Goal: Task Accomplishment & Management: Manage account settings

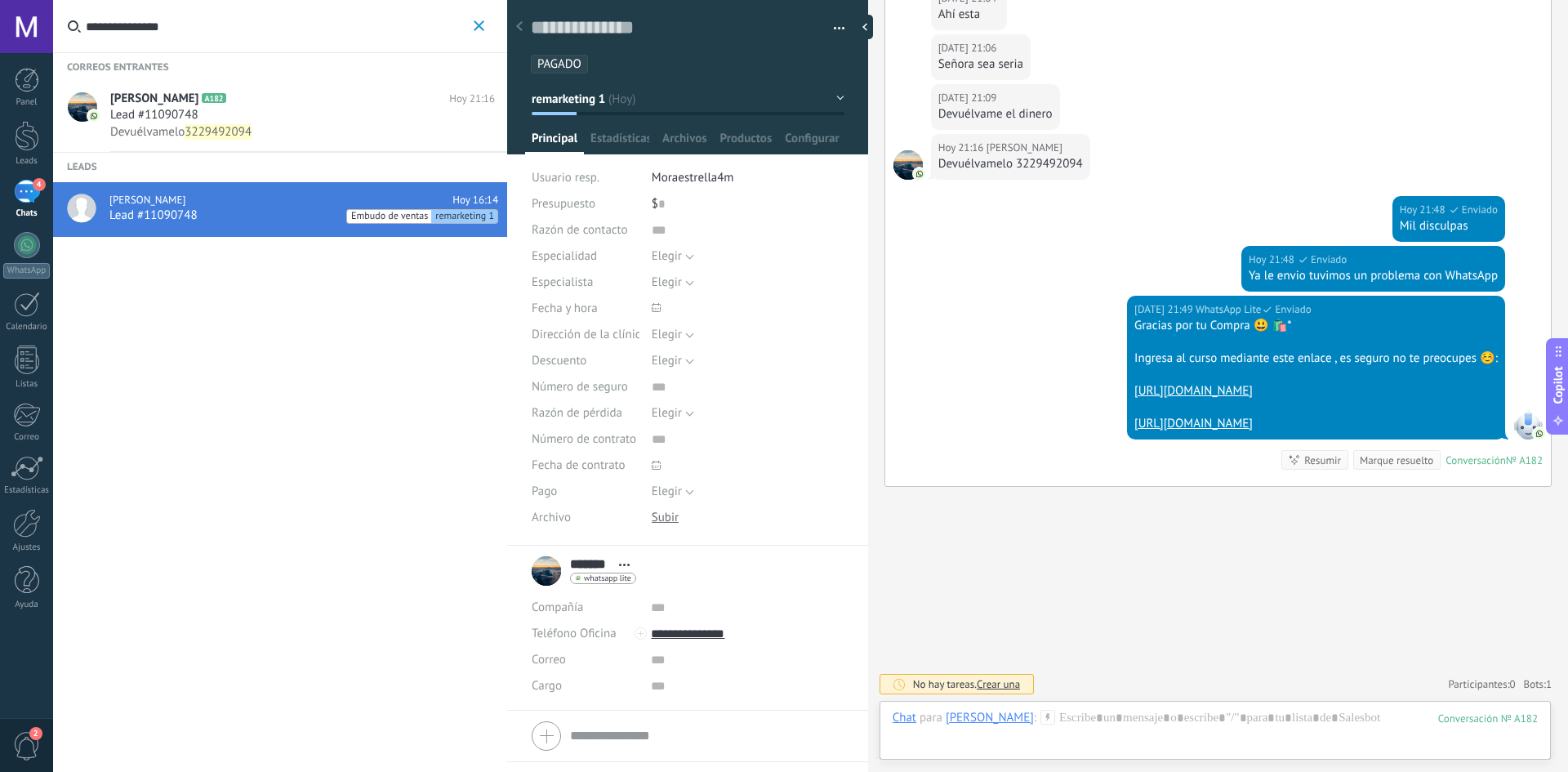
scroll to position [25, 0]
click at [17, 204] on div "4" at bounding box center [27, 191] width 27 height 24
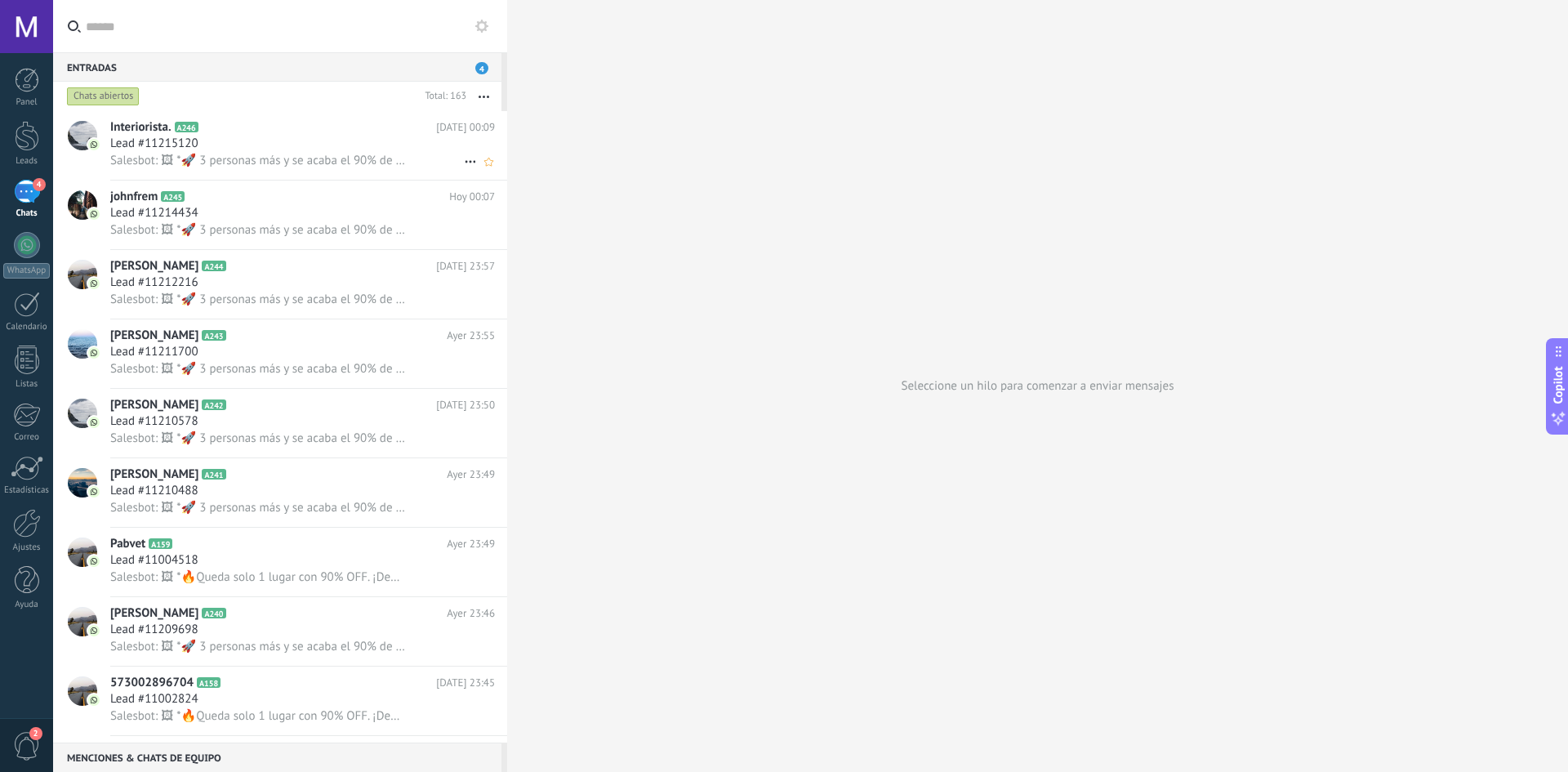
click at [373, 163] on span "Salesbot: 🖼 *🚀 3 personas más y se acaba el 90% de descuento 🚀* 🚨 Interiorista.…" at bounding box center [258, 160] width 295 height 16
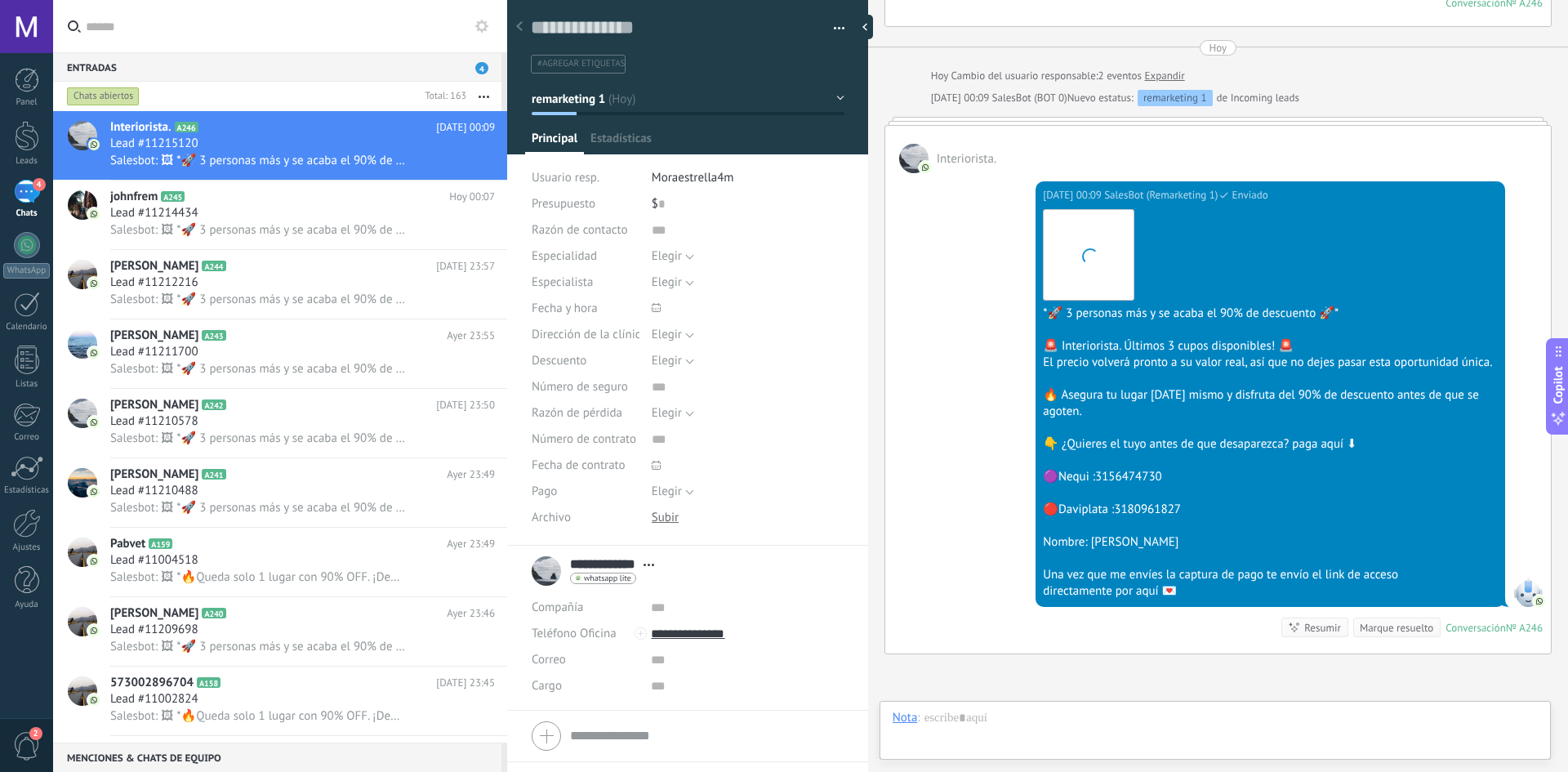
scroll to position [25, 0]
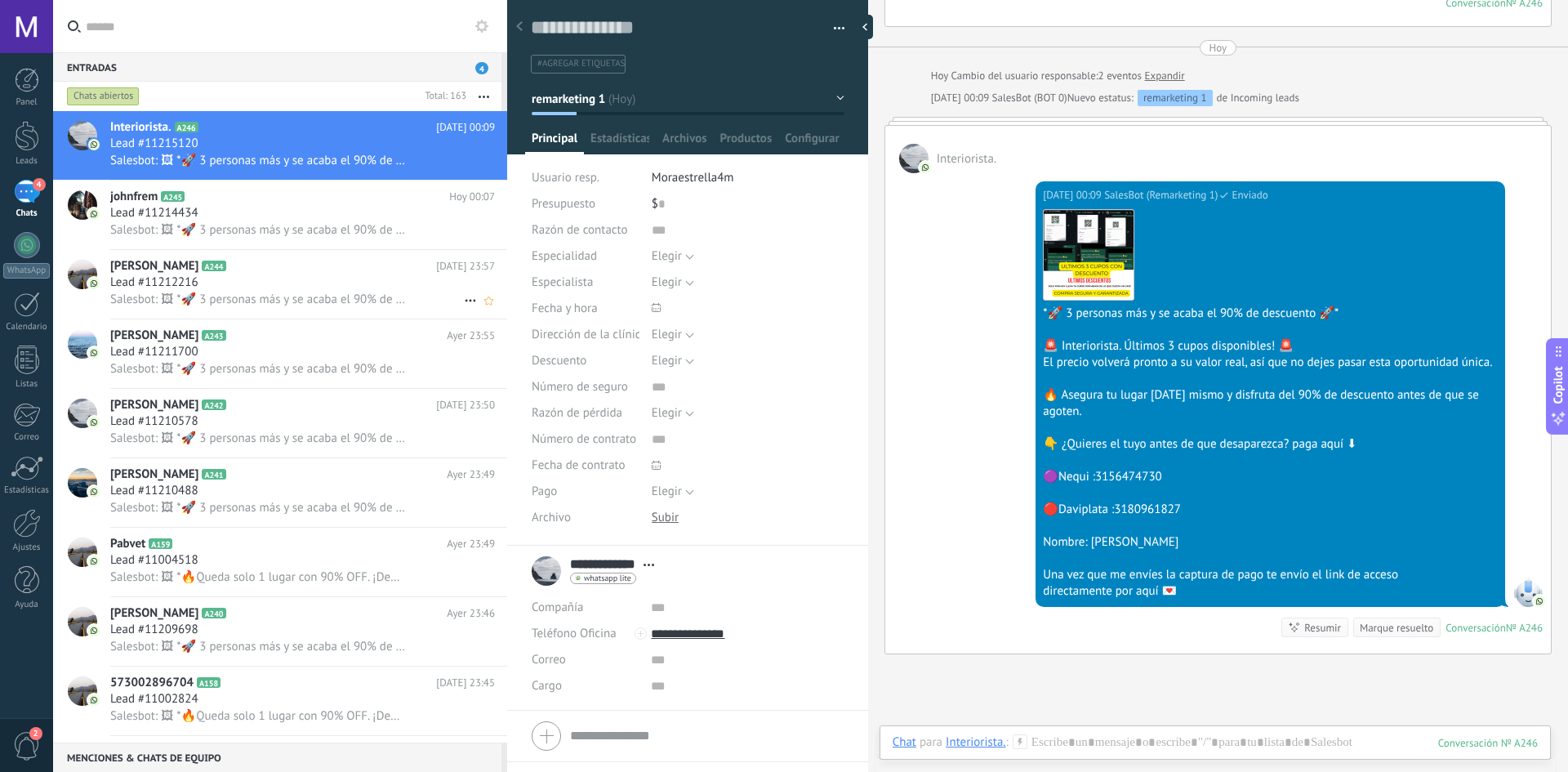
click at [366, 253] on div "[PERSON_NAME] A244 [DATE] 23:57 Lead #11212216 Salesbot: 🖼 *🚀 3 personas más y …" at bounding box center [308, 284] width 397 height 69
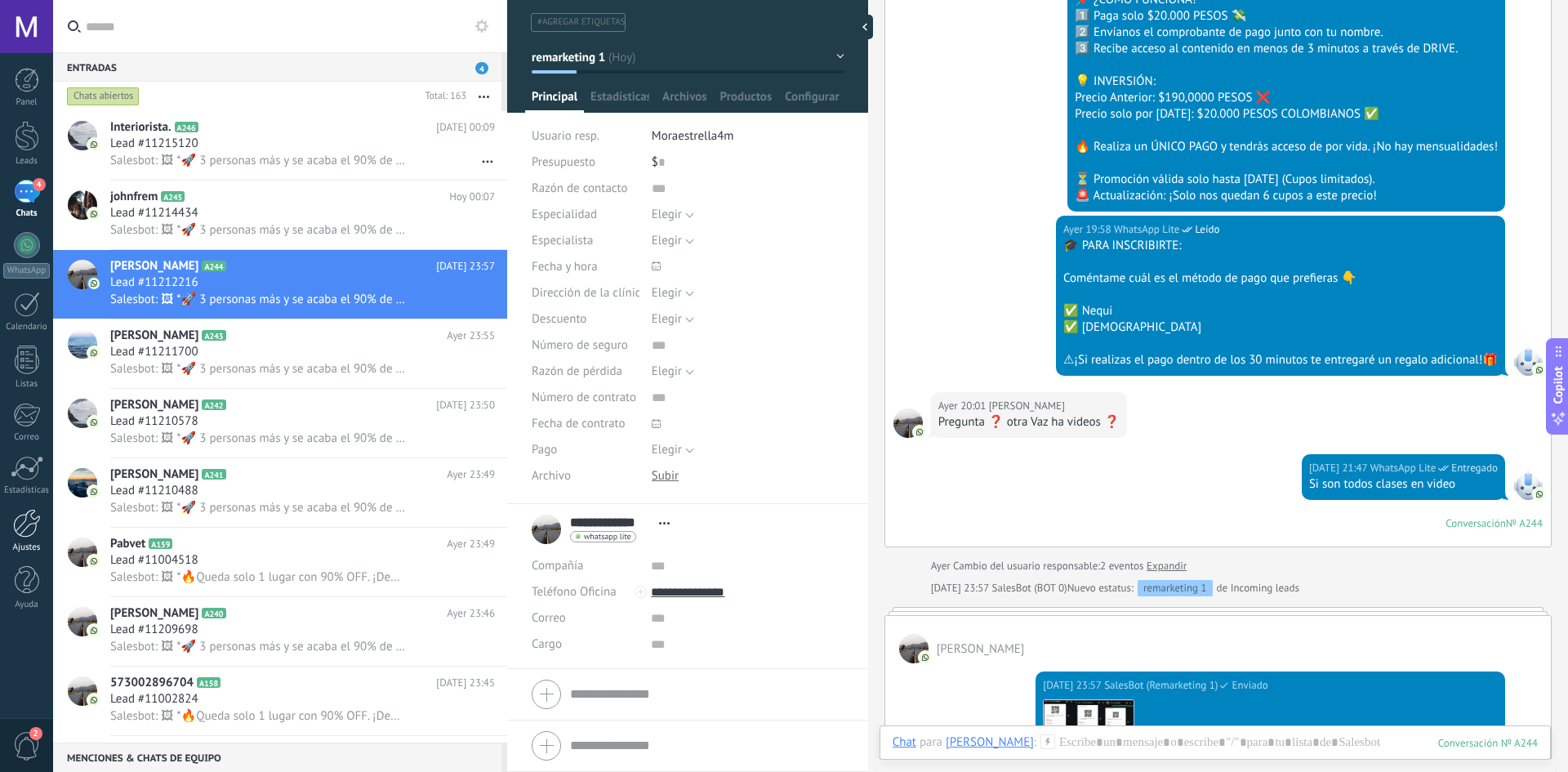
click at [0, 548] on link "Ajustes" at bounding box center [27, 530] width 53 height 44
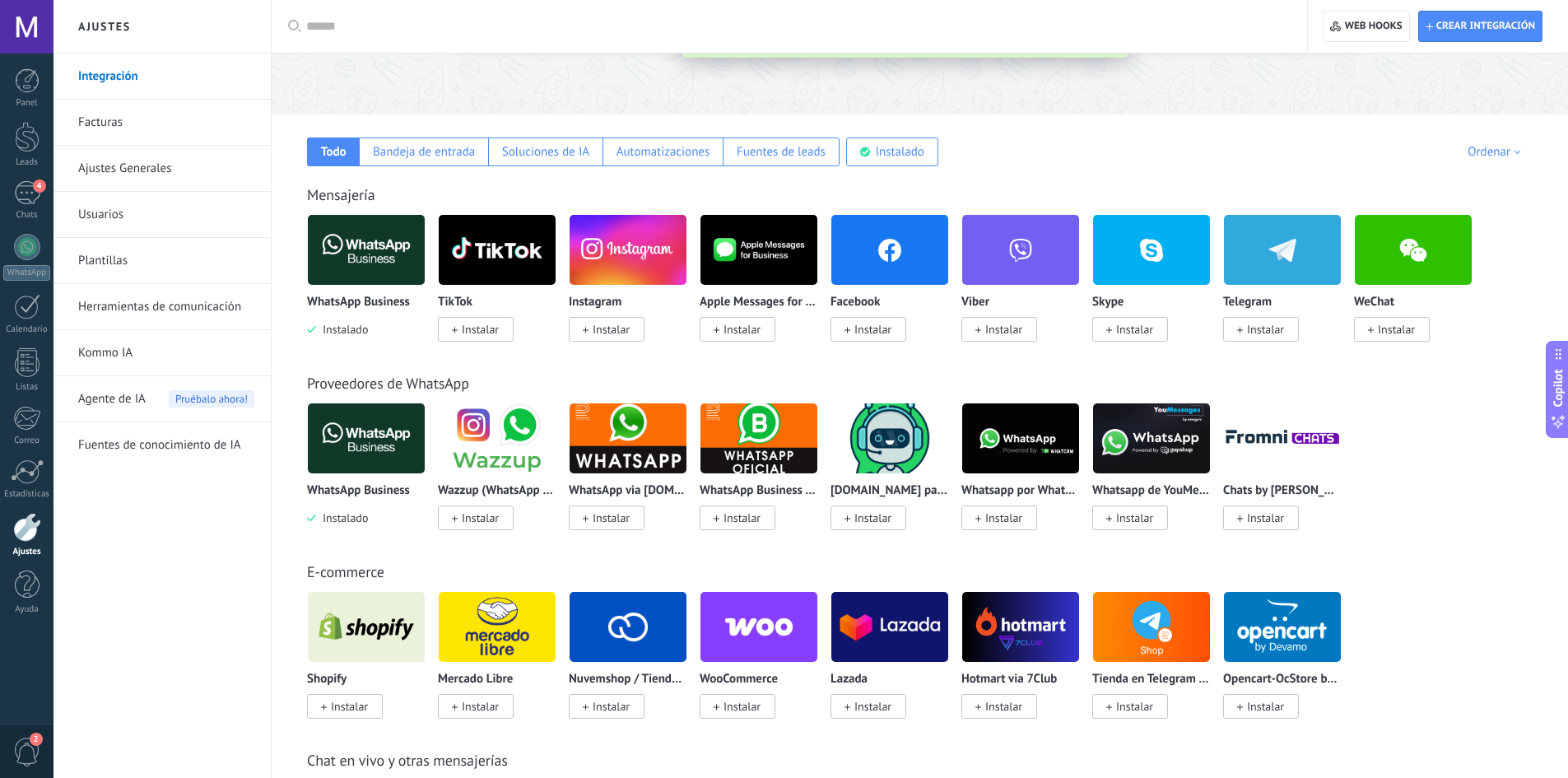
scroll to position [247, 0]
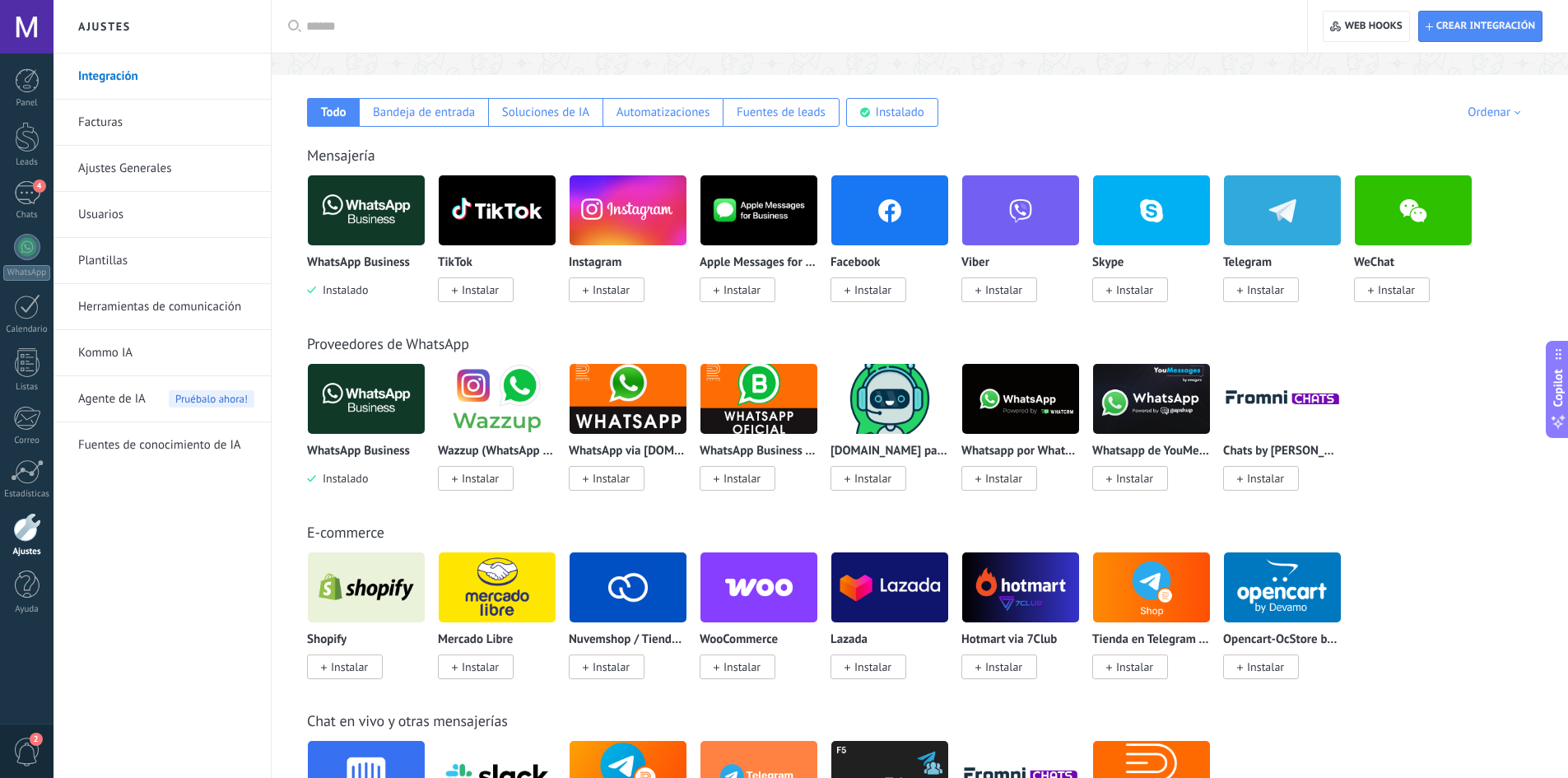
click at [353, 205] on img at bounding box center [366, 210] width 117 height 80
click at [353, 206] on img at bounding box center [366, 210] width 117 height 80
click at [340, 235] on img at bounding box center [366, 210] width 117 height 80
click at [395, 240] on img at bounding box center [366, 210] width 117 height 80
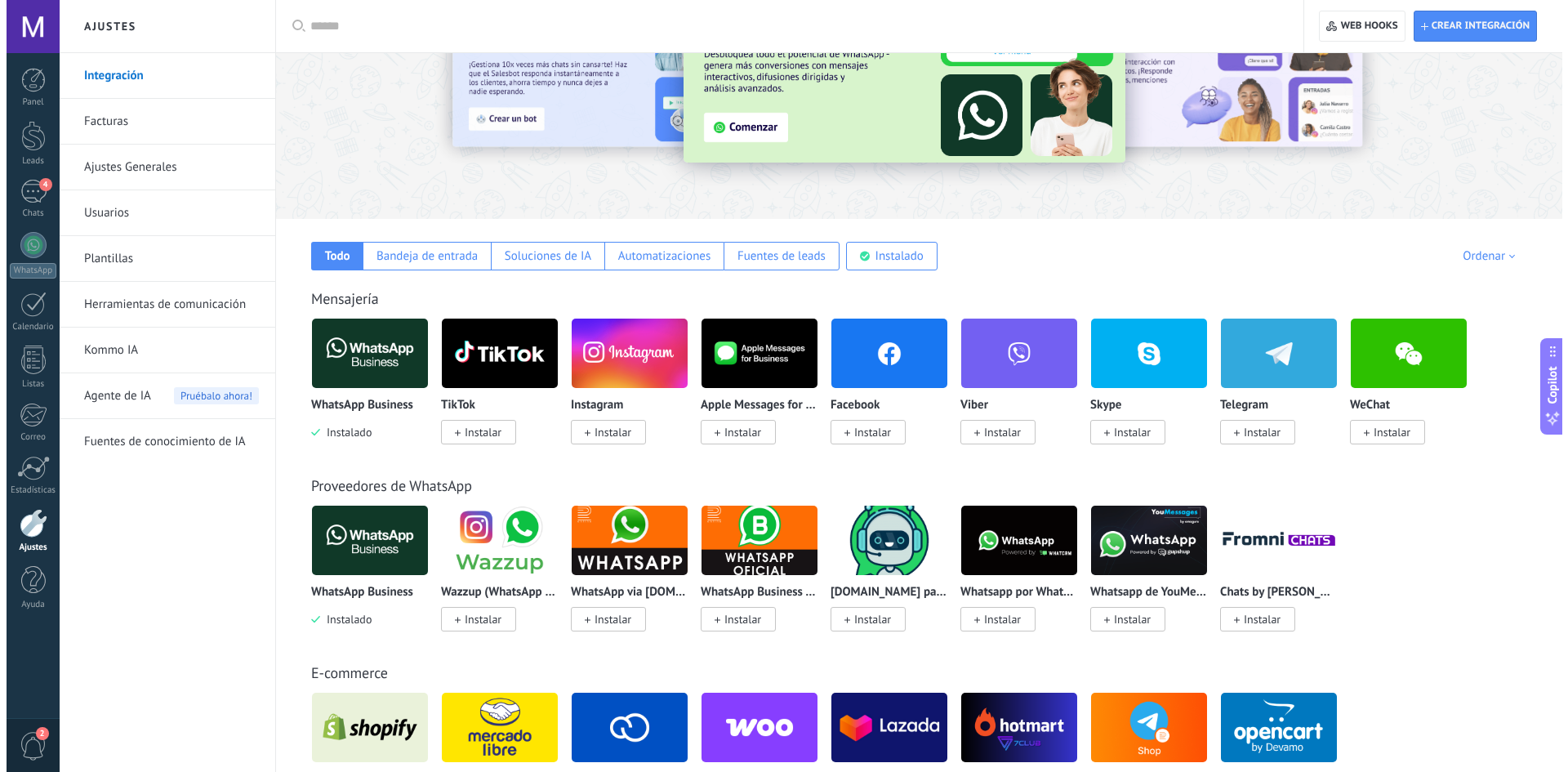
scroll to position [82, 0]
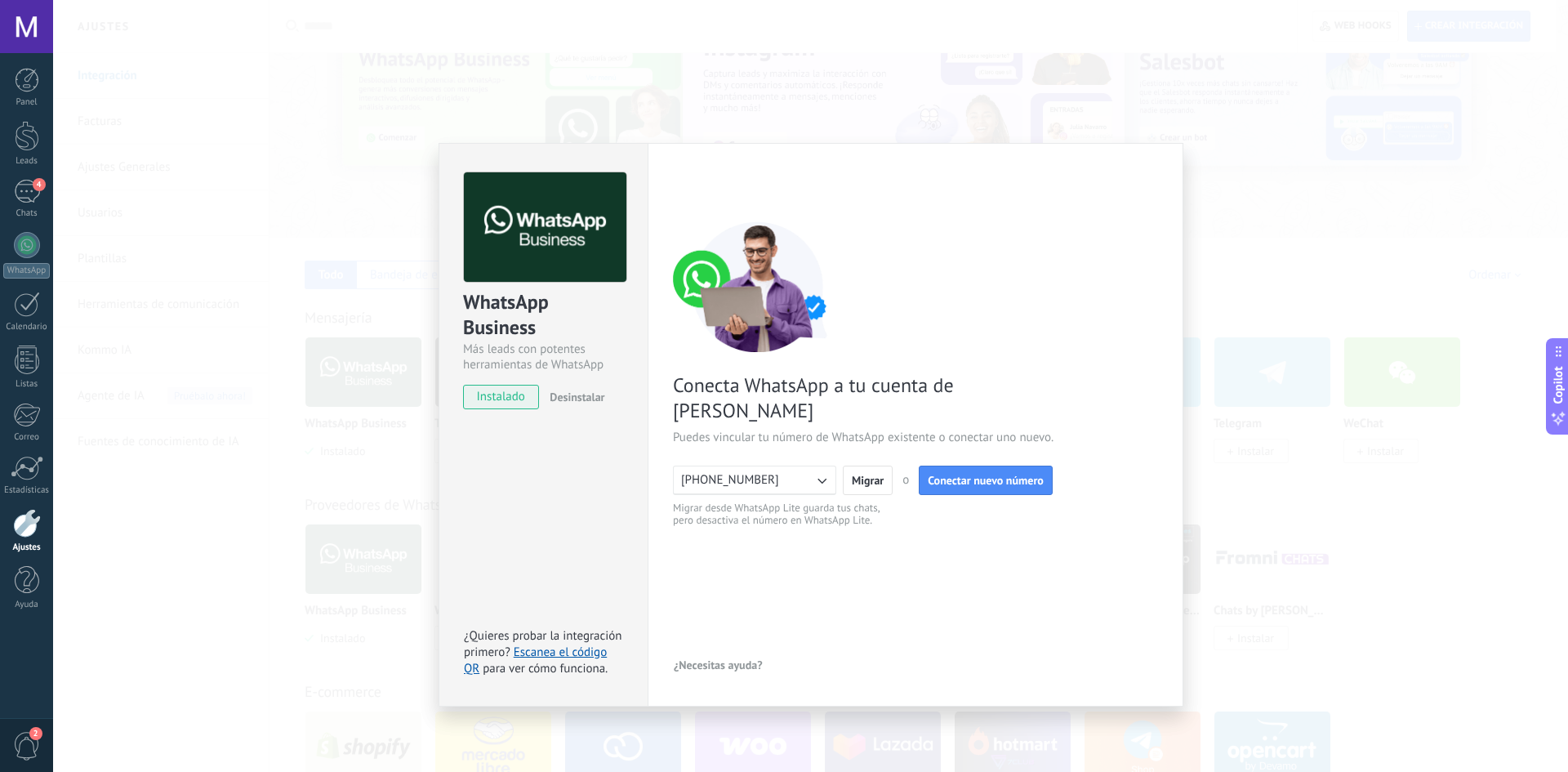
click at [802, 466] on button "[PHONE_NUMBER]" at bounding box center [755, 480] width 163 height 30
click at [967, 475] on span "Conectar nuevo número" at bounding box center [986, 480] width 116 height 12
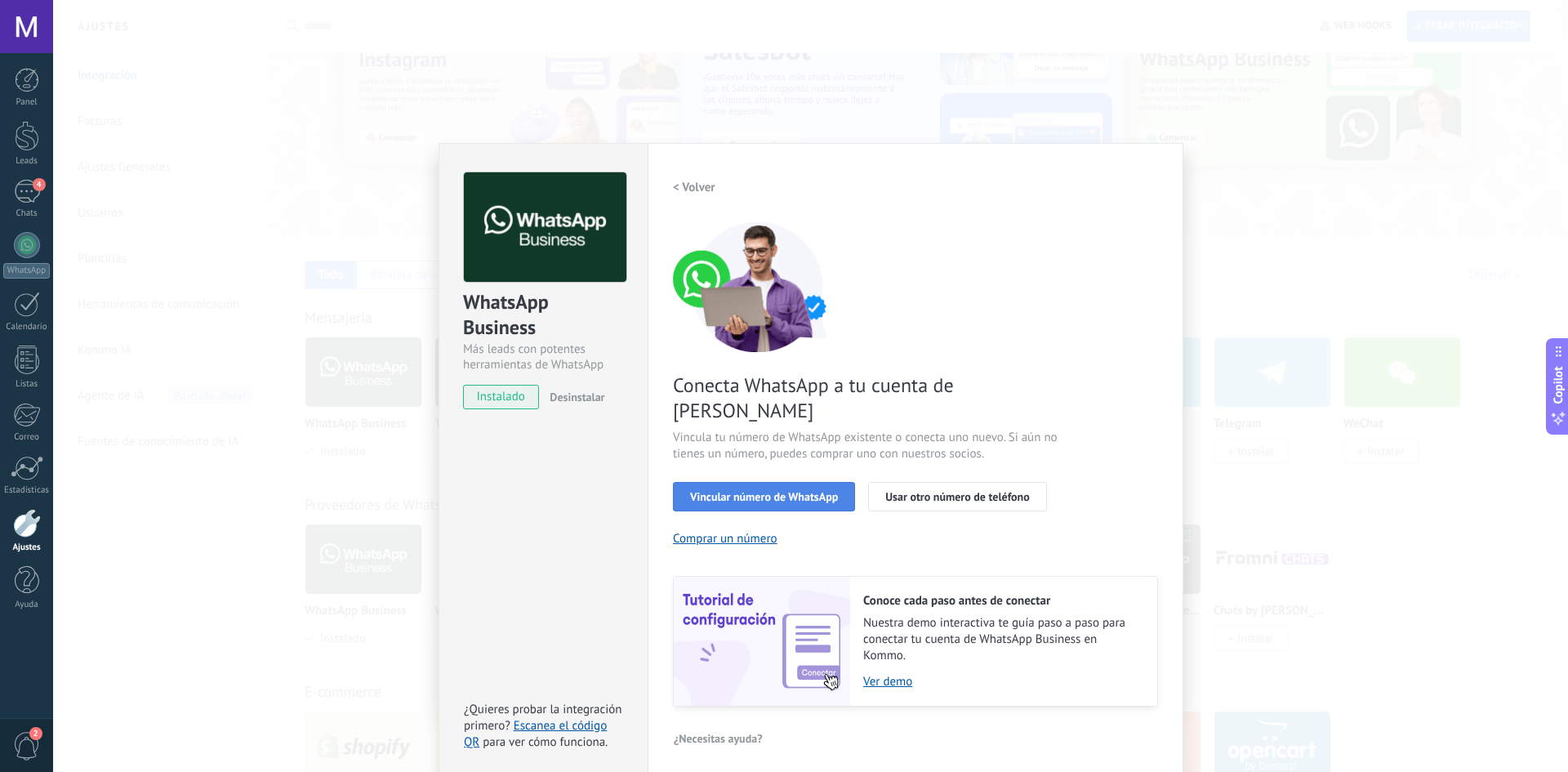
click at [721, 491] on span "Vincular número de WhatsApp" at bounding box center [764, 497] width 147 height 12
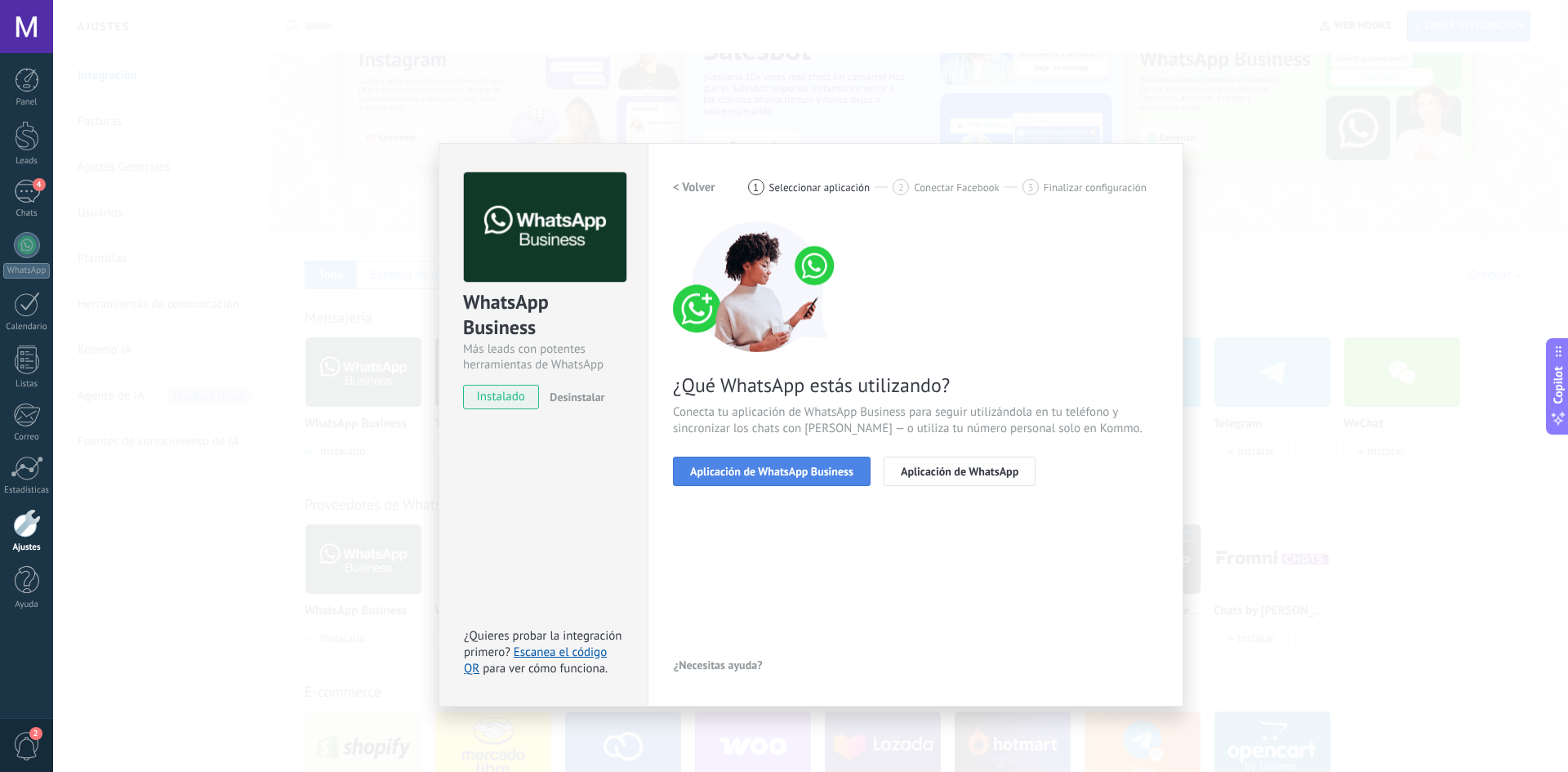
click at [818, 470] on span "Aplicación de WhatsApp Business" at bounding box center [771, 471] width 163 height 12
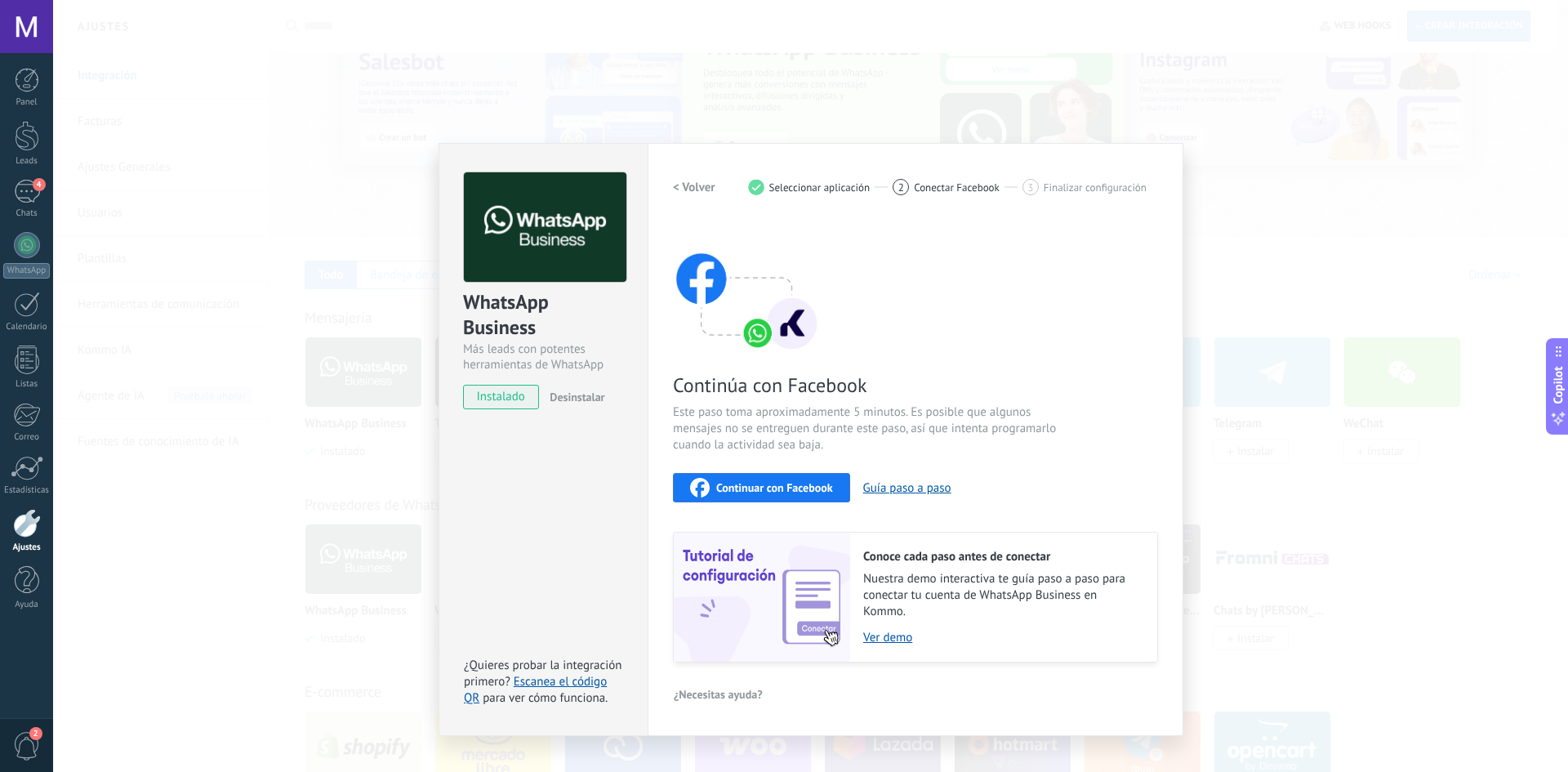
click at [808, 482] on span "Continuar con Facebook" at bounding box center [774, 488] width 117 height 12
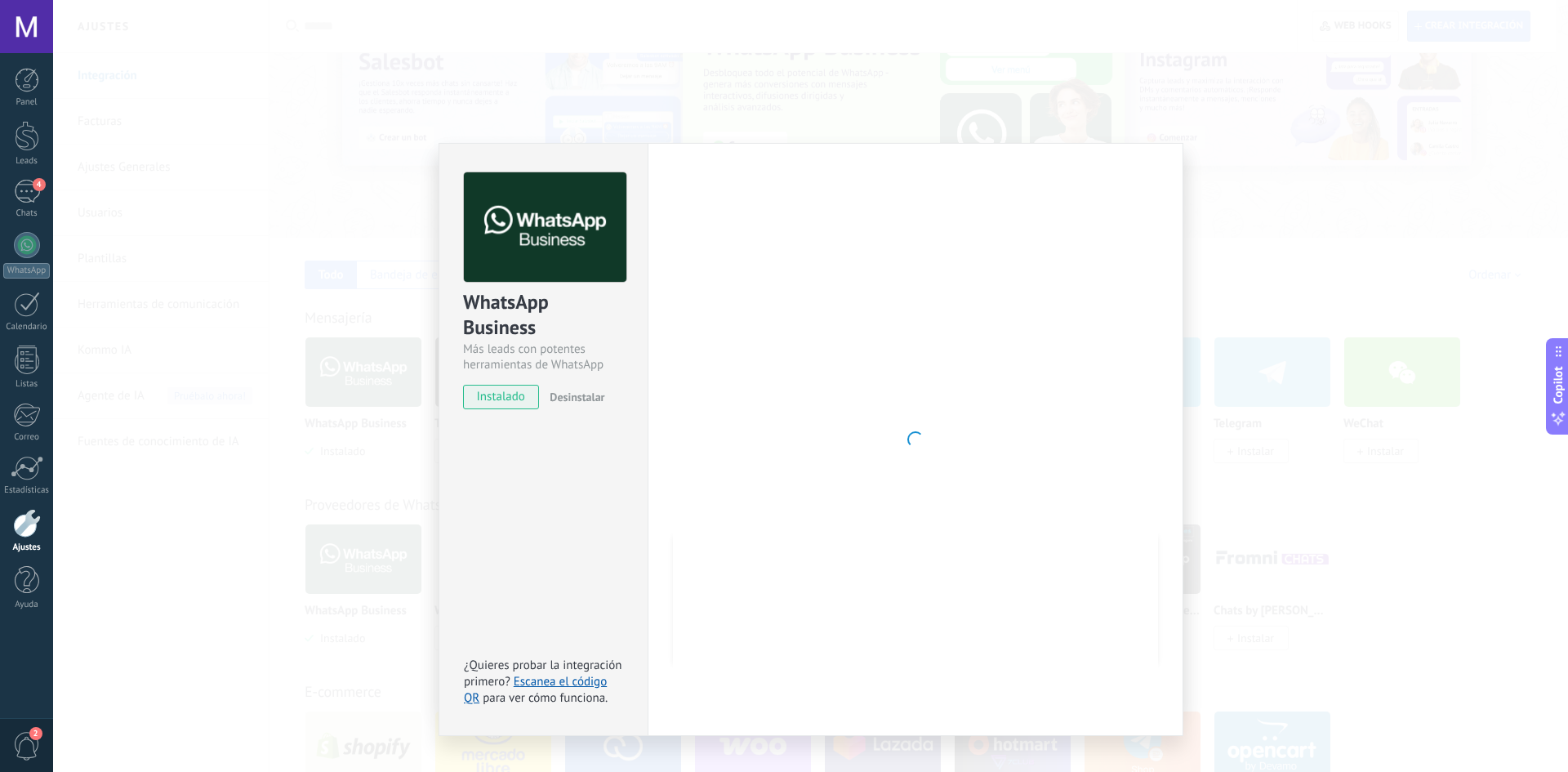
click at [1071, 249] on div at bounding box center [916, 439] width 485 height 534
click at [1293, 343] on div "WhatsApp Business Más leads con potentes herramientas de WhatsApp instalado Des…" at bounding box center [810, 386] width 1515 height 772
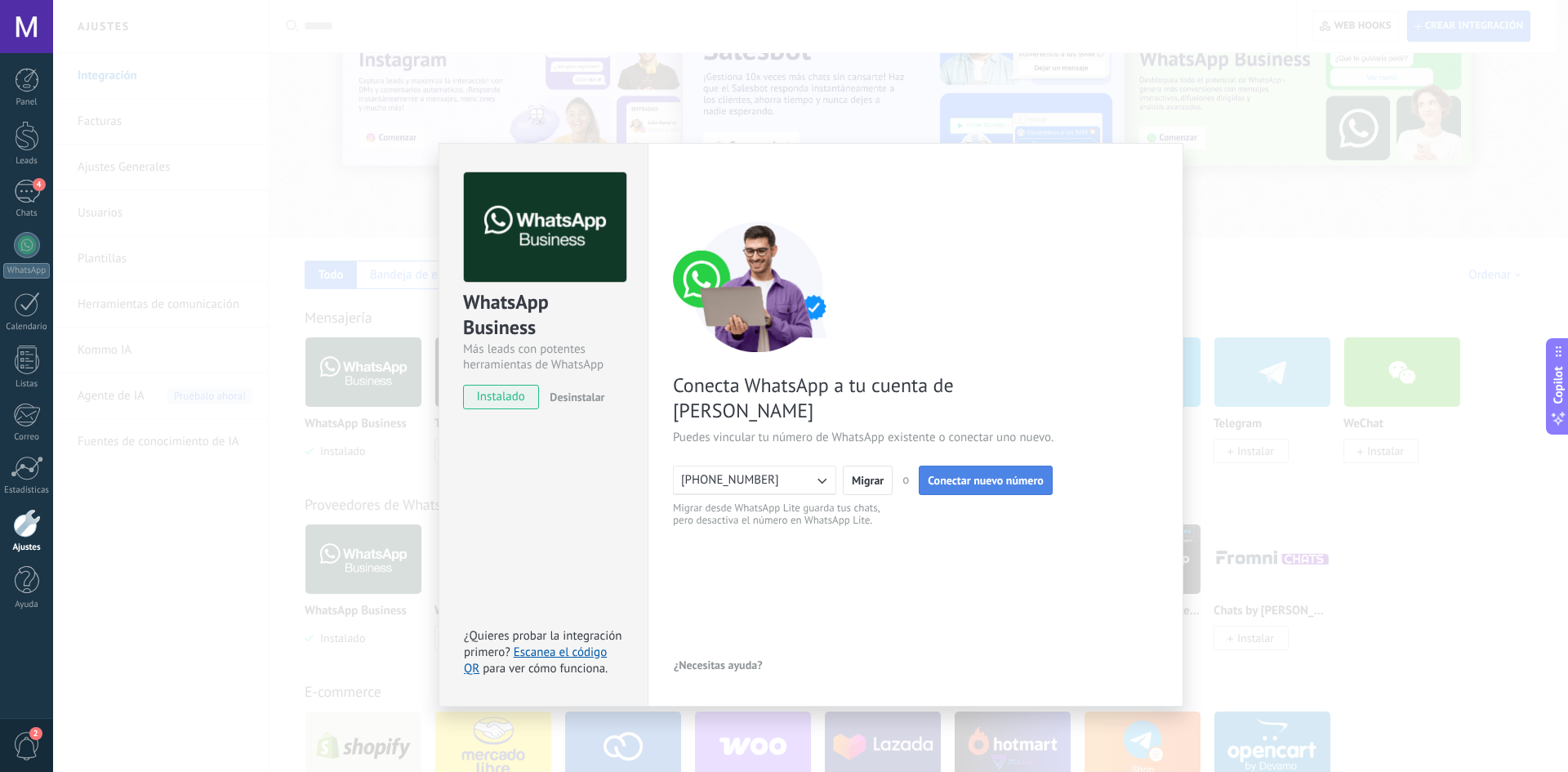
click at [940, 475] on span "Conectar nuevo número" at bounding box center [986, 480] width 116 height 12
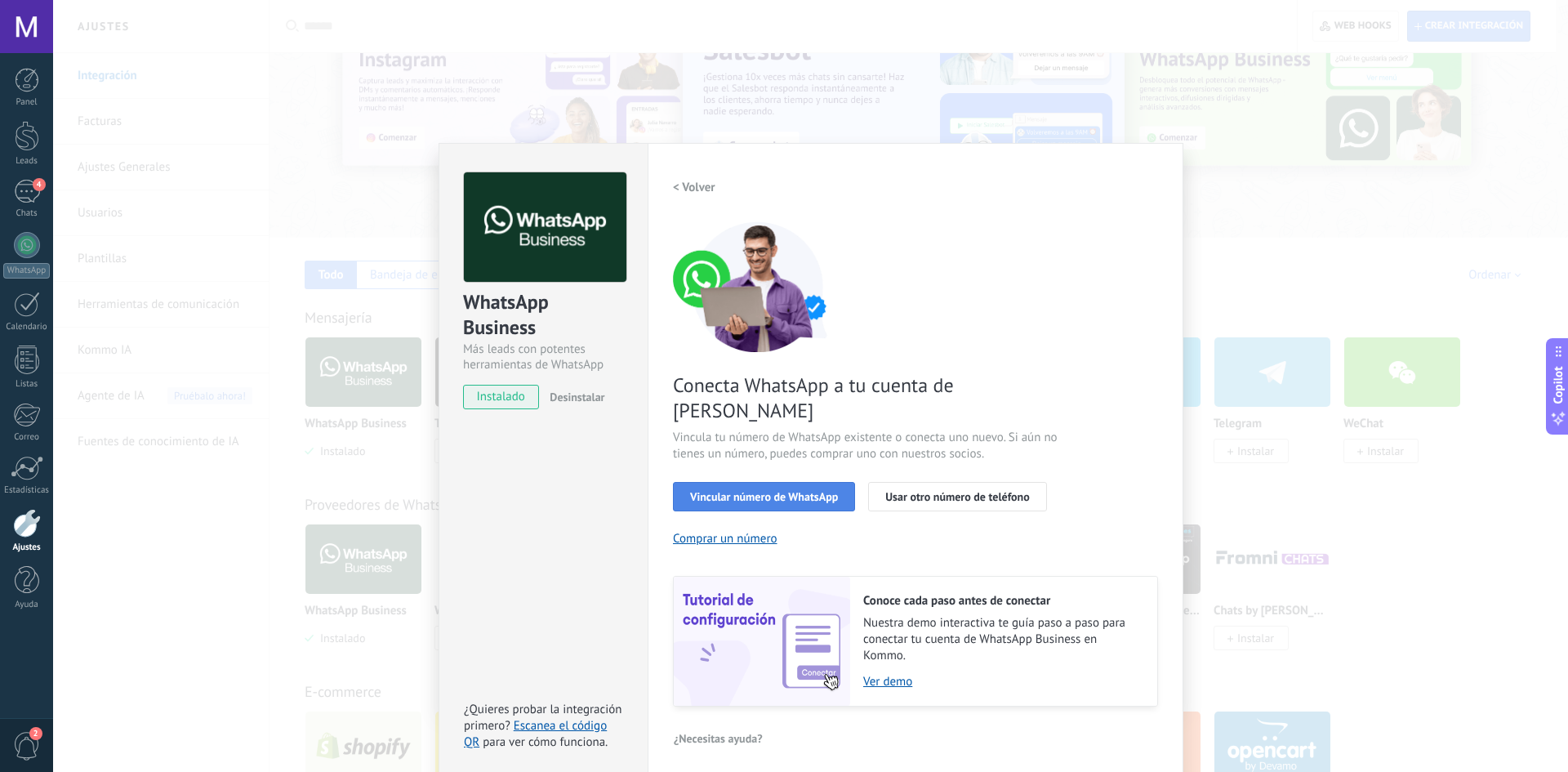
click at [798, 491] on span "Vincular número de WhatsApp" at bounding box center [764, 497] width 147 height 12
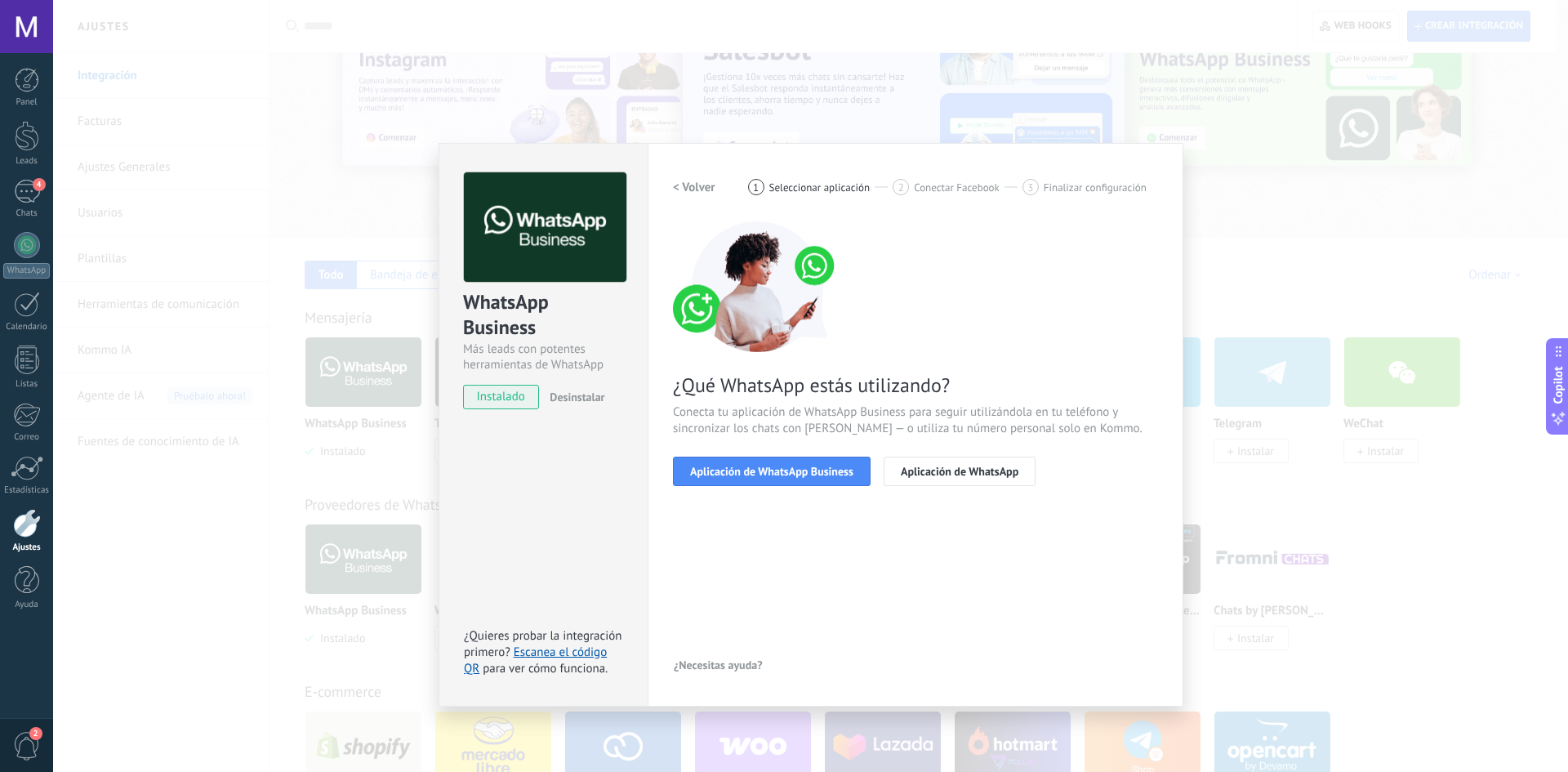
click at [798, 470] on span "Aplicación de WhatsApp Business" at bounding box center [771, 471] width 163 height 12
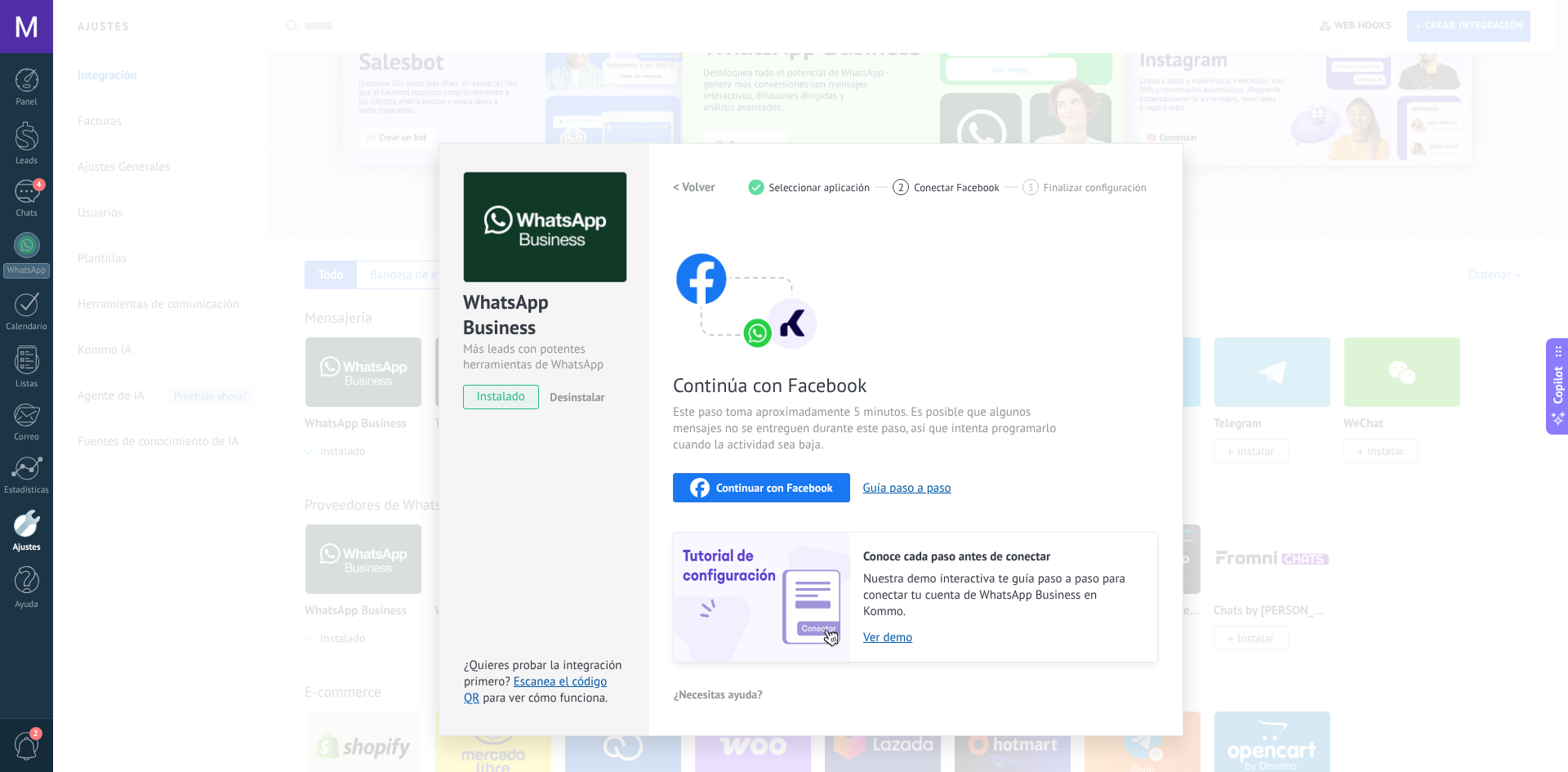
click at [755, 485] on span "Continuar con Facebook" at bounding box center [774, 488] width 117 height 12
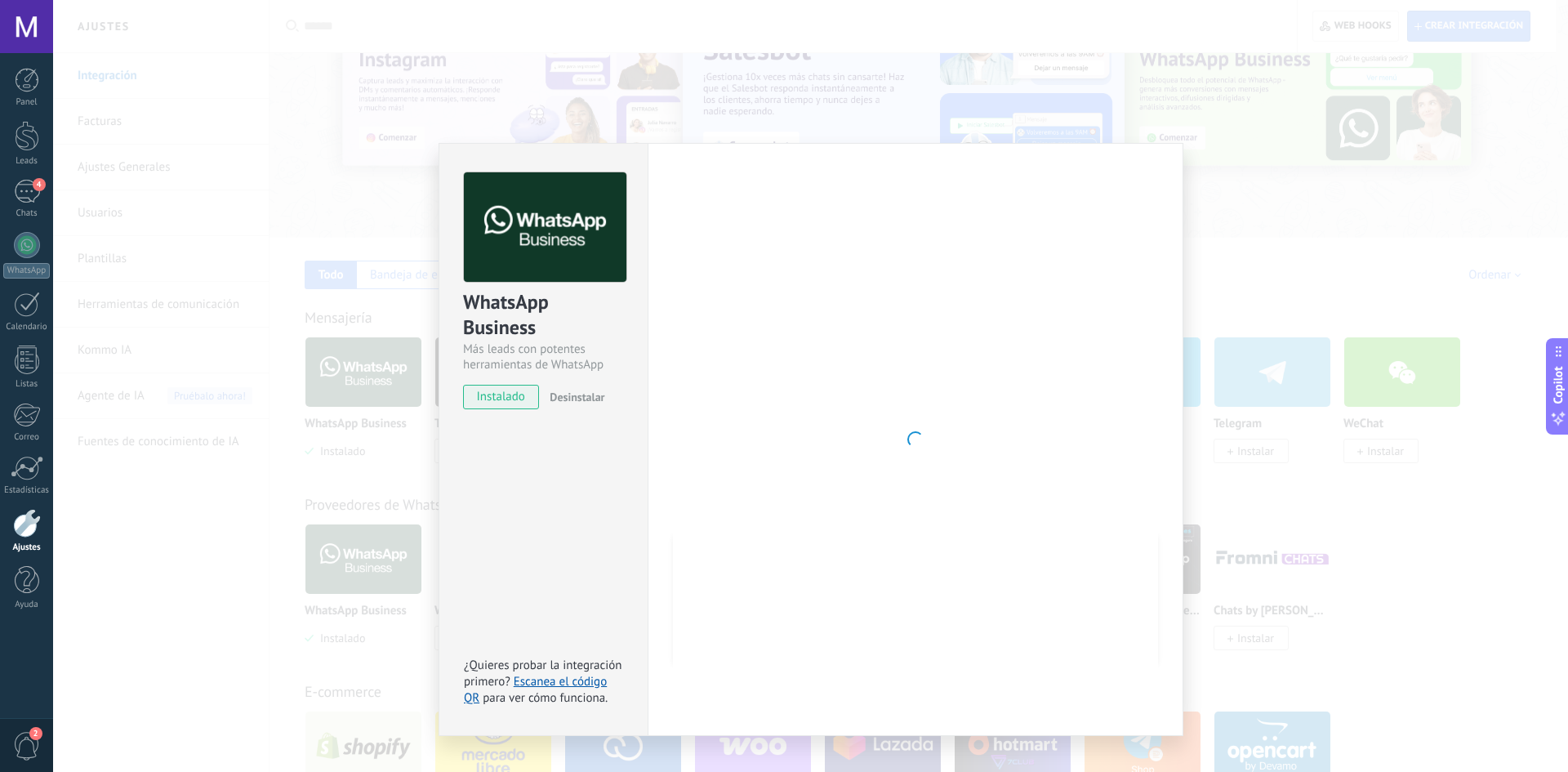
click at [703, 250] on div at bounding box center [916, 439] width 485 height 534
click at [1220, 152] on div "WhatsApp Business Más leads con potentes herramientas de WhatsApp instalado Des…" at bounding box center [810, 386] width 1515 height 772
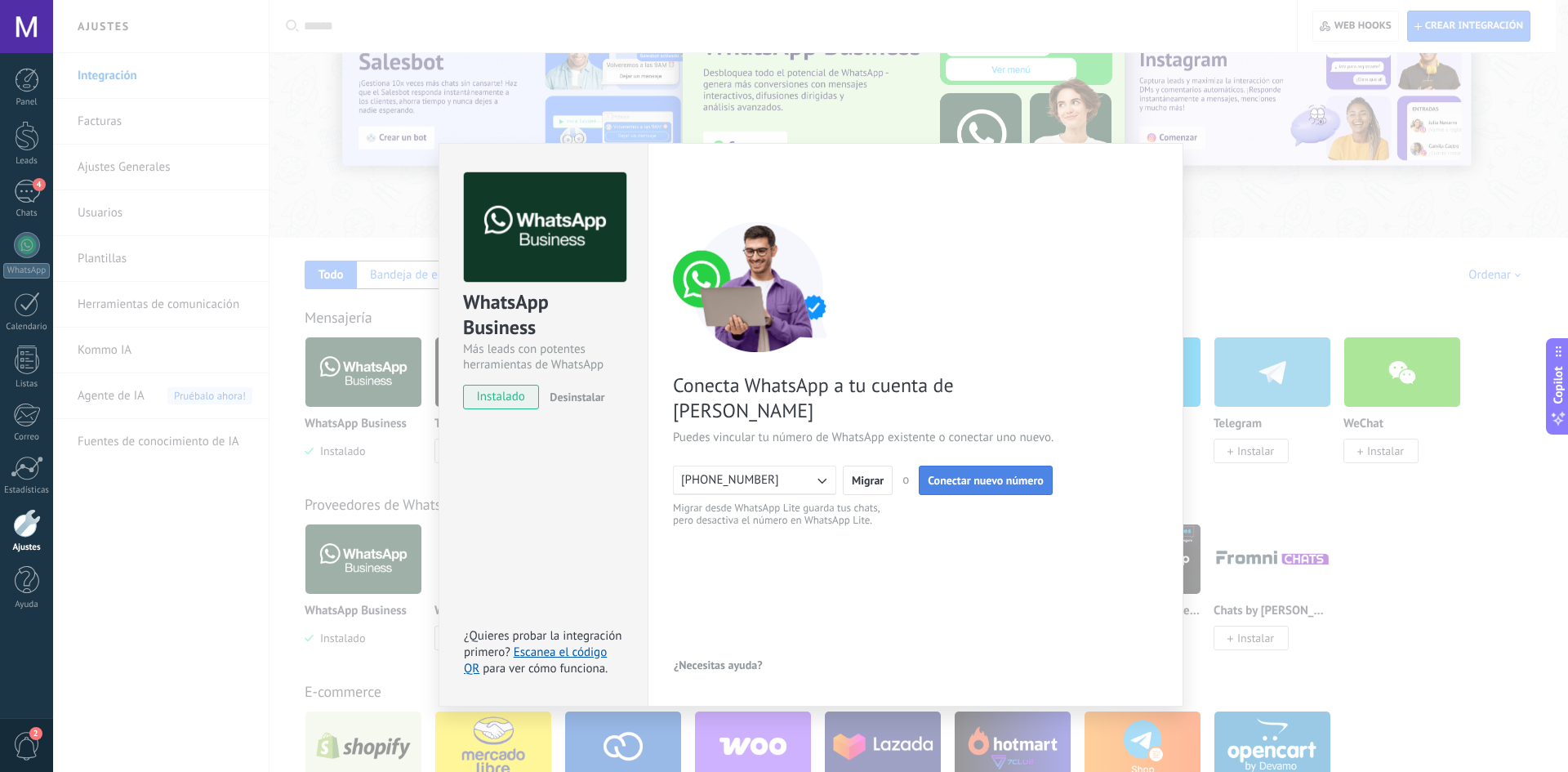
click at [957, 475] on span "Conectar nuevo número" at bounding box center [986, 480] width 116 height 12
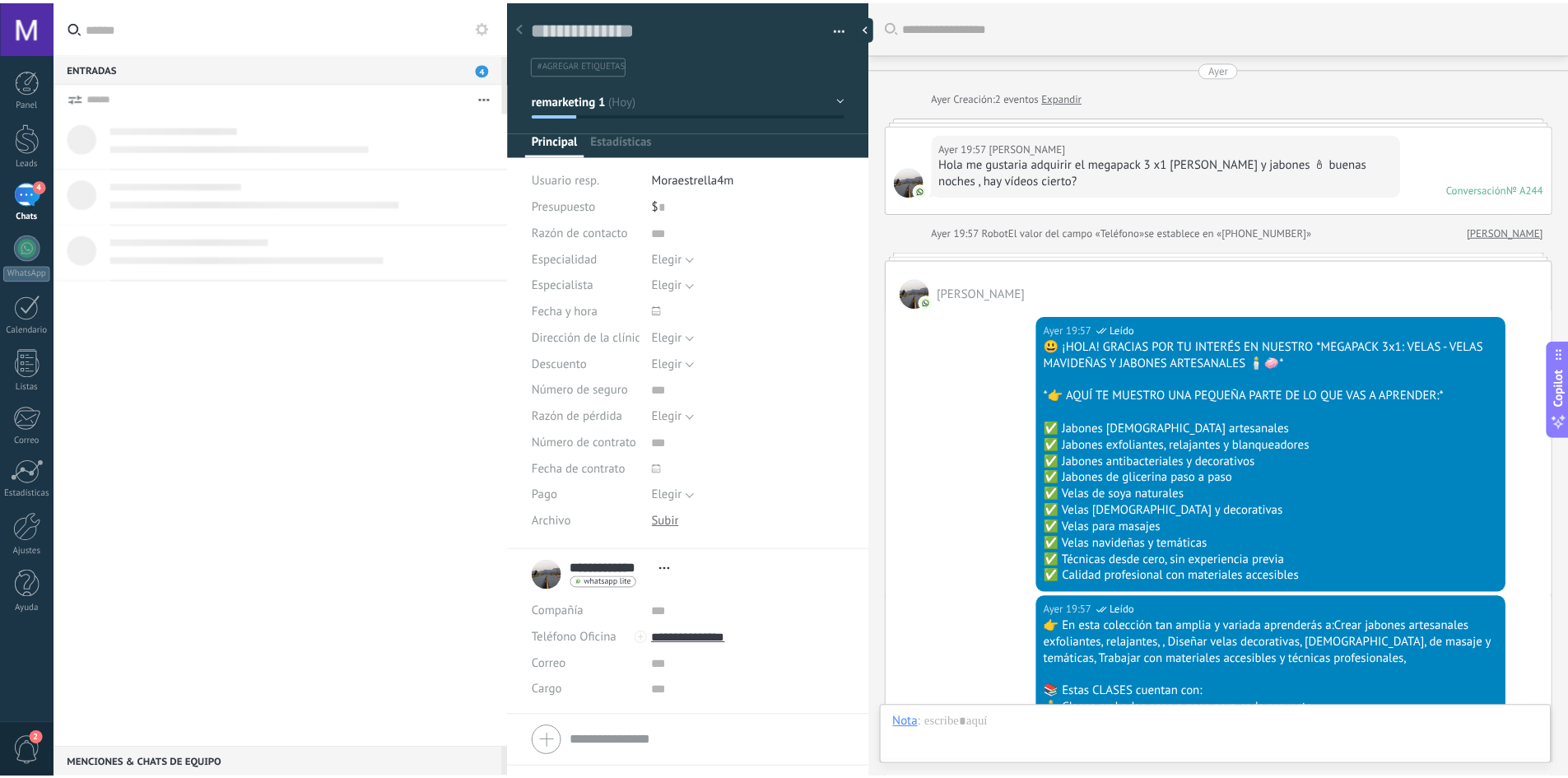
scroll to position [1534, 0]
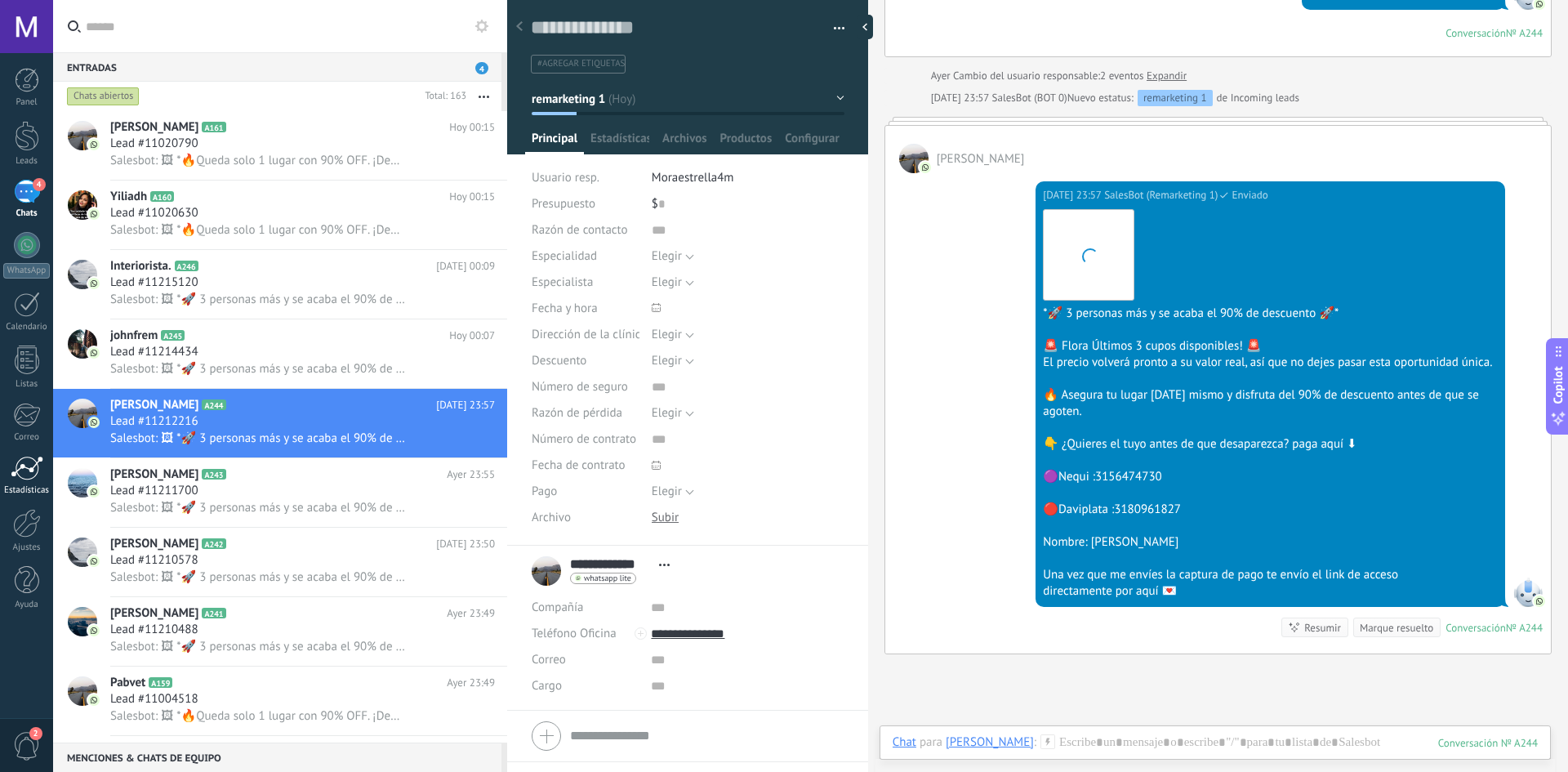
click at [31, 466] on div at bounding box center [27, 468] width 32 height 25
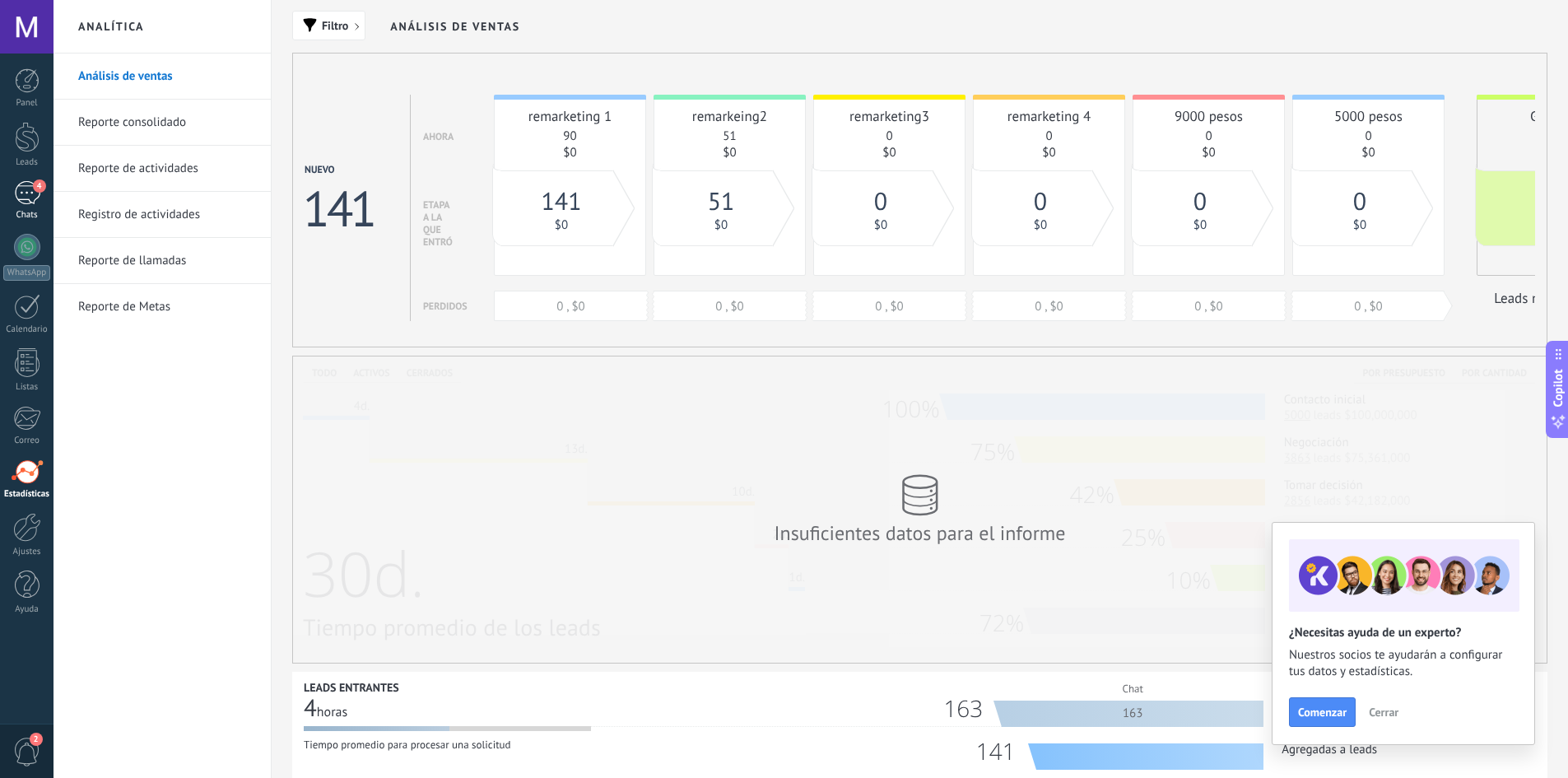
click at [23, 193] on div "4" at bounding box center [28, 193] width 27 height 24
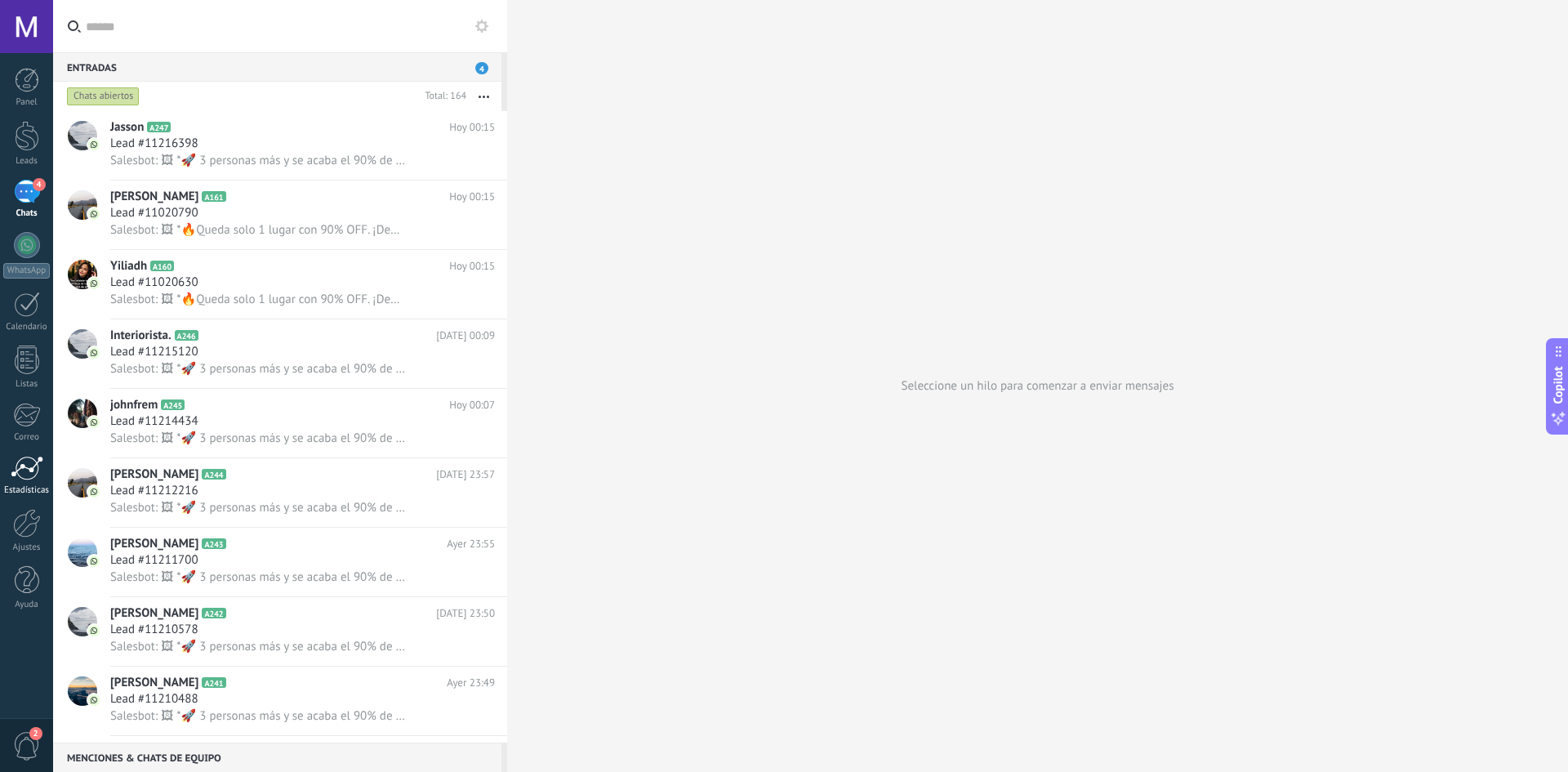
click at [23, 471] on div at bounding box center [27, 468] width 32 height 25
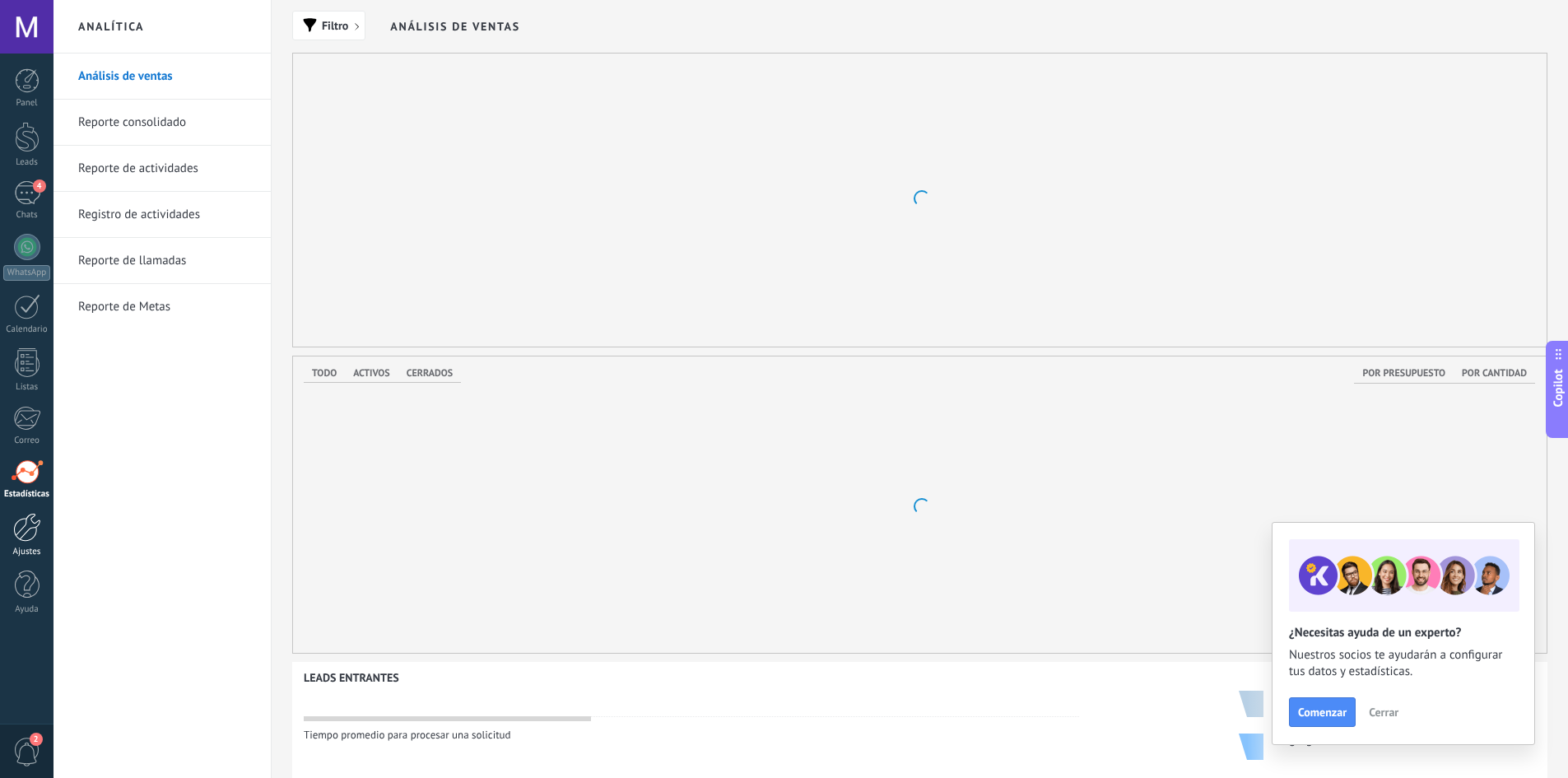
click at [27, 529] on div at bounding box center [28, 527] width 28 height 29
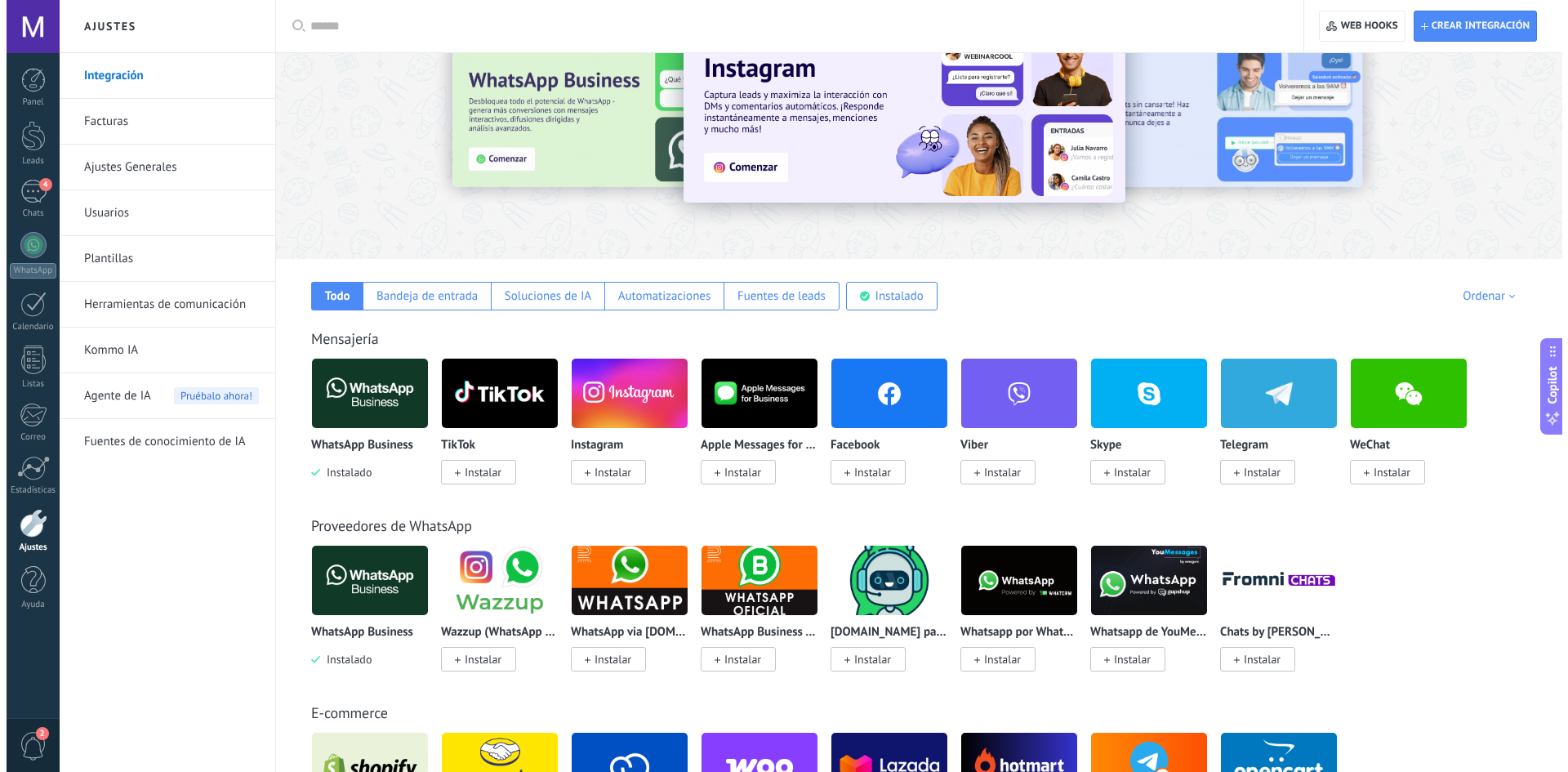
scroll to position [245, 0]
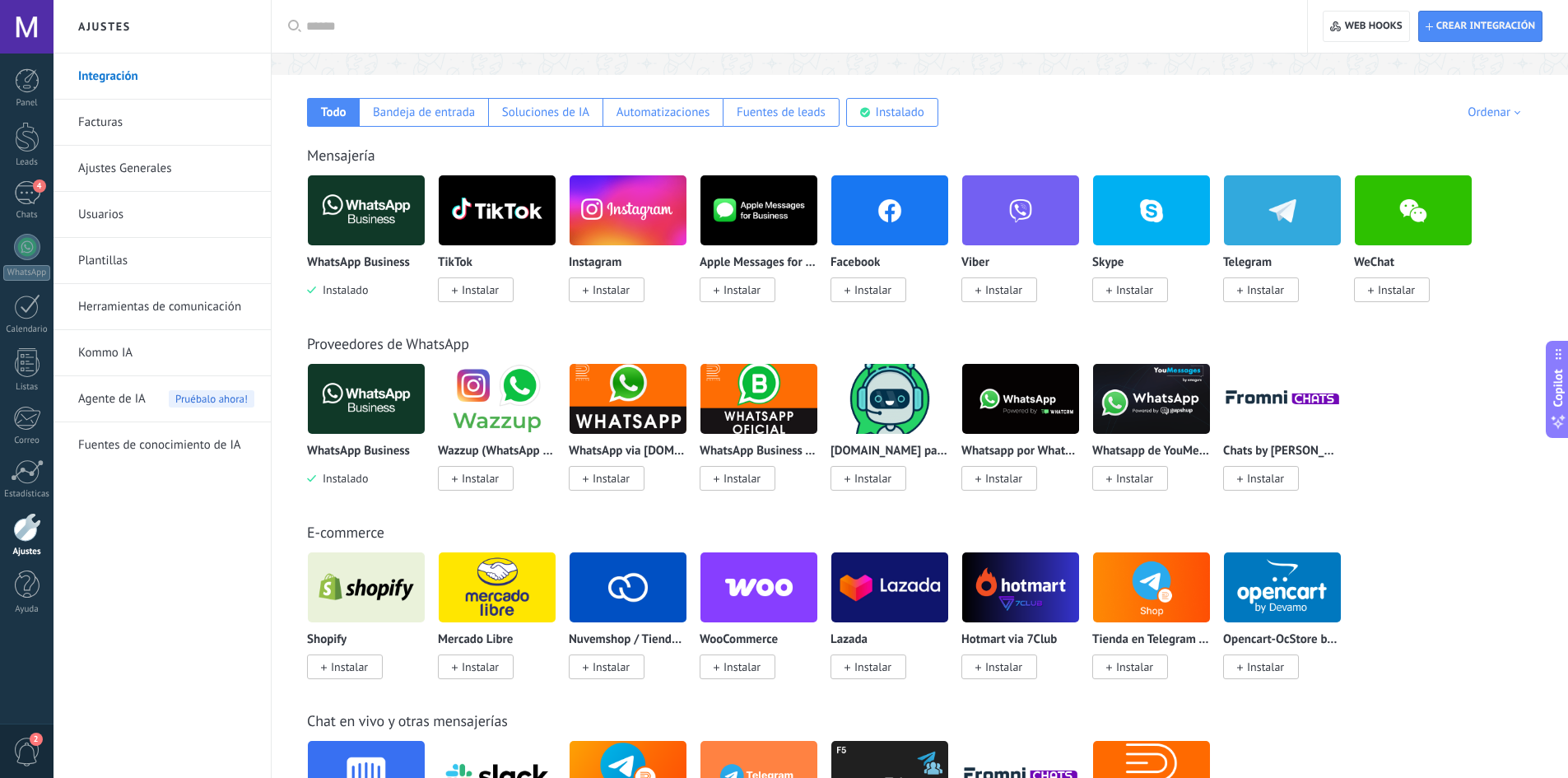
click at [374, 176] on img at bounding box center [366, 210] width 117 height 80
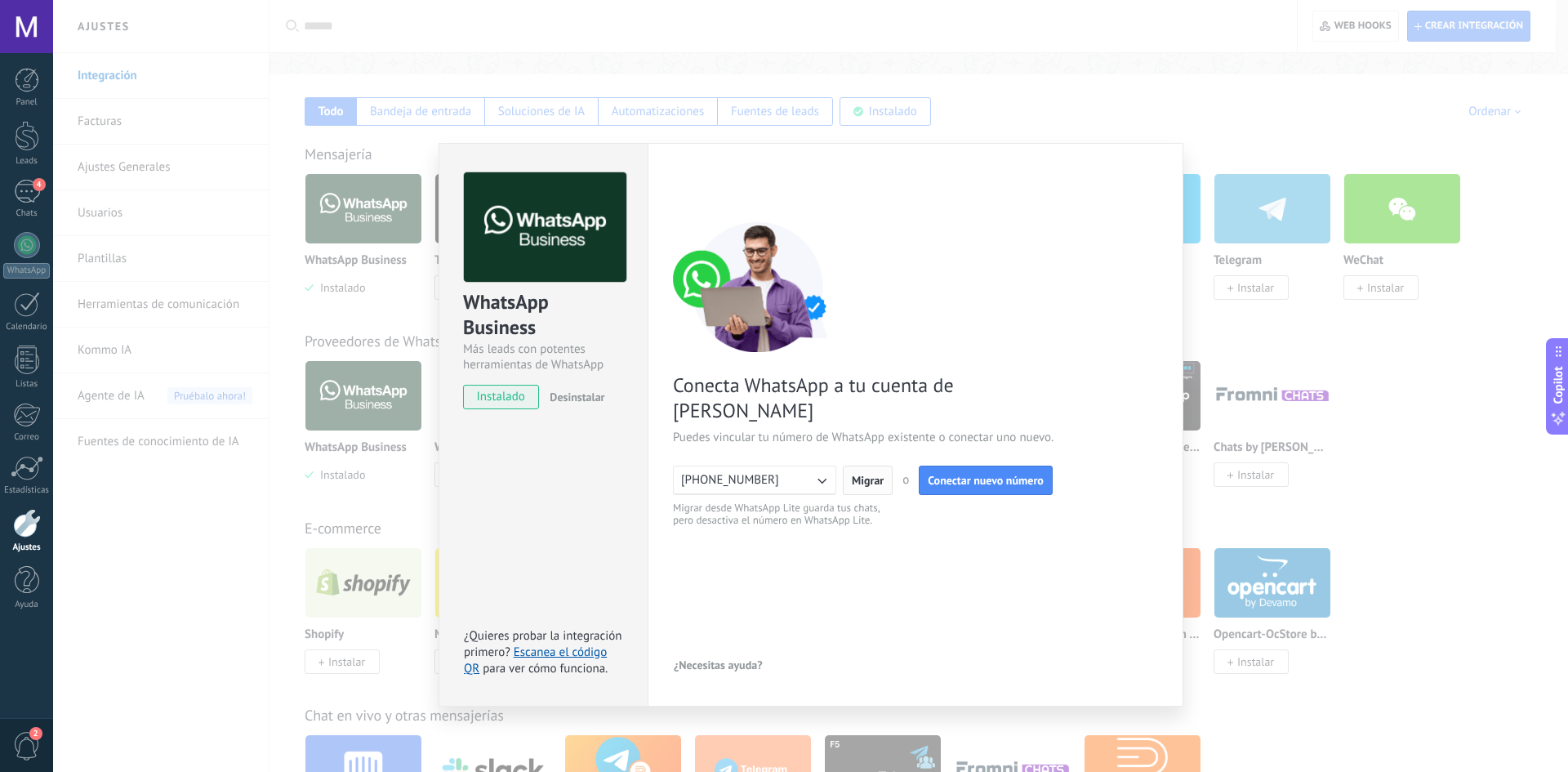
click at [856, 475] on span "Migrar" at bounding box center [868, 480] width 31 height 12
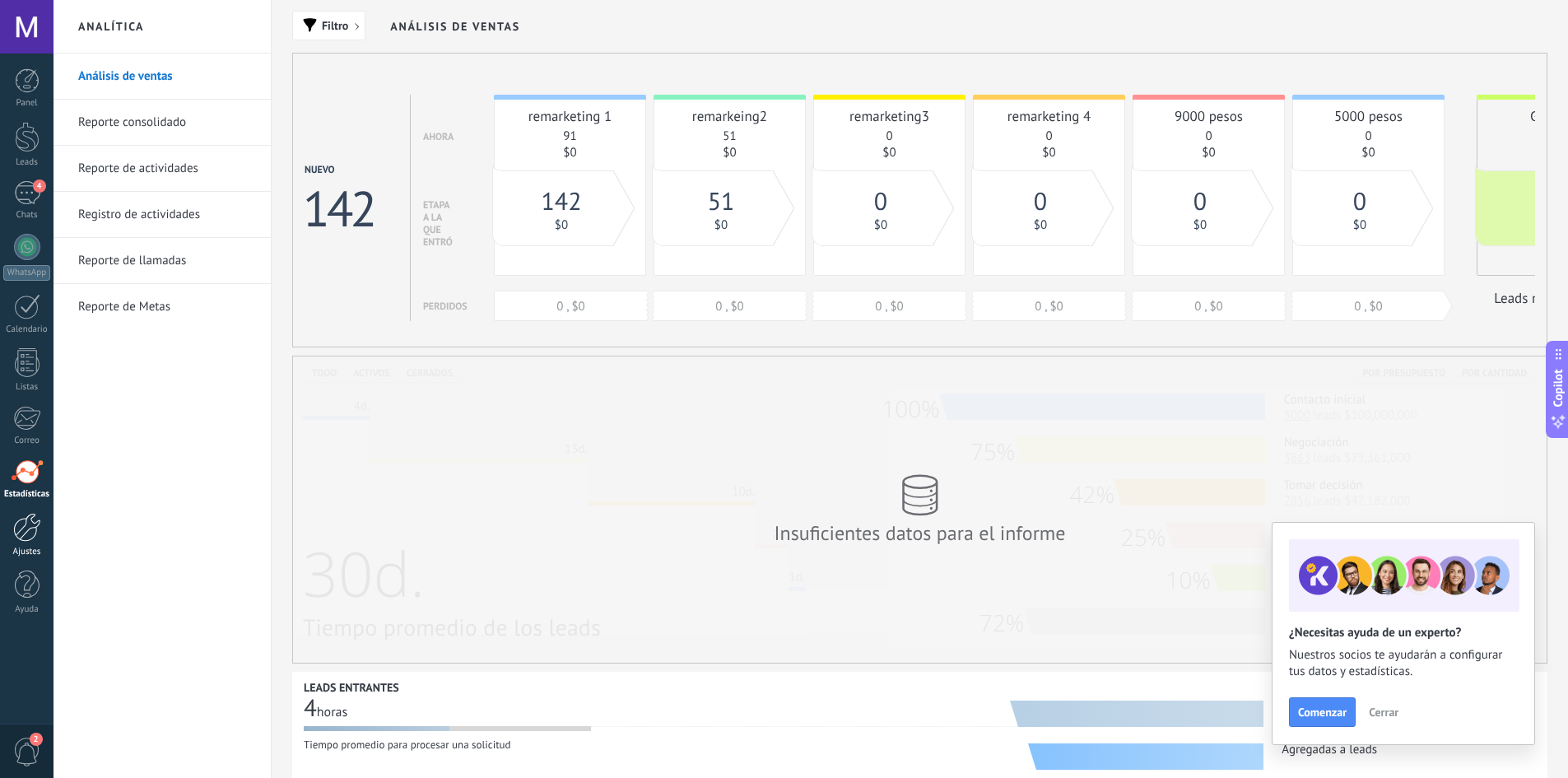
click at [18, 530] on div at bounding box center [28, 527] width 28 height 29
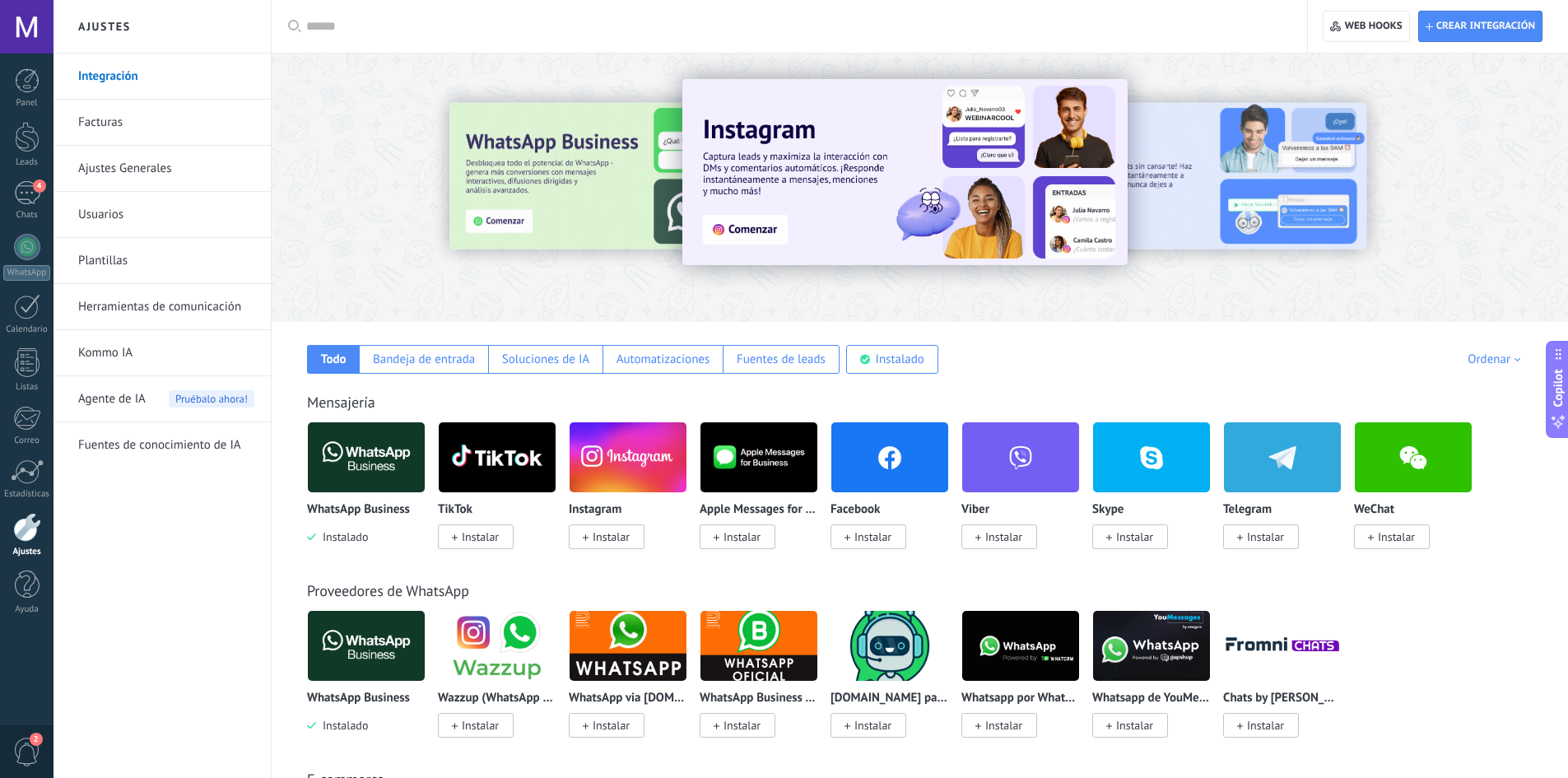
click at [386, 464] on img at bounding box center [366, 457] width 117 height 80
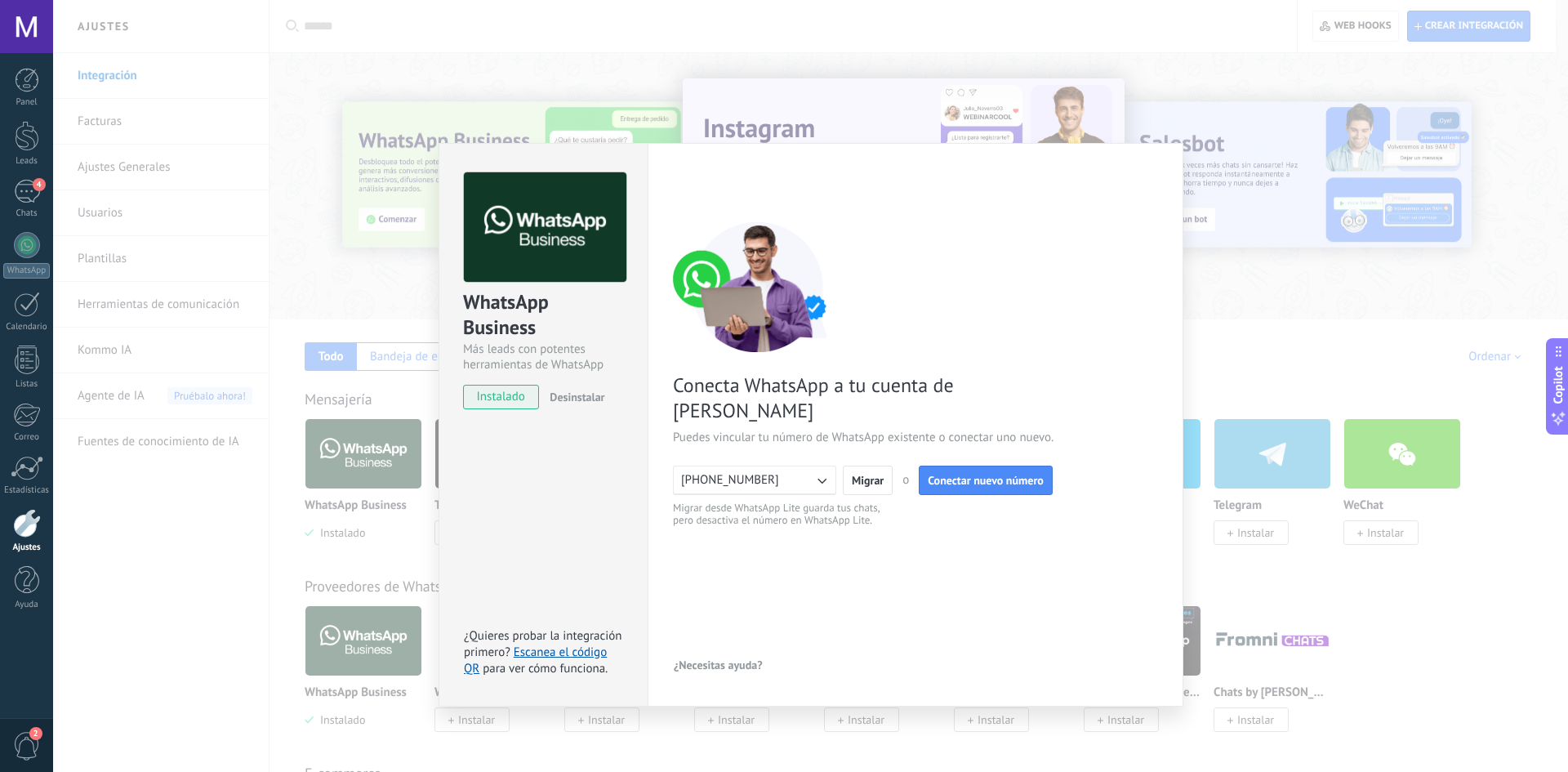
drag, startPoint x: 966, startPoint y: 446, endPoint x: 830, endPoint y: 448, distance: 136.0
click at [830, 466] on div "[PHONE_NUMBER] Migrar o Conectar nuevo número" at bounding box center [916, 480] width 485 height 30
click at [779, 466] on button "[PHONE_NUMBER]" at bounding box center [755, 480] width 163 height 30
click at [778, 466] on li "[PHONE_NUMBER]" at bounding box center [750, 480] width 172 height 28
click at [900, 511] on div "< Volver 1 Conectar Facebook 2 Finalizar configuración Conecta WhatsApp a tu cu…" at bounding box center [916, 424] width 485 height 504
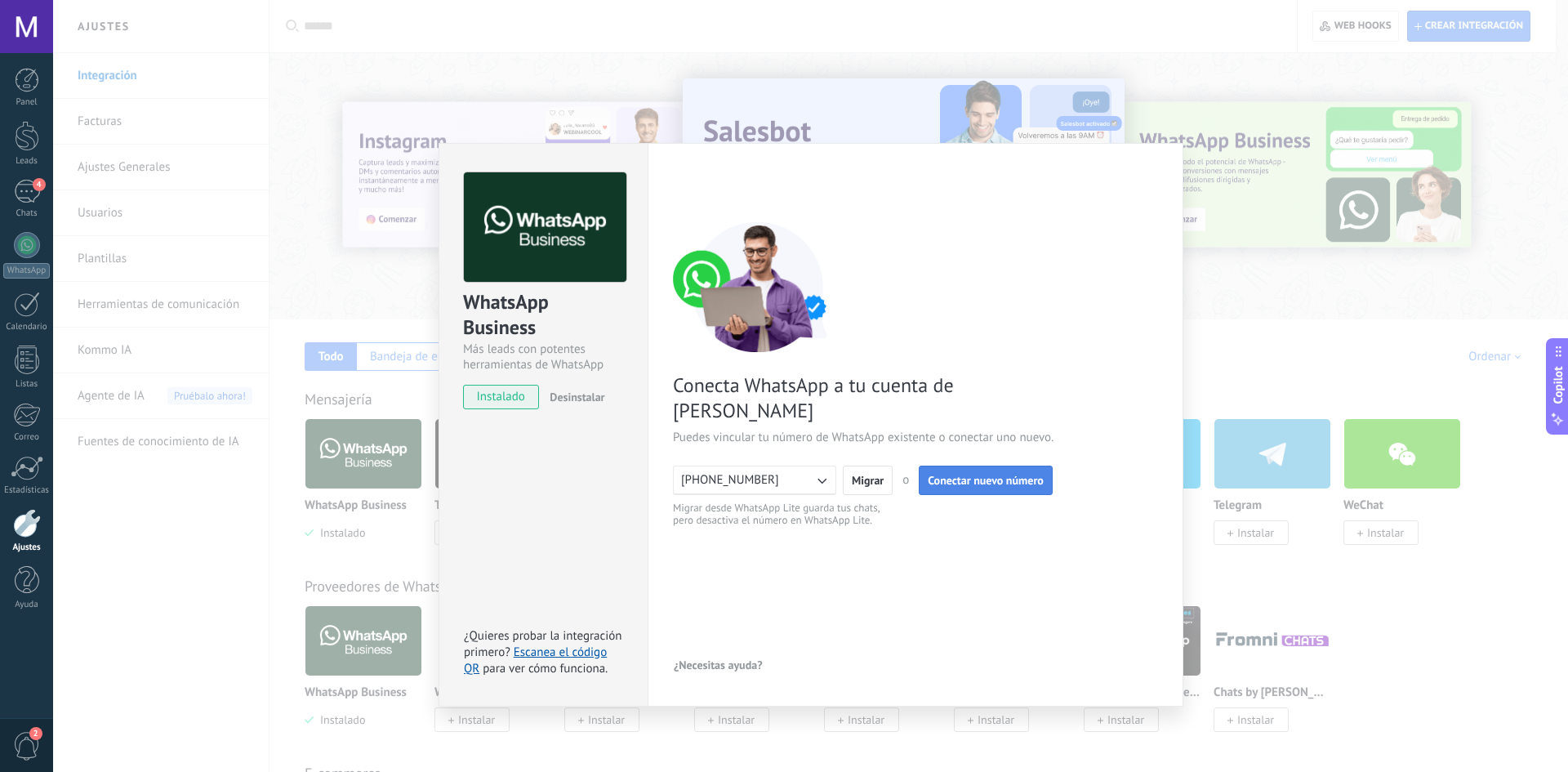
click at [948, 475] on span "Conectar nuevo número" at bounding box center [986, 480] width 116 height 12
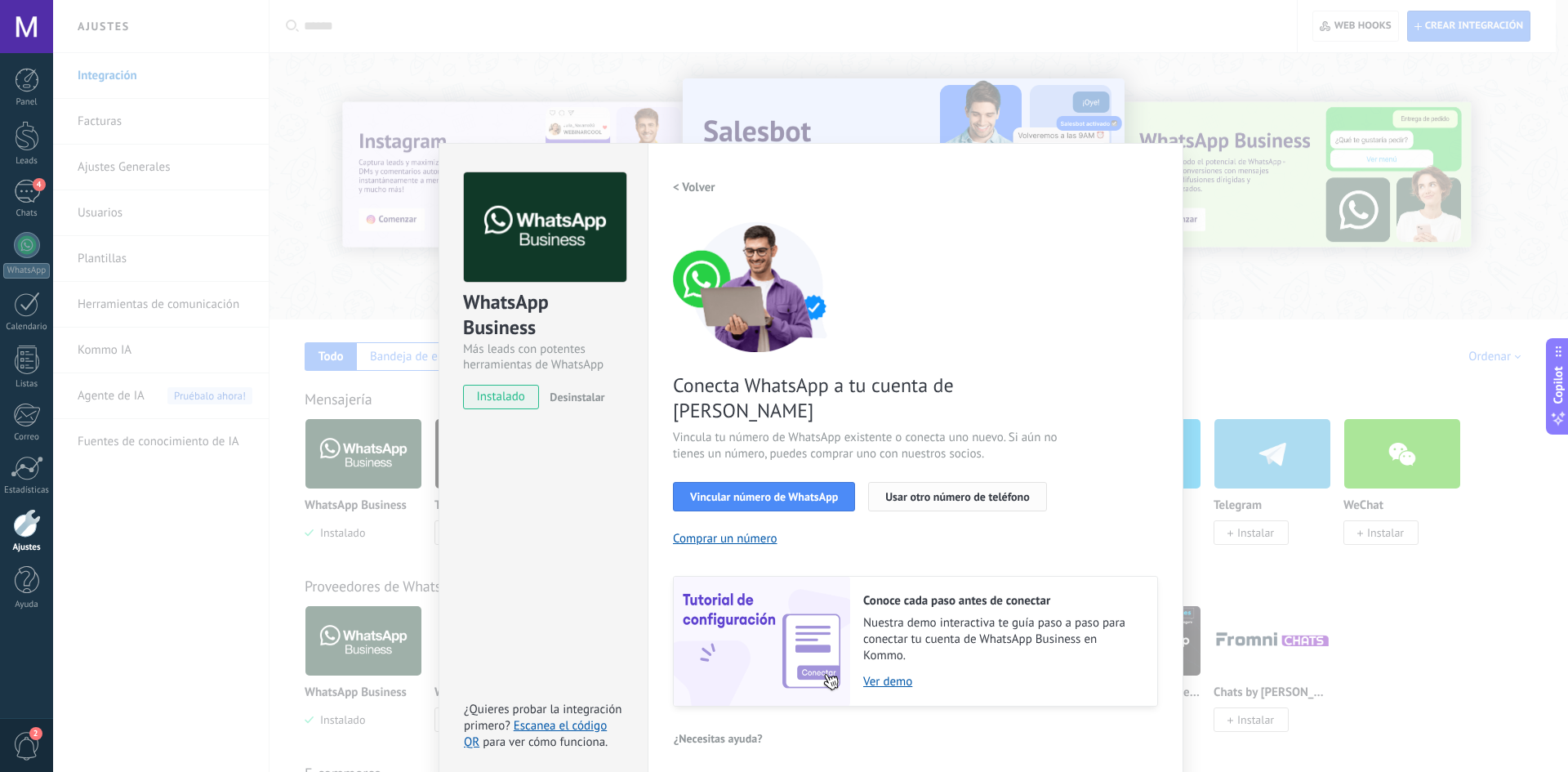
click at [901, 491] on span "Usar otro número de teléfono" at bounding box center [958, 497] width 144 height 12
click at [772, 491] on span "Vincular número de WhatsApp" at bounding box center [764, 497] width 147 height 12
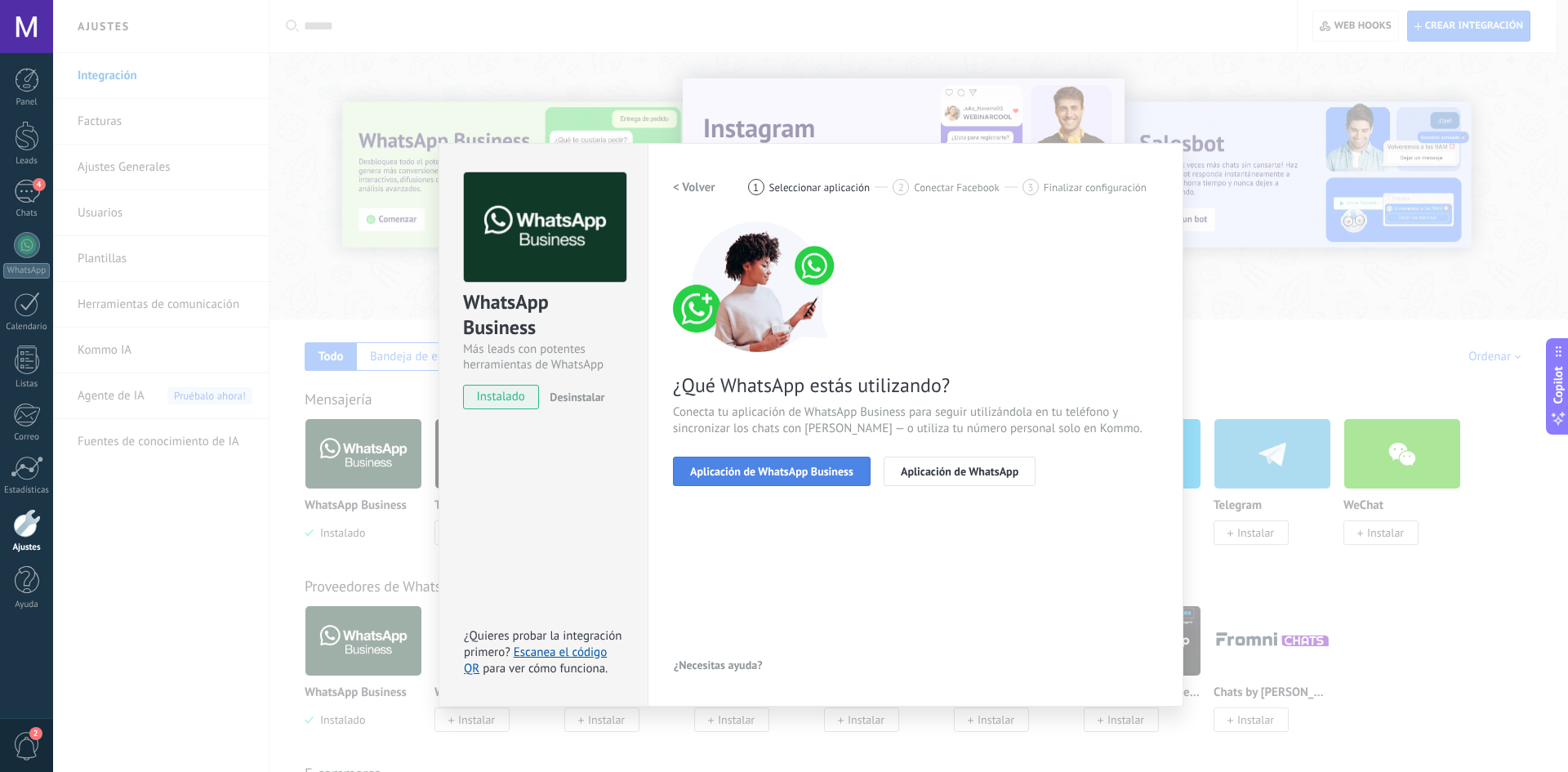
click at [853, 467] on span "Aplicación de WhatsApp Business" at bounding box center [771, 471] width 163 height 12
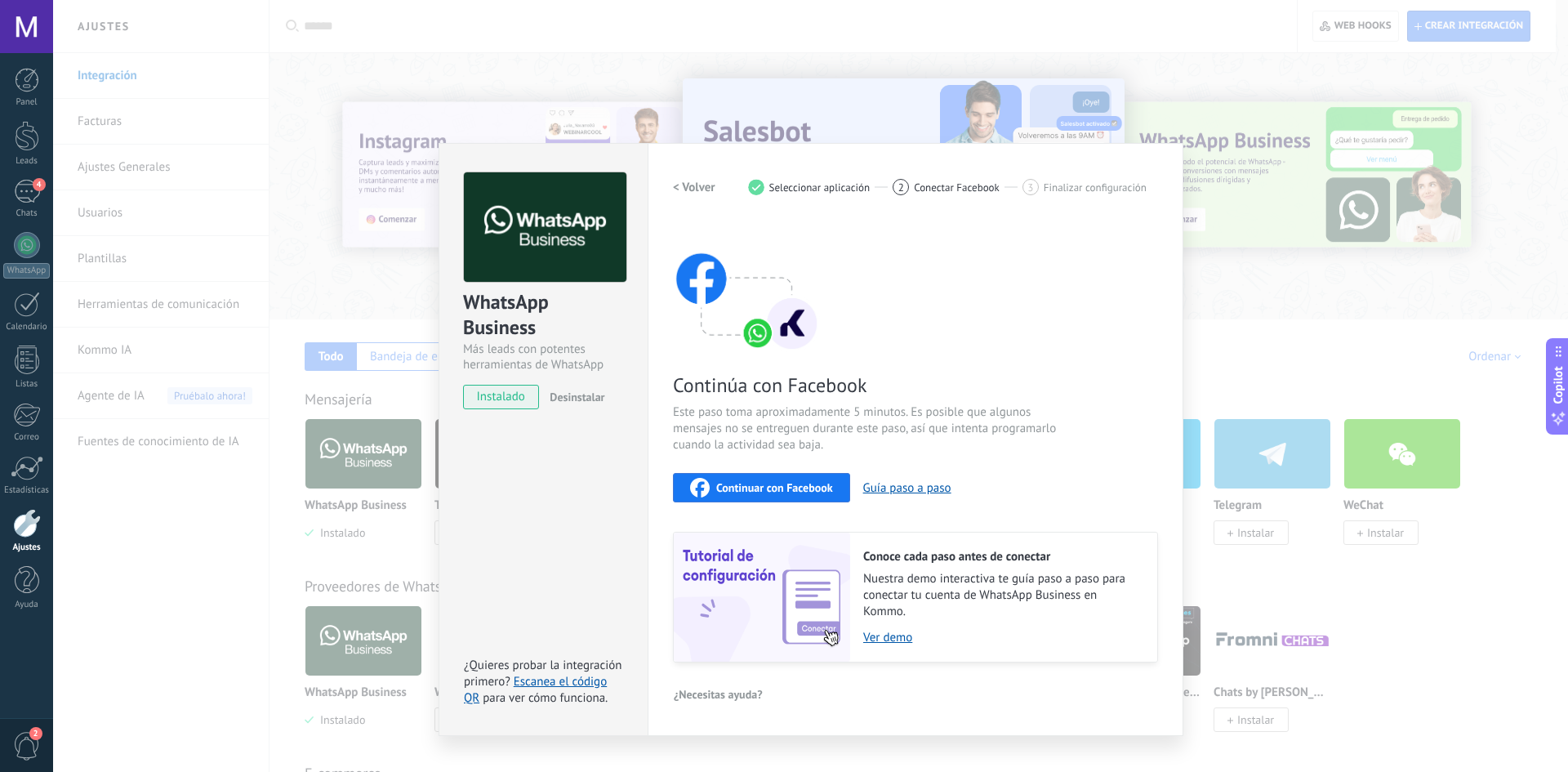
click at [793, 486] on span "Continuar con Facebook" at bounding box center [774, 488] width 117 height 12
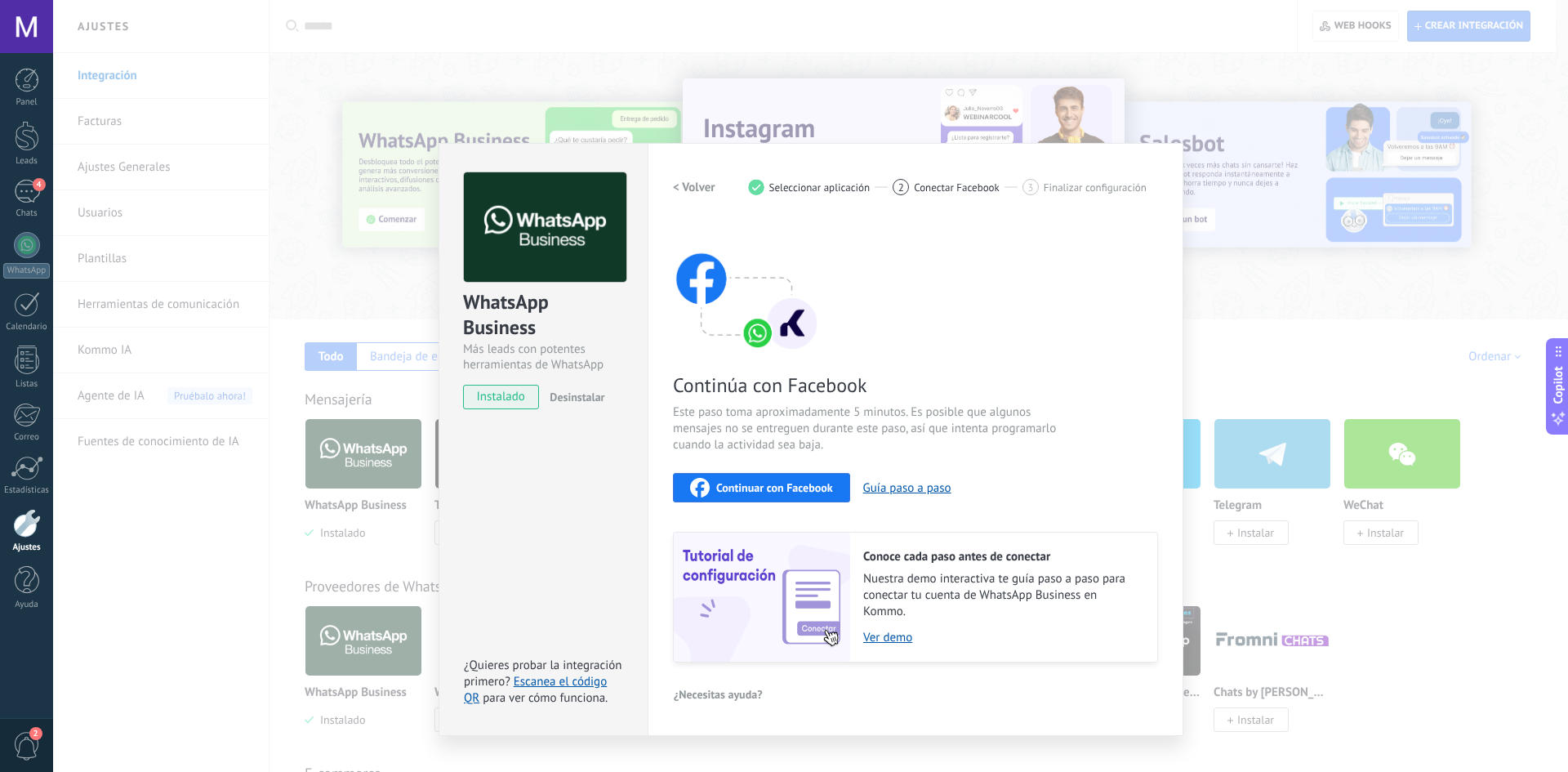
click at [309, 216] on div "WhatsApp Business Más leads con potentes herramientas de WhatsApp instalado Des…" at bounding box center [810, 386] width 1515 height 772
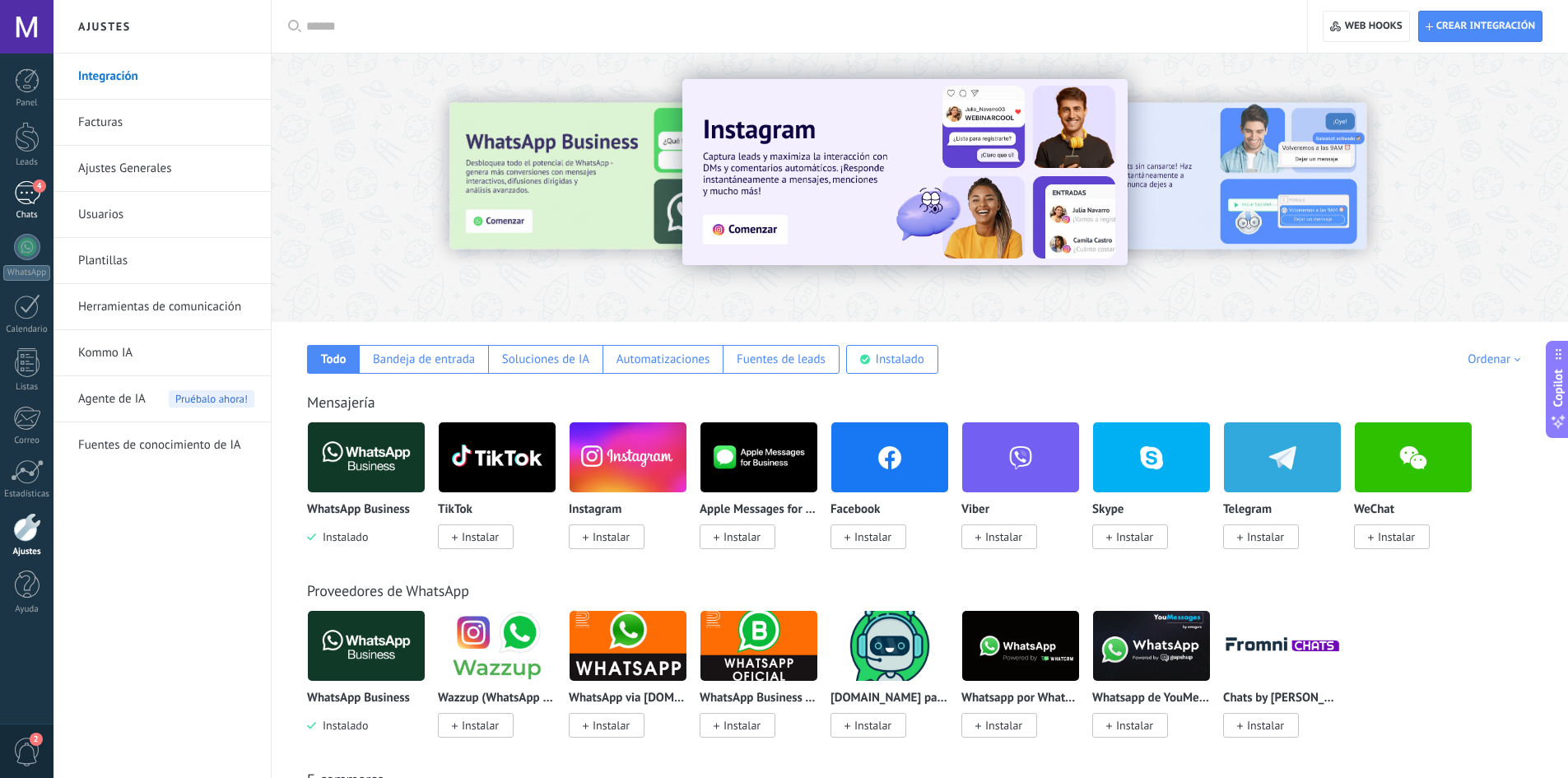
click at [7, 191] on link "4 Chats" at bounding box center [27, 200] width 53 height 39
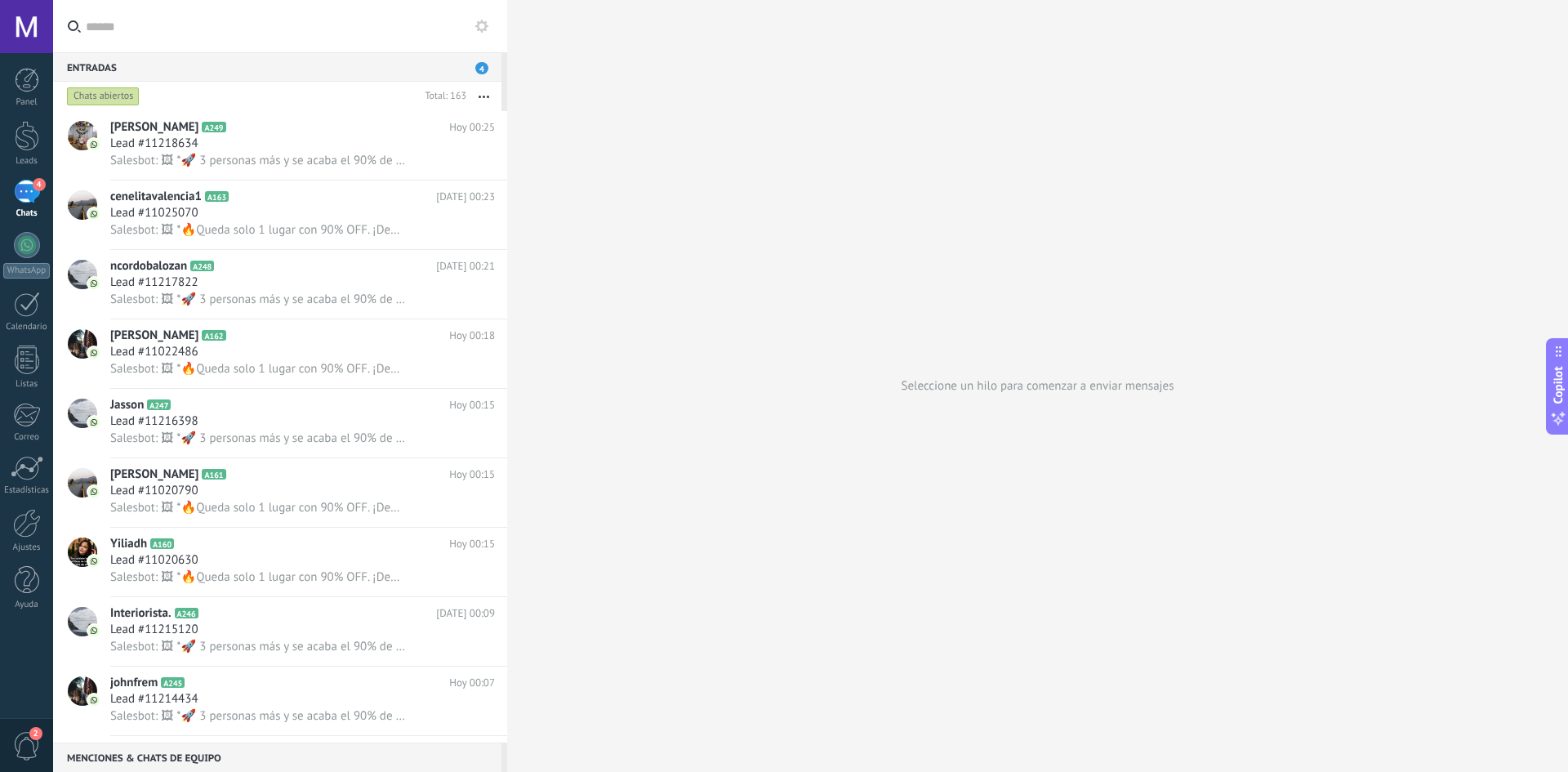
click at [22, 506] on div "Panel Leads 4 Chats WhatsApp Clientes" at bounding box center [27, 347] width 53 height 559
click at [28, 524] on div at bounding box center [27, 523] width 28 height 29
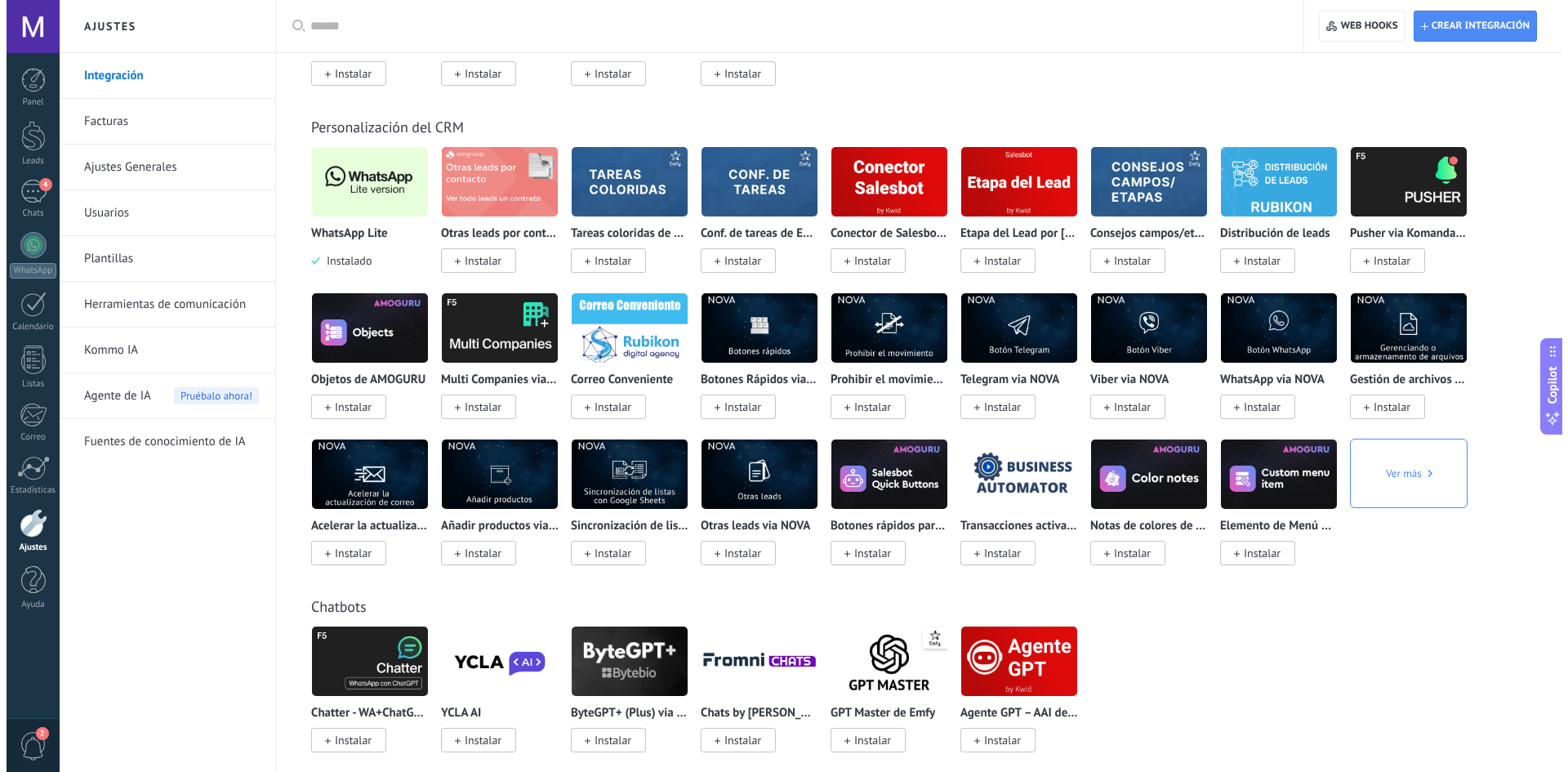
scroll to position [2941, 0]
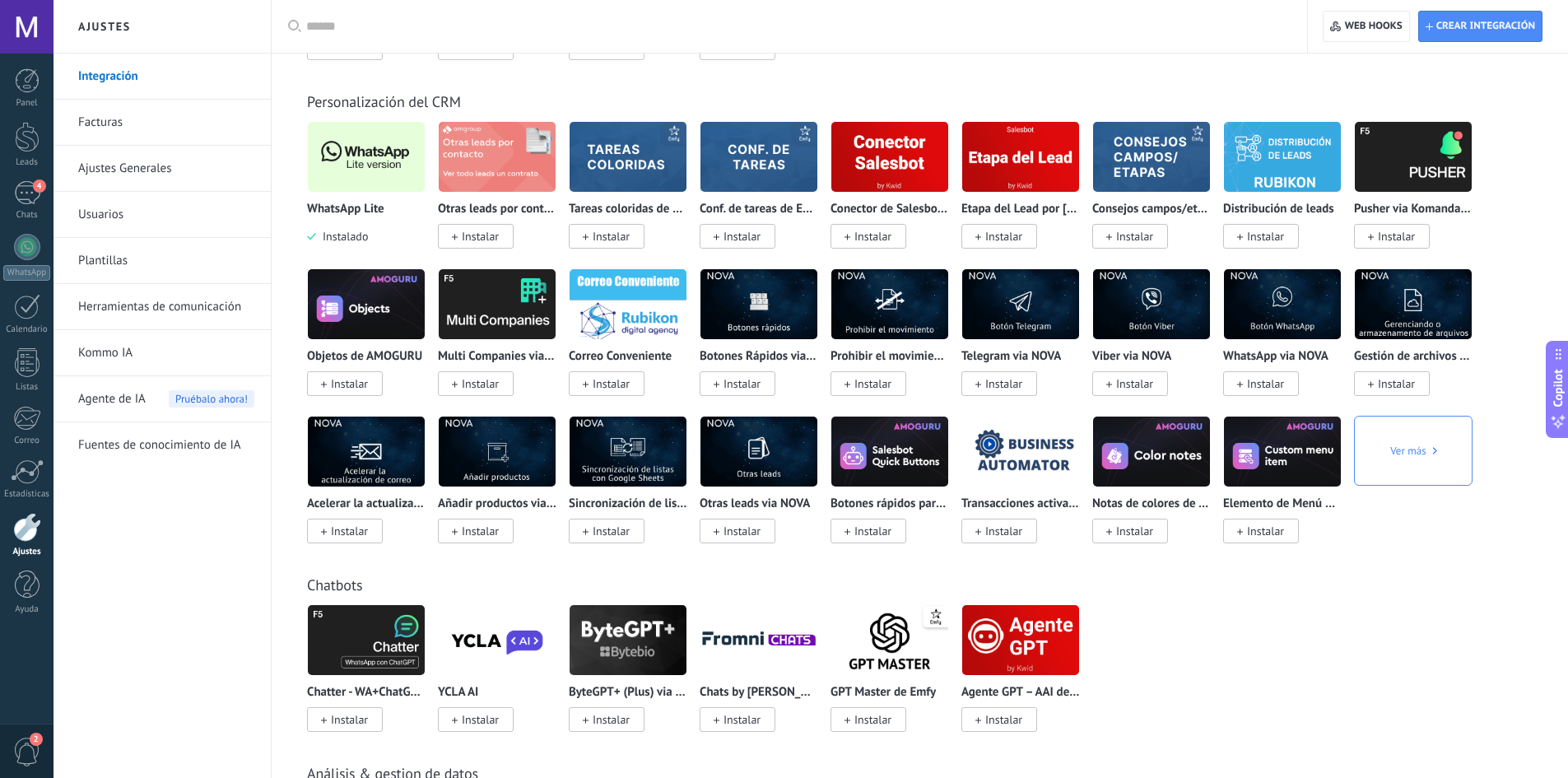
click at [370, 144] on img at bounding box center [366, 157] width 117 height 80
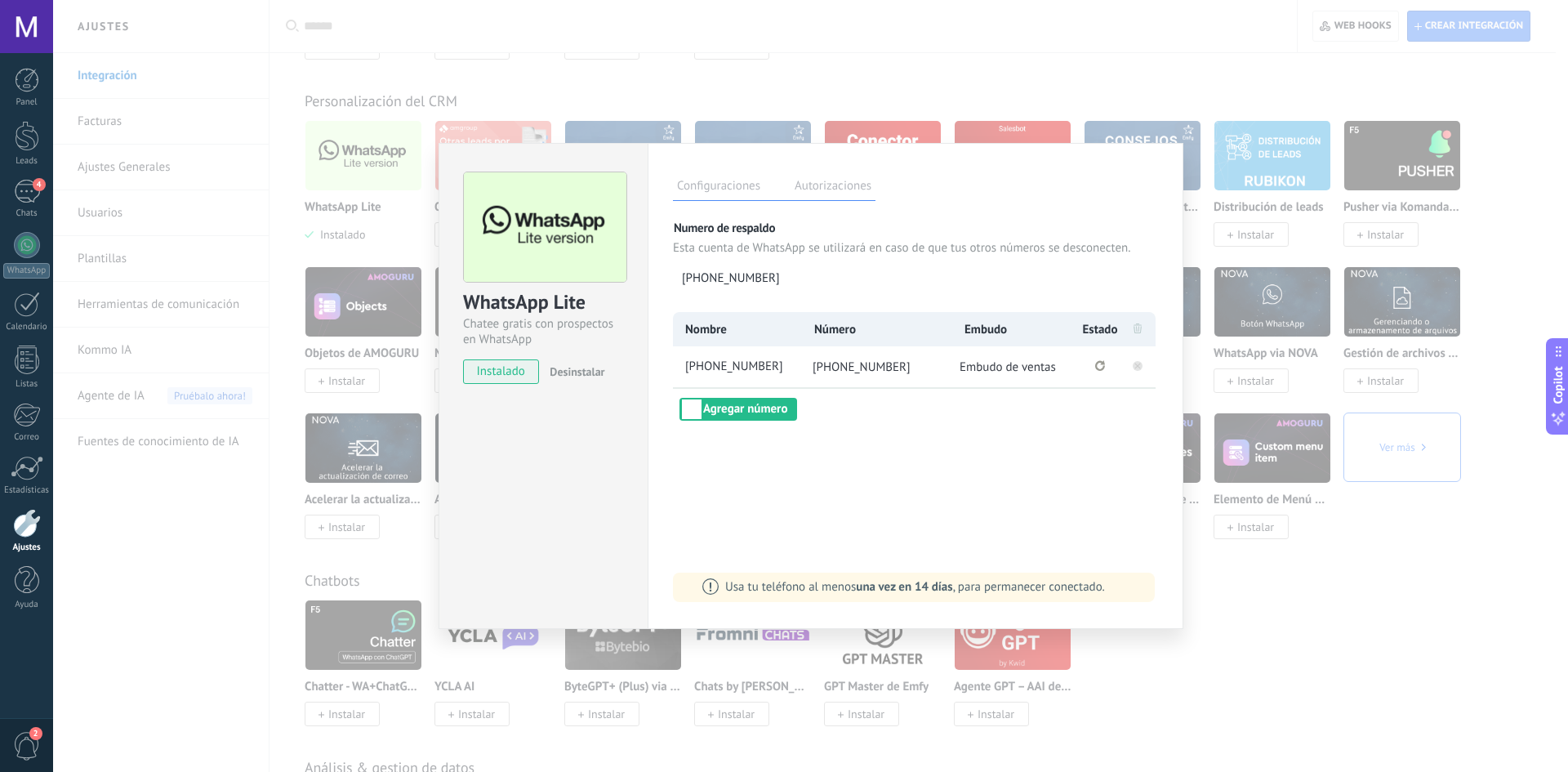
click at [1133, 367] on icon at bounding box center [1138, 365] width 20 height 20
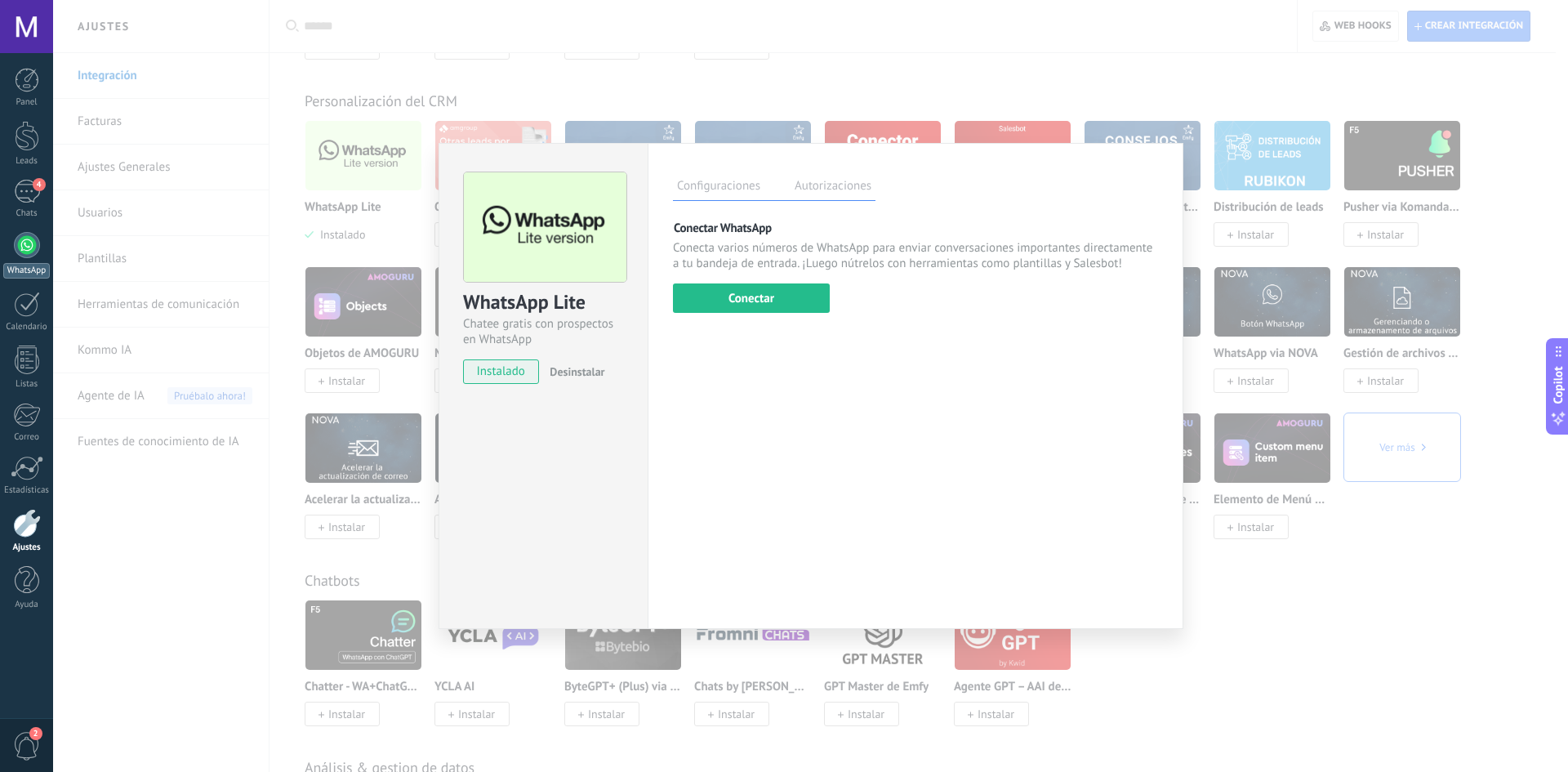
click at [23, 258] on link "WhatsApp" at bounding box center [27, 255] width 53 height 46
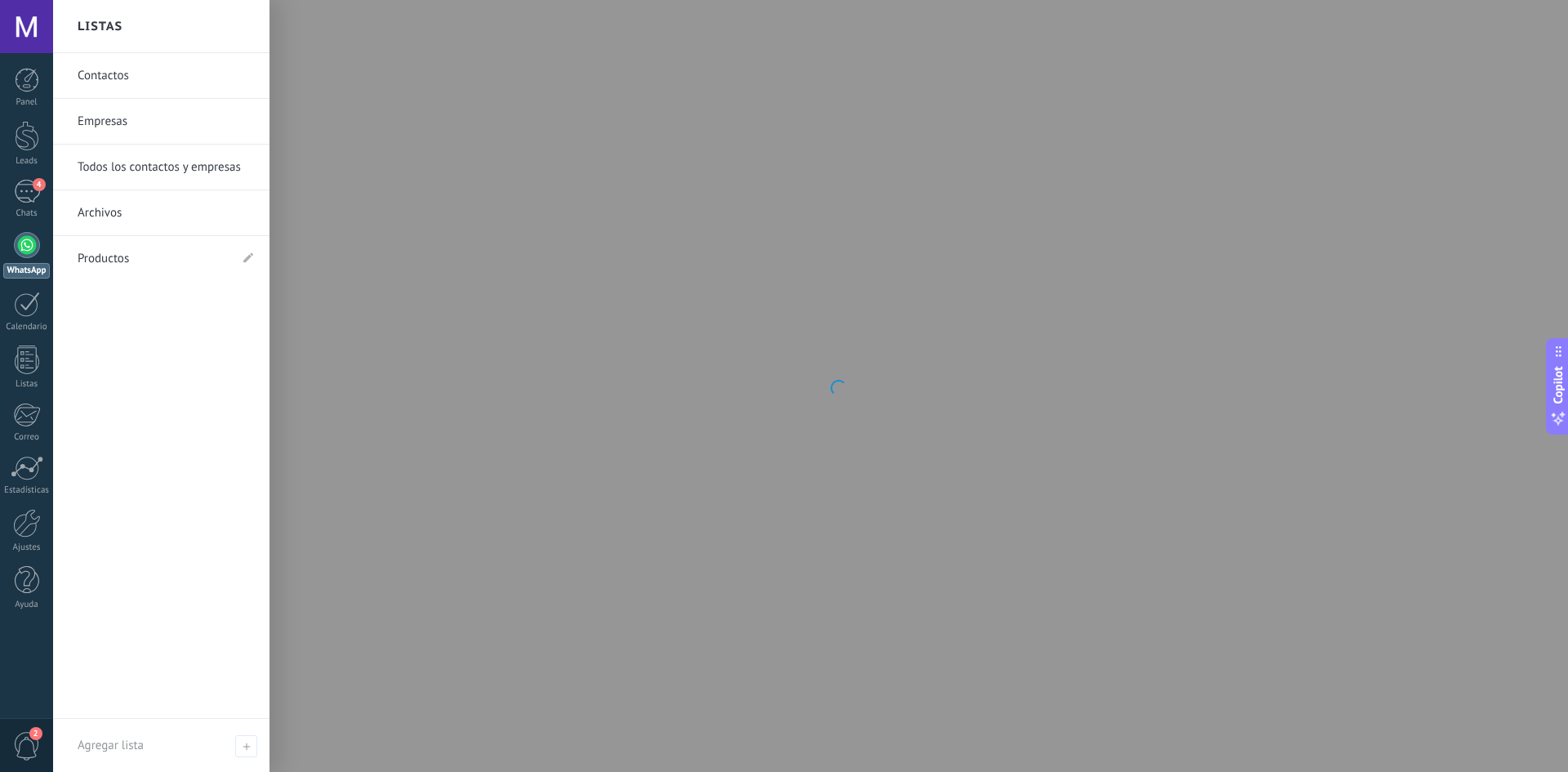
click at [32, 451] on div "Panel Leads 4 Chats WhatsApp Clientes" at bounding box center [27, 347] width 53 height 559
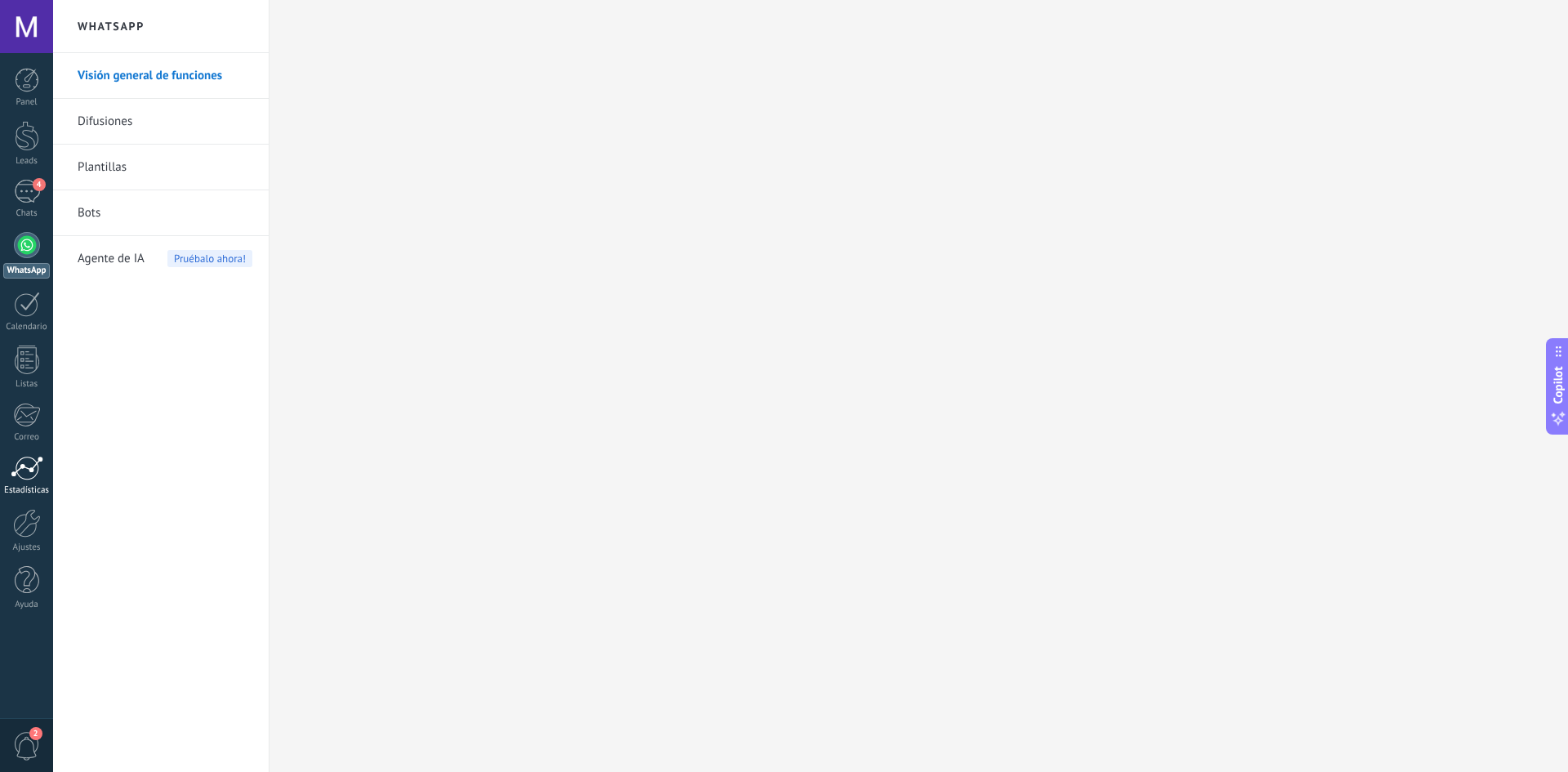
click at [31, 459] on div at bounding box center [27, 468] width 32 height 25
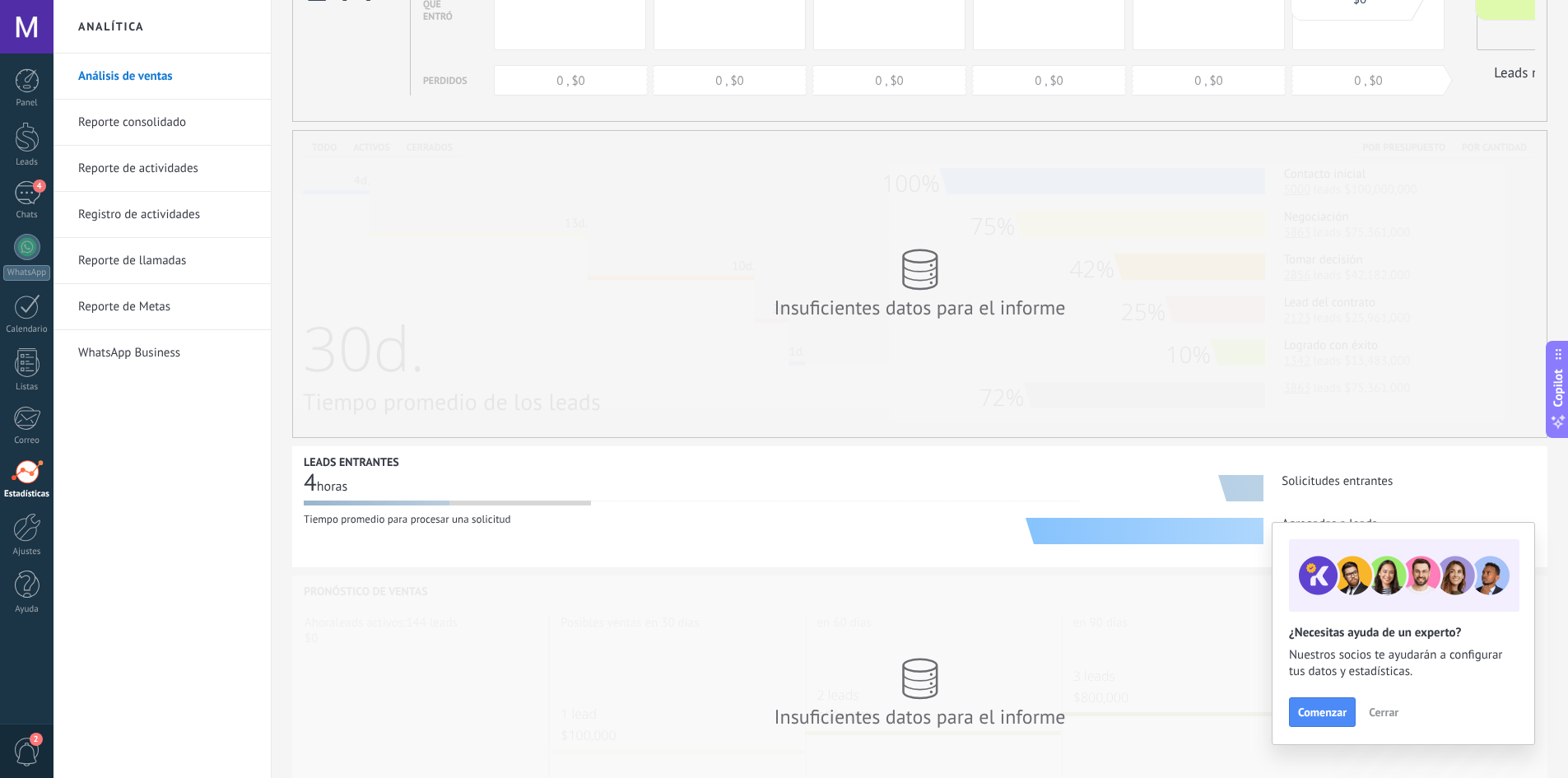
scroll to position [247, 0]
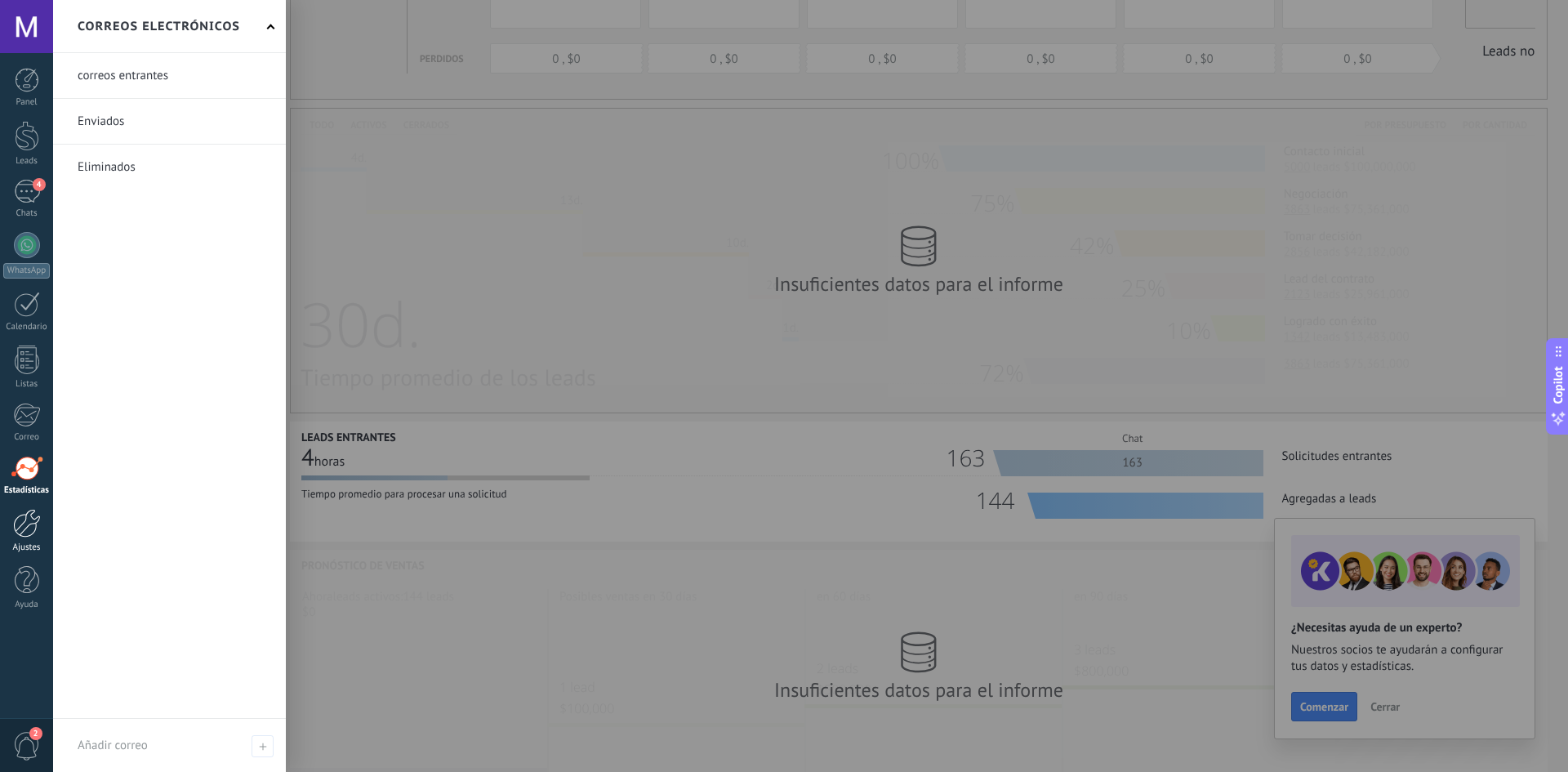
click at [20, 524] on div at bounding box center [27, 523] width 28 height 29
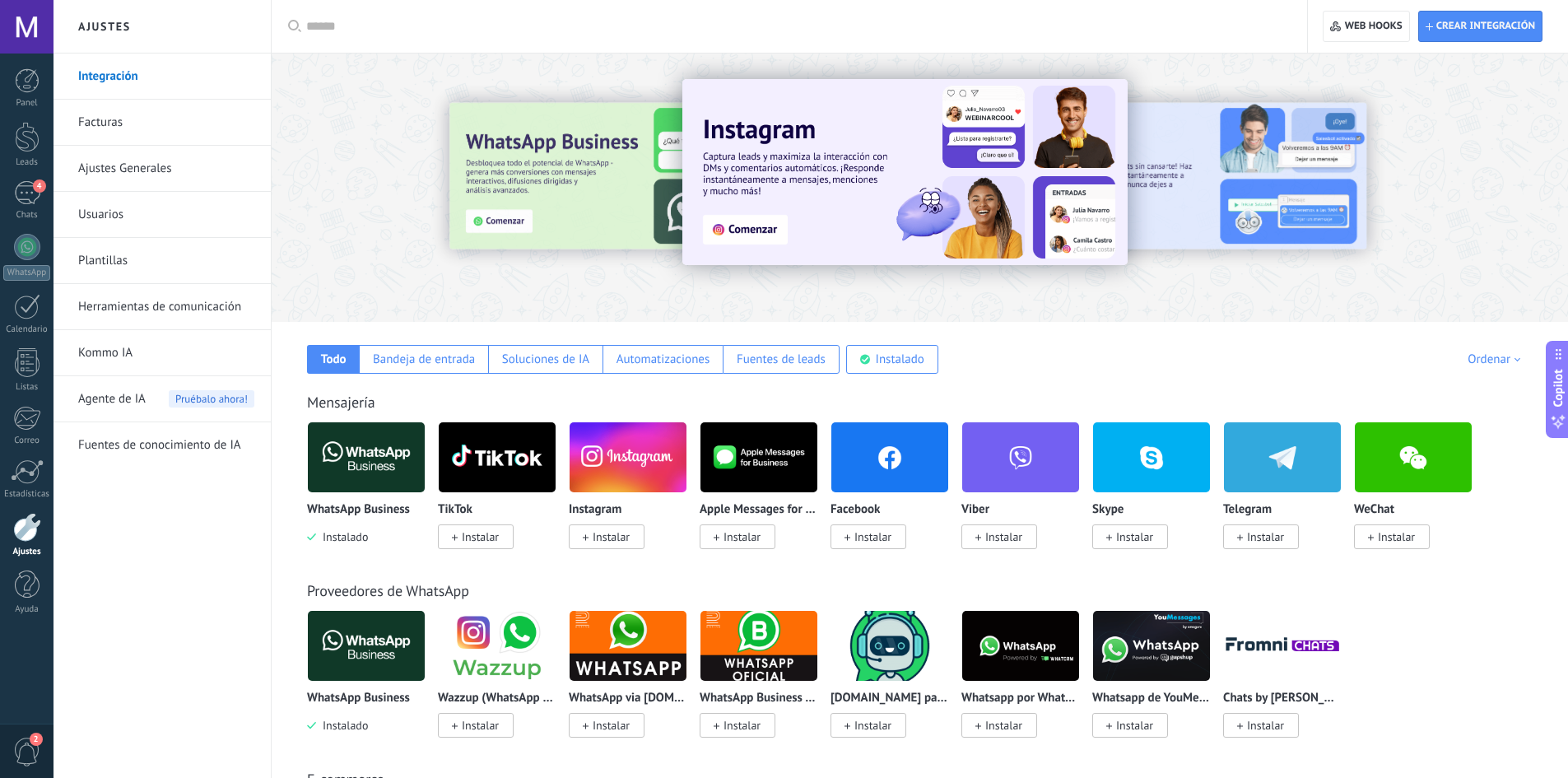
click at [364, 450] on img at bounding box center [366, 457] width 117 height 80
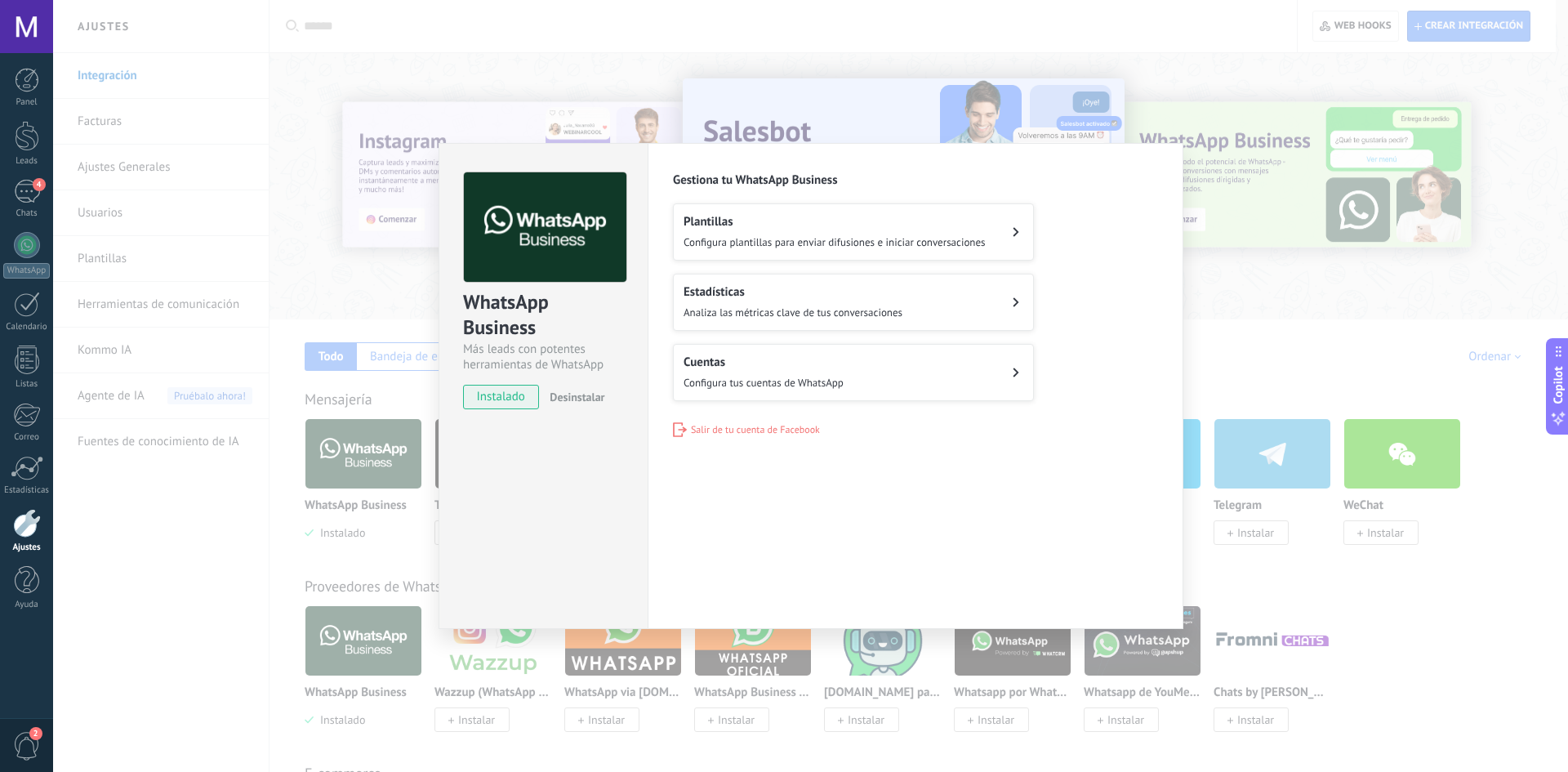
click at [866, 253] on button "Plantillas Configura plantillas para enviar difusiones e iniciar conversaciones" at bounding box center [854, 232] width 361 height 57
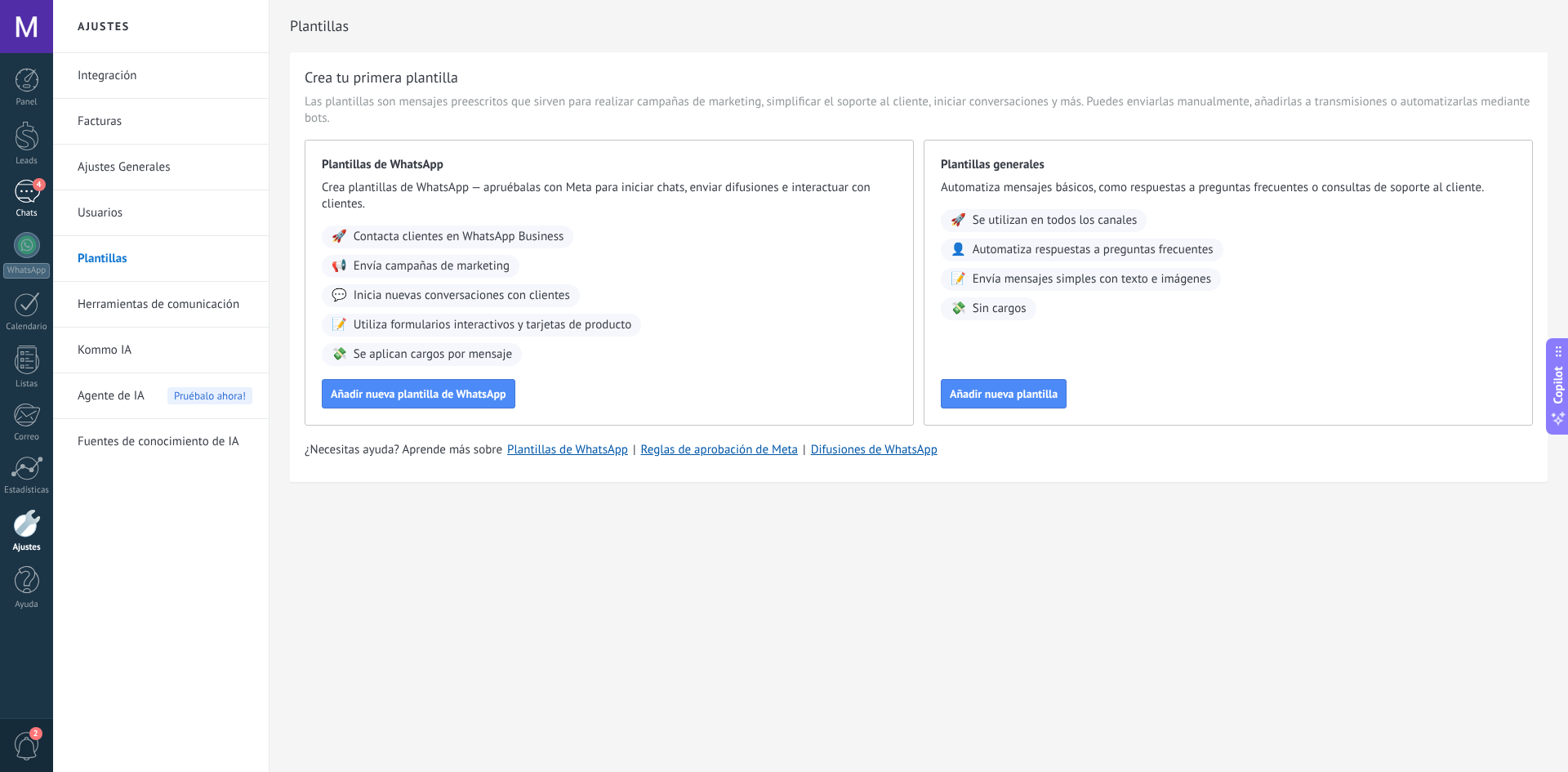
click at [16, 202] on div "4" at bounding box center [27, 191] width 27 height 24
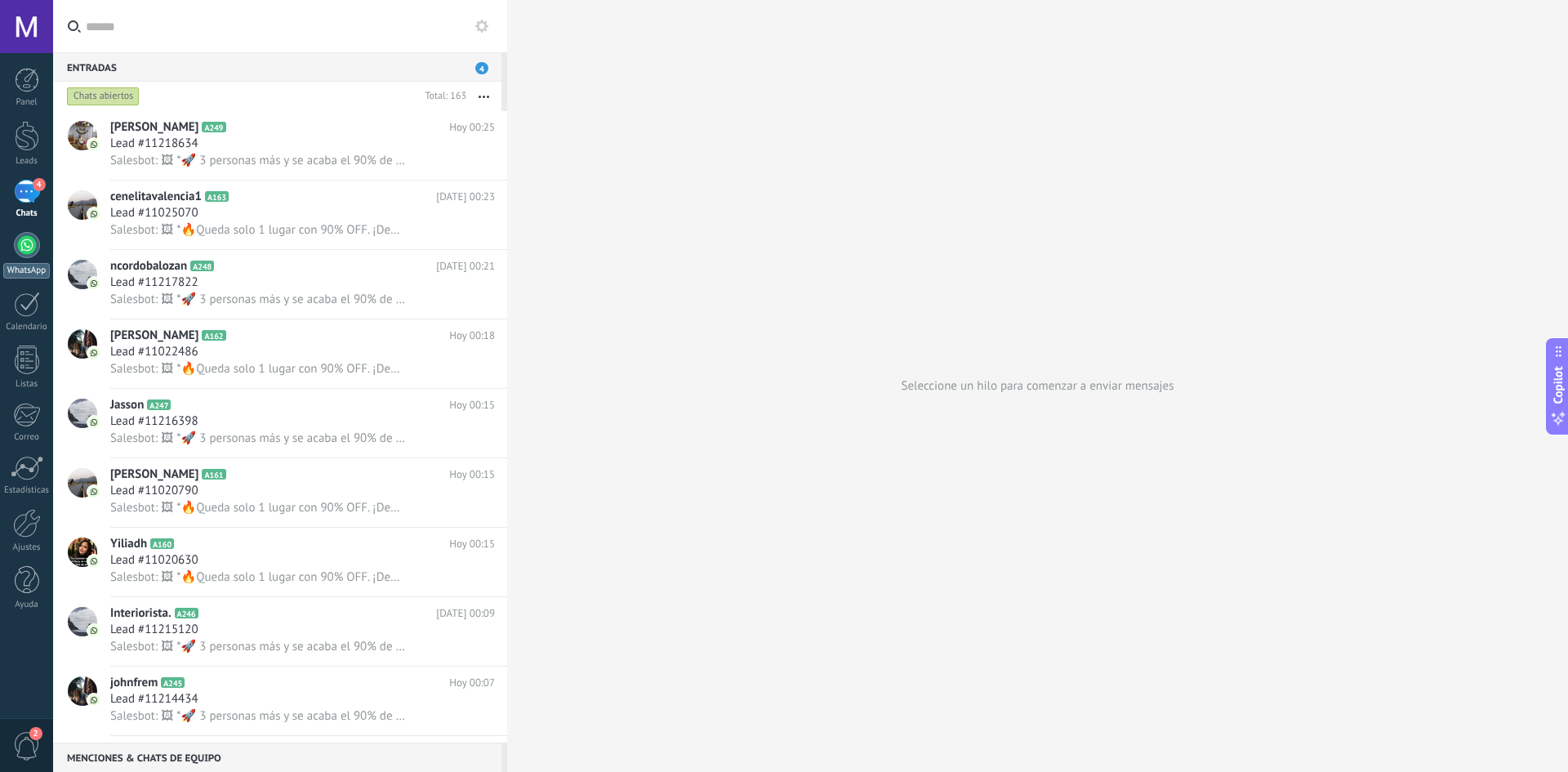
click at [7, 252] on link "WhatsApp" at bounding box center [27, 255] width 53 height 46
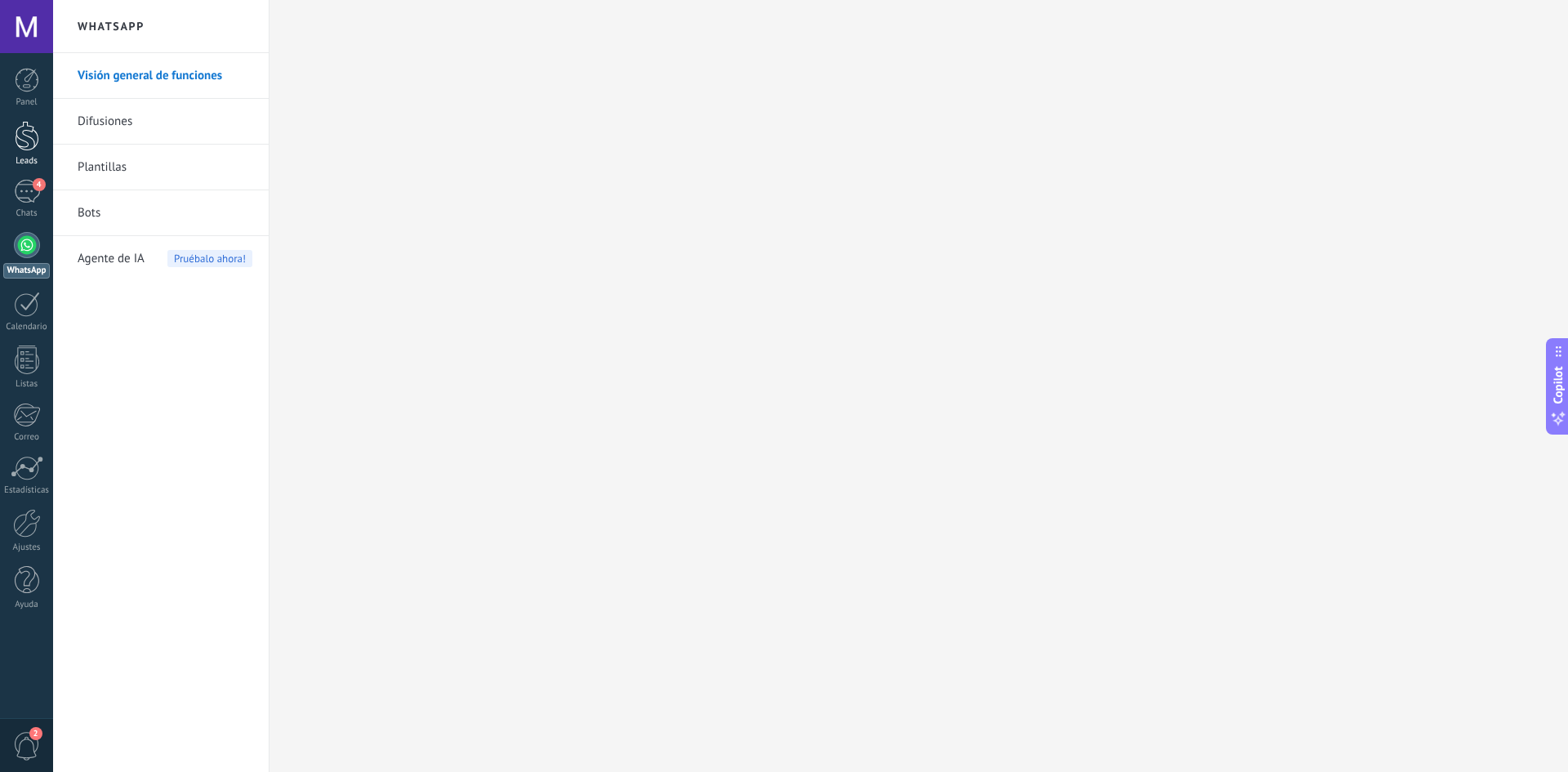
click at [21, 146] on div at bounding box center [27, 136] width 25 height 30
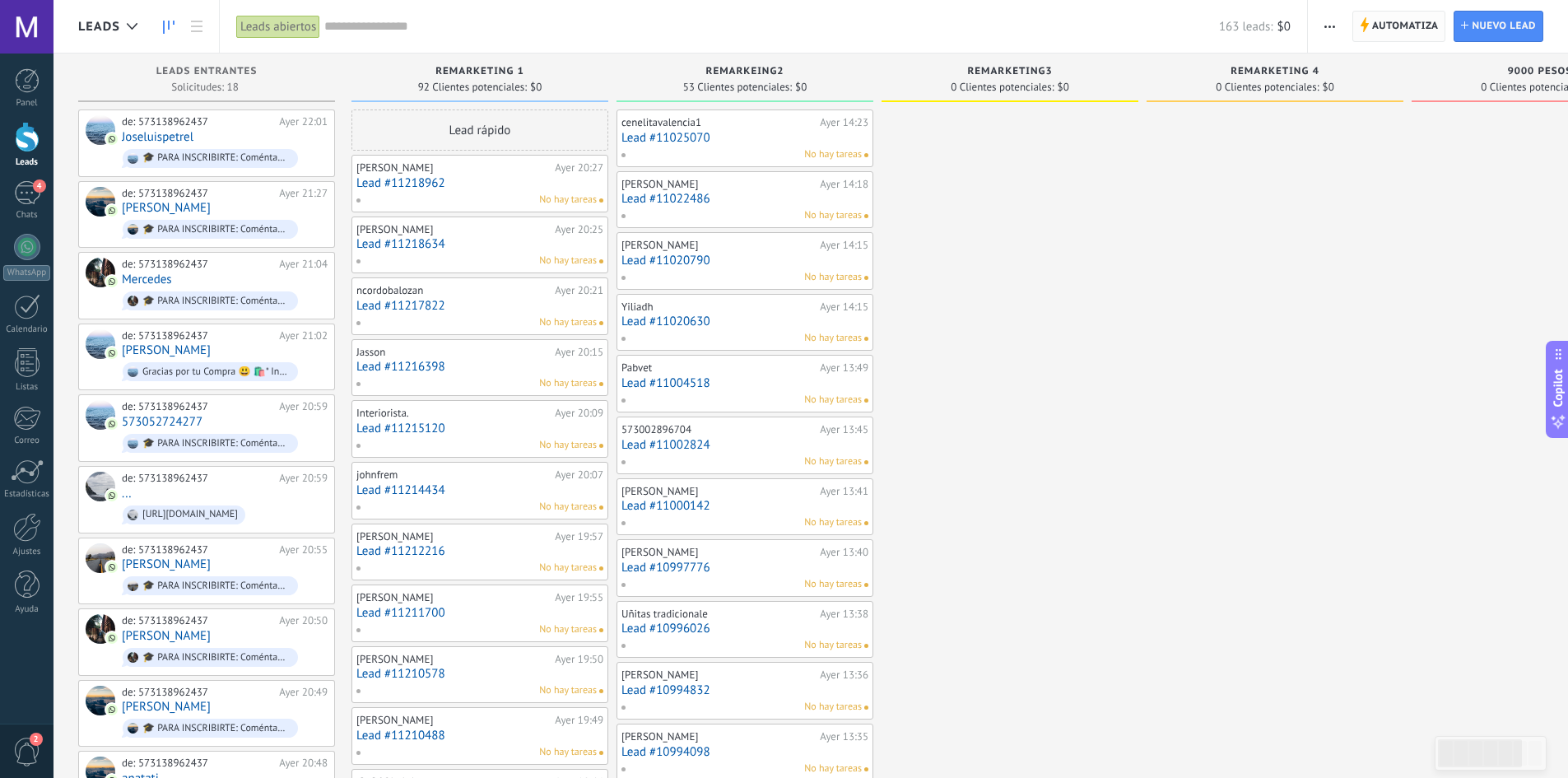
click at [1399, 31] on span "Automatiza" at bounding box center [1405, 27] width 67 height 30
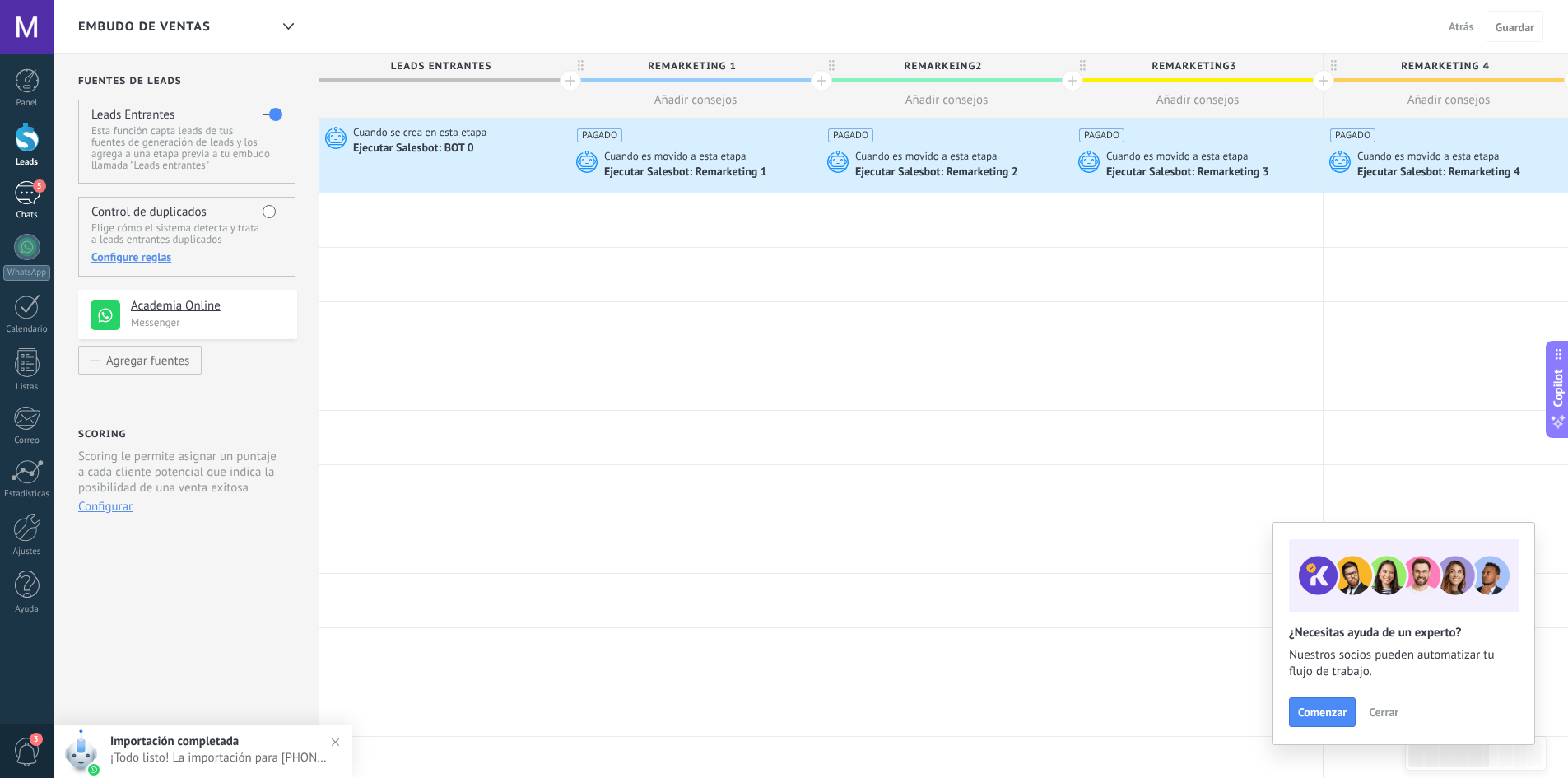
click at [35, 192] on div "5" at bounding box center [28, 193] width 27 height 24
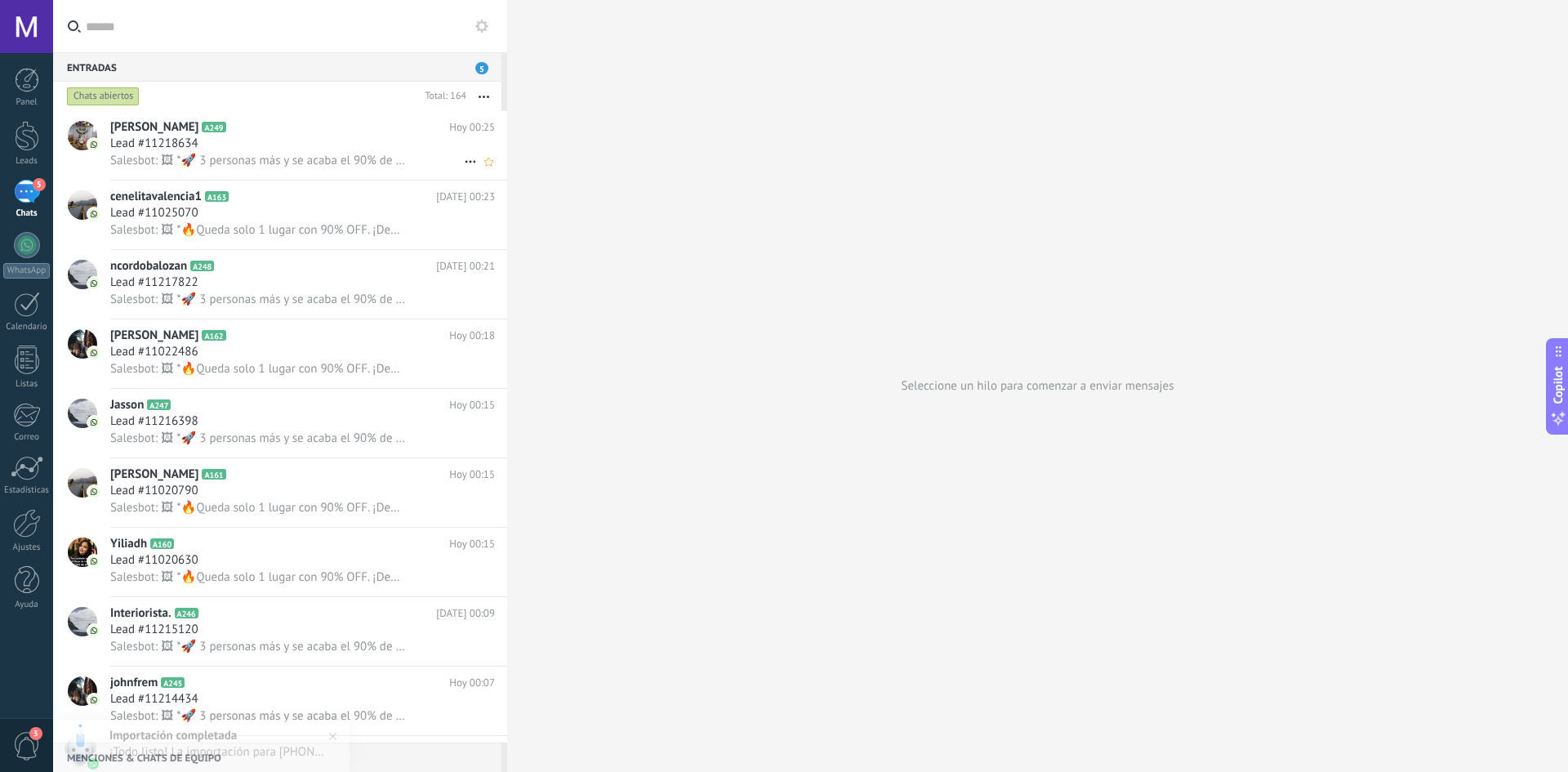
click at [320, 141] on div "Lead #11218634" at bounding box center [302, 144] width 384 height 17
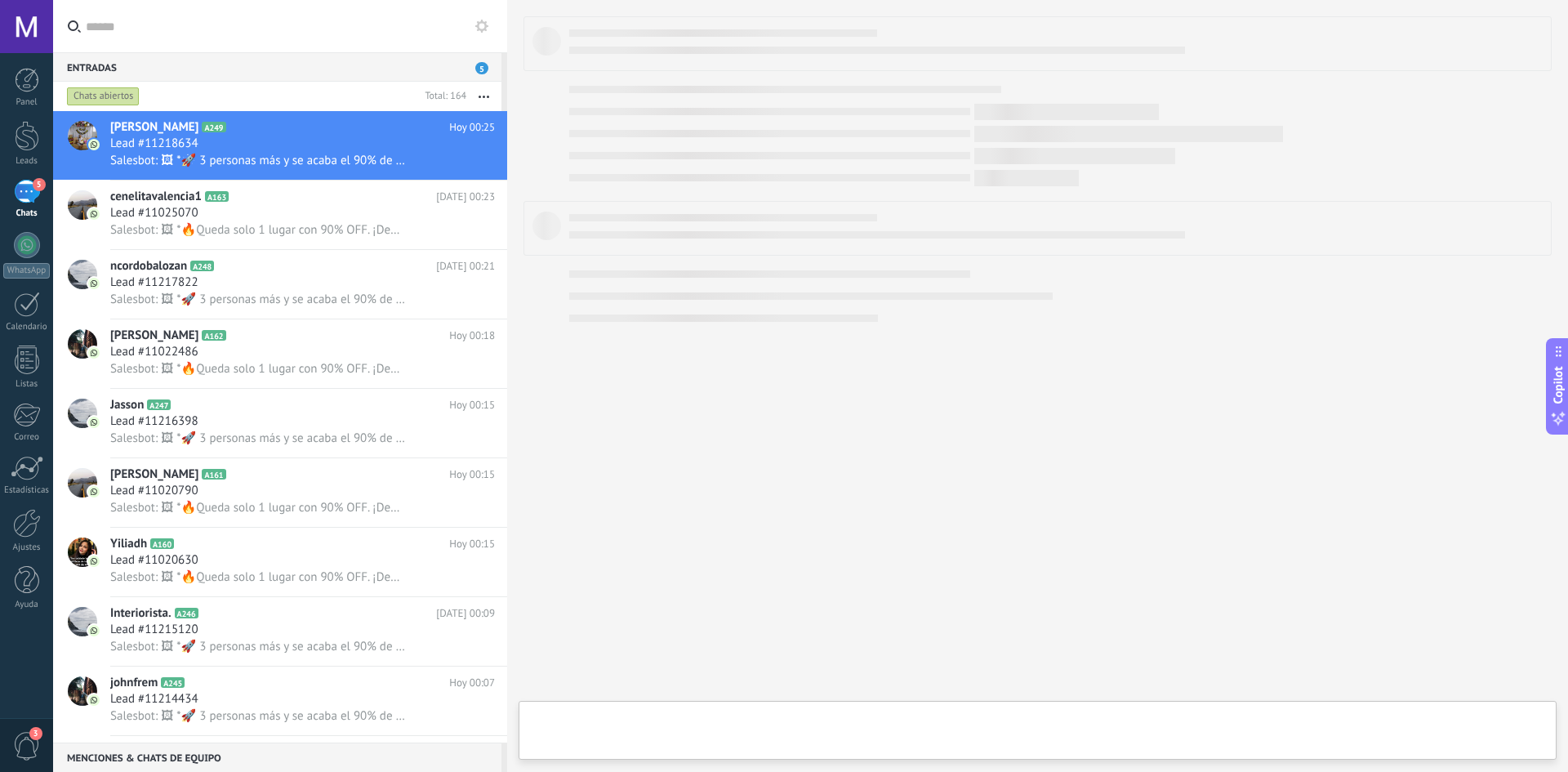
type textarea "**********"
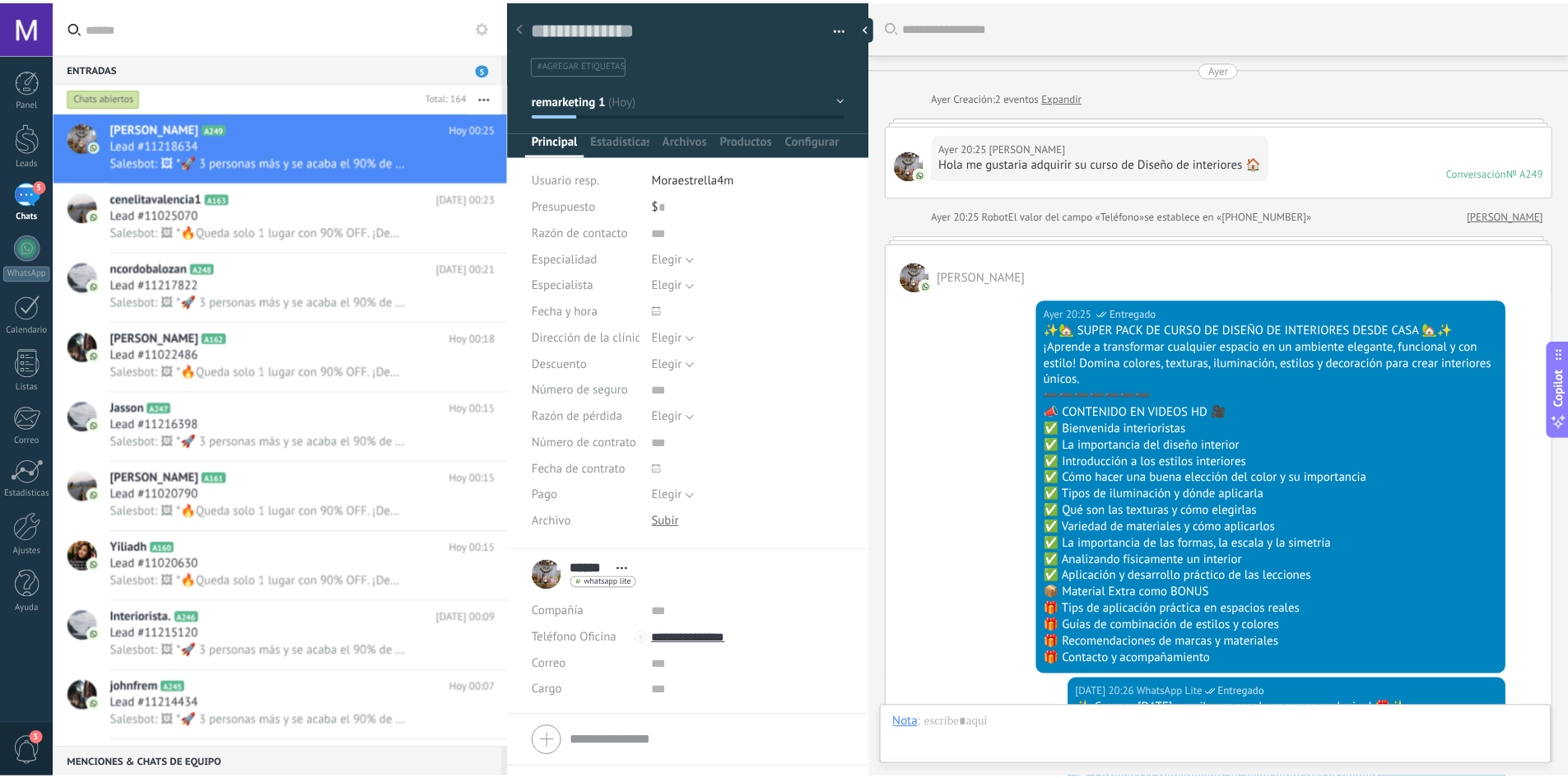
scroll to position [1154, 0]
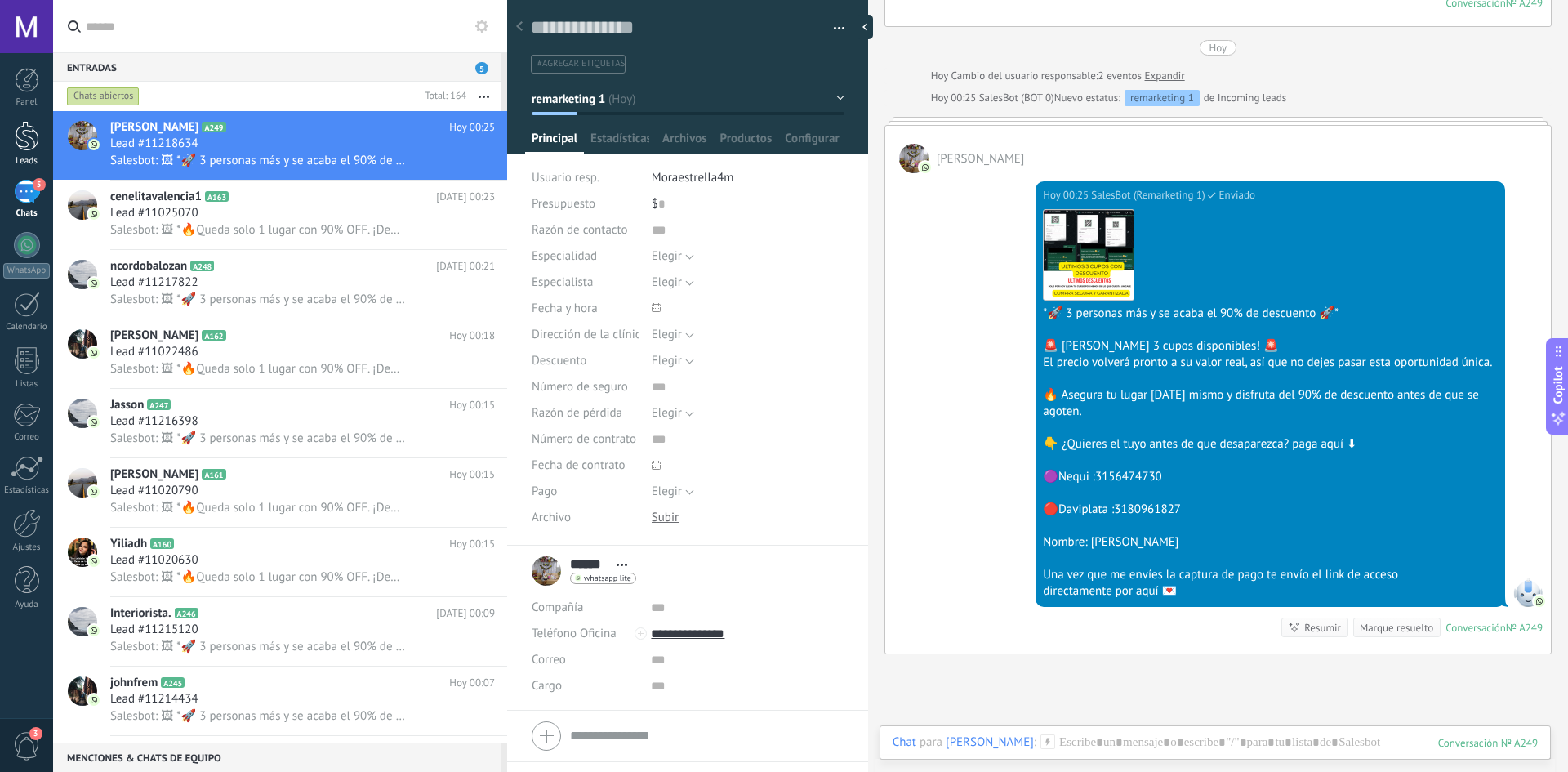
click at [18, 130] on div at bounding box center [27, 136] width 25 height 30
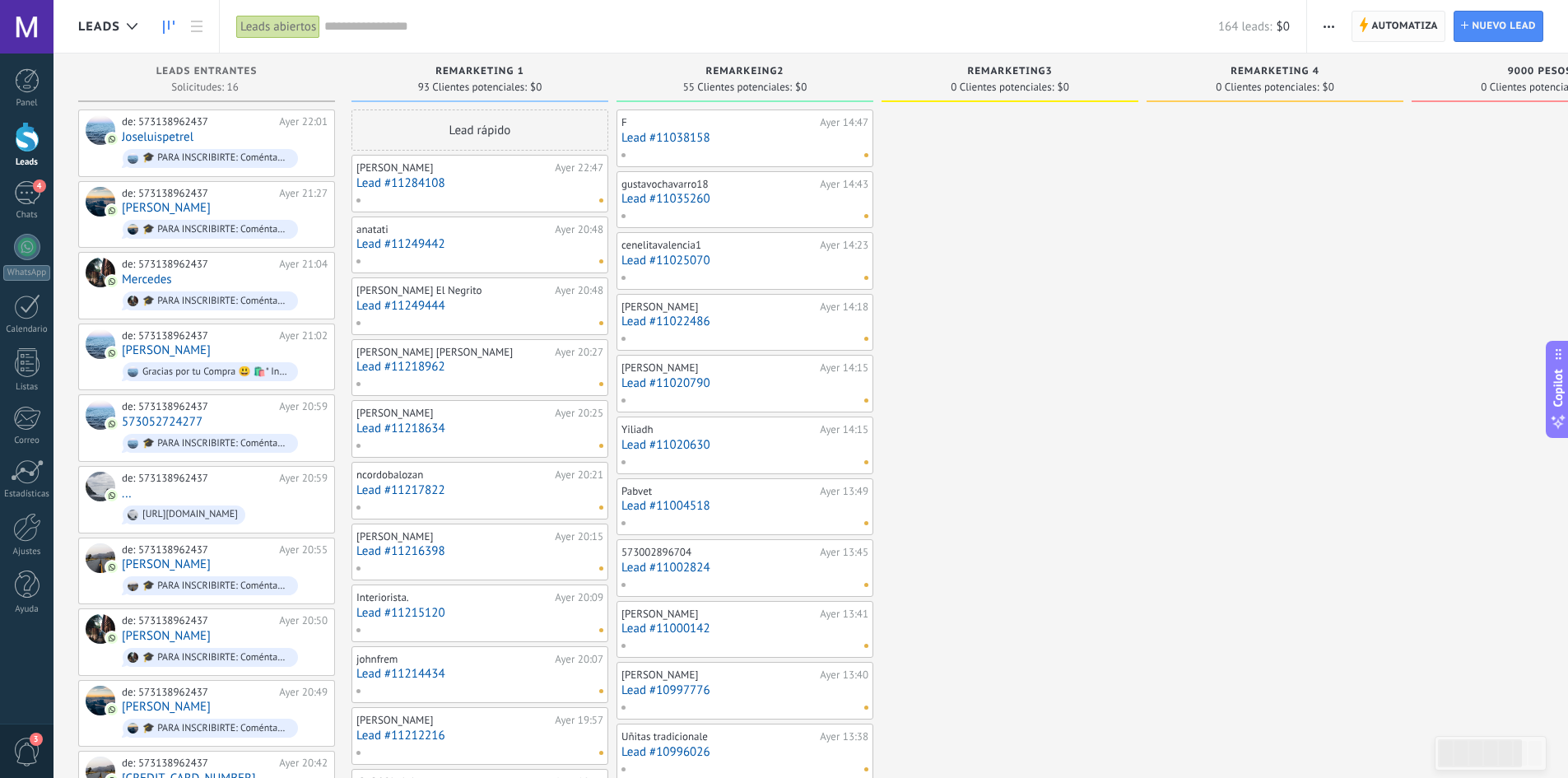
click at [1401, 22] on span "Automatiza" at bounding box center [1404, 27] width 67 height 30
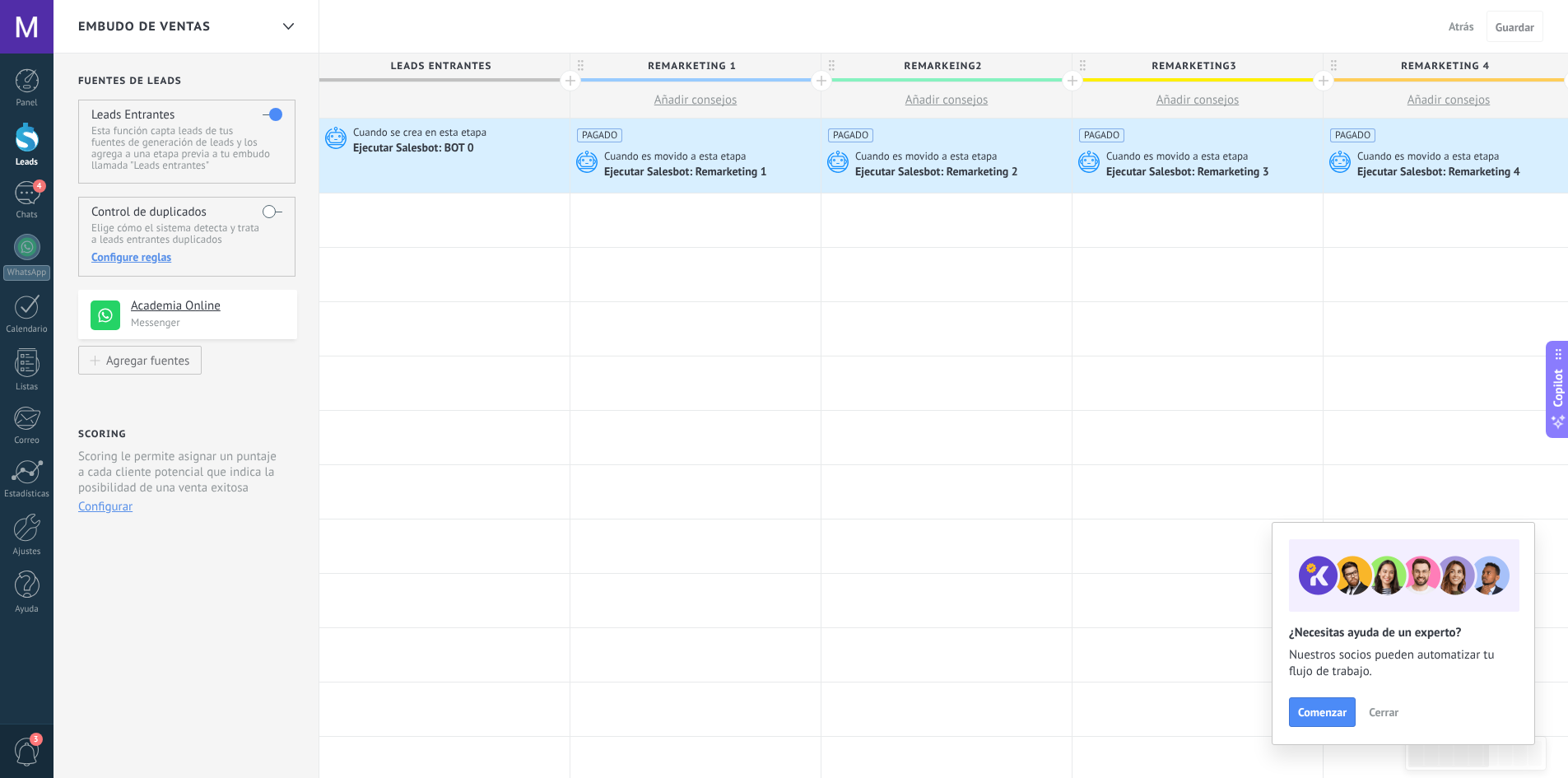
click at [24, 159] on div "Leads" at bounding box center [27, 162] width 48 height 11
